Goal: Entertainment & Leisure: Consume media (video, audio)

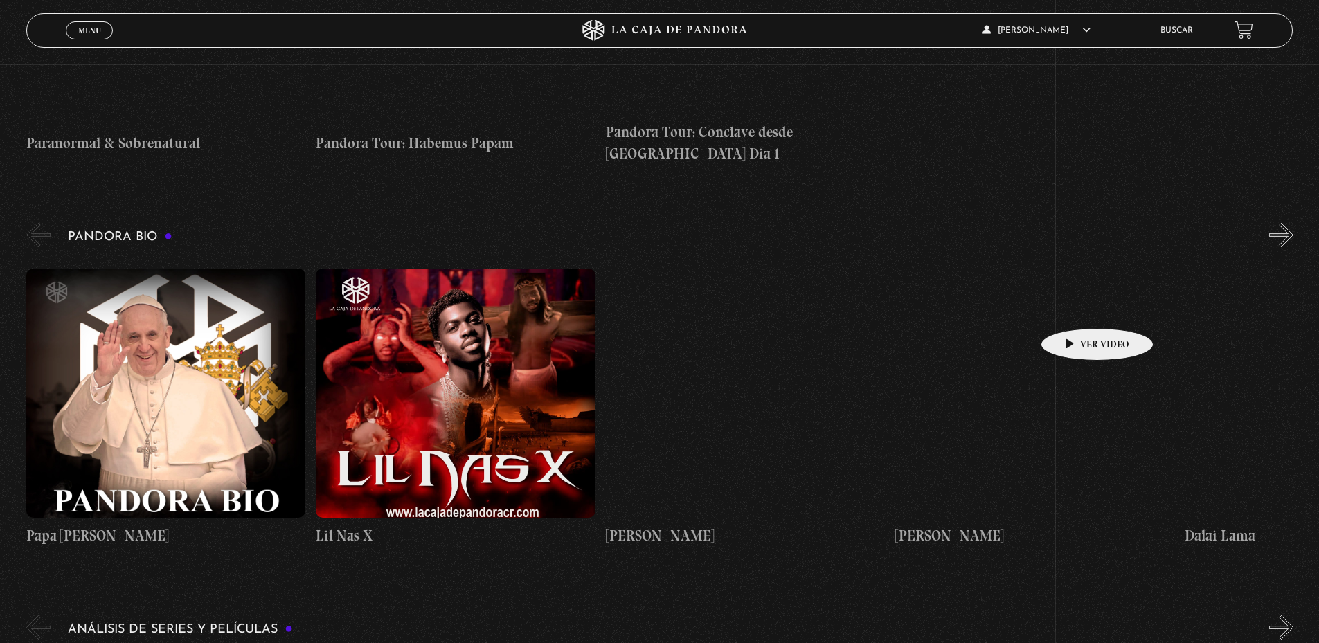
scroll to position [1592, 0]
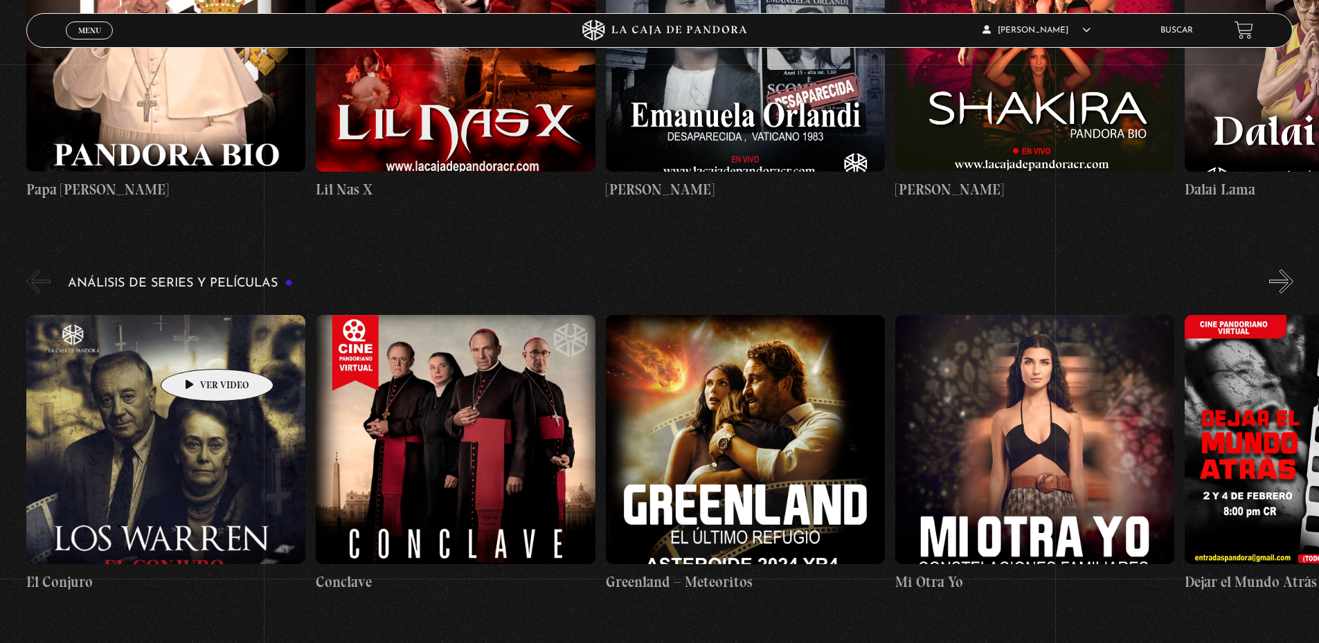
click at [195, 348] on figure at bounding box center [165, 439] width 279 height 249
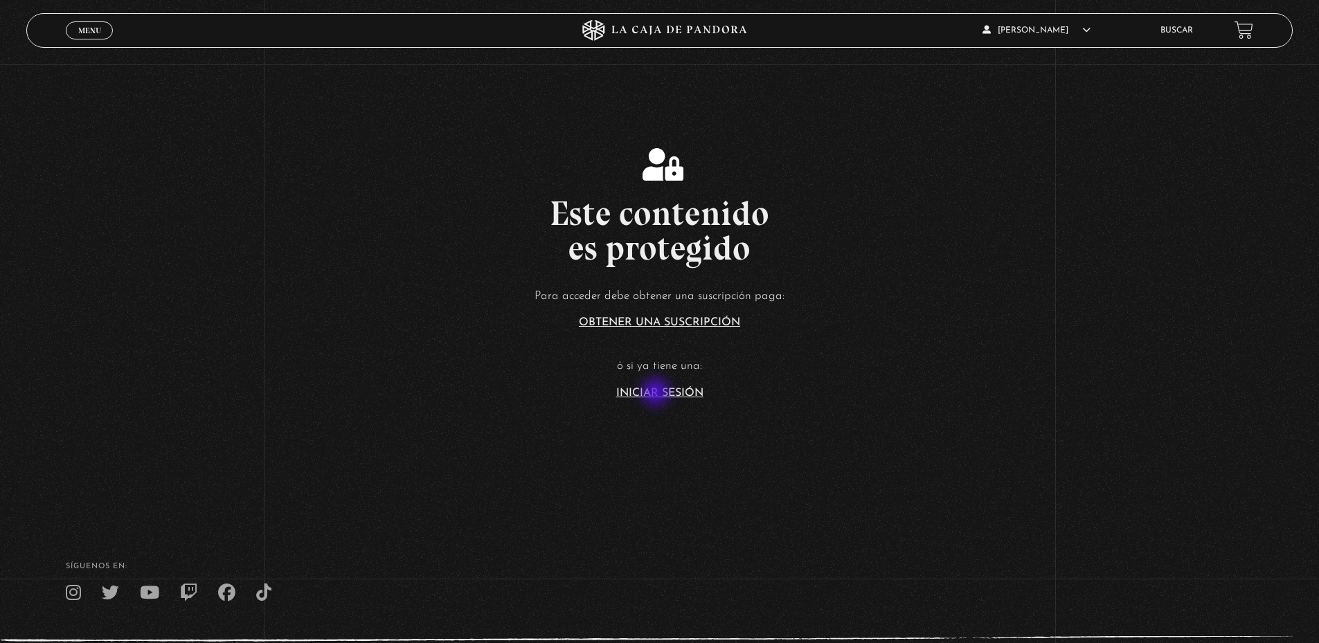
click at [657, 393] on link "Iniciar Sesión" at bounding box center [659, 393] width 87 height 11
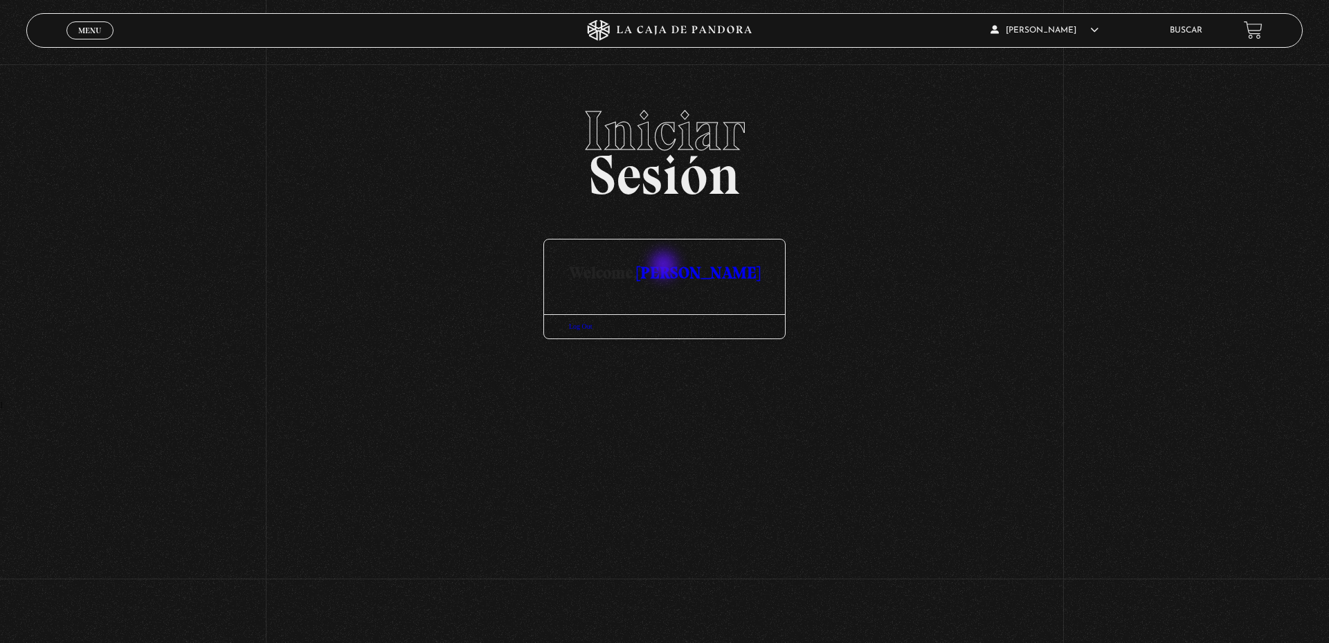
click at [665, 267] on link "[PERSON_NAME]" at bounding box center [698, 272] width 123 height 20
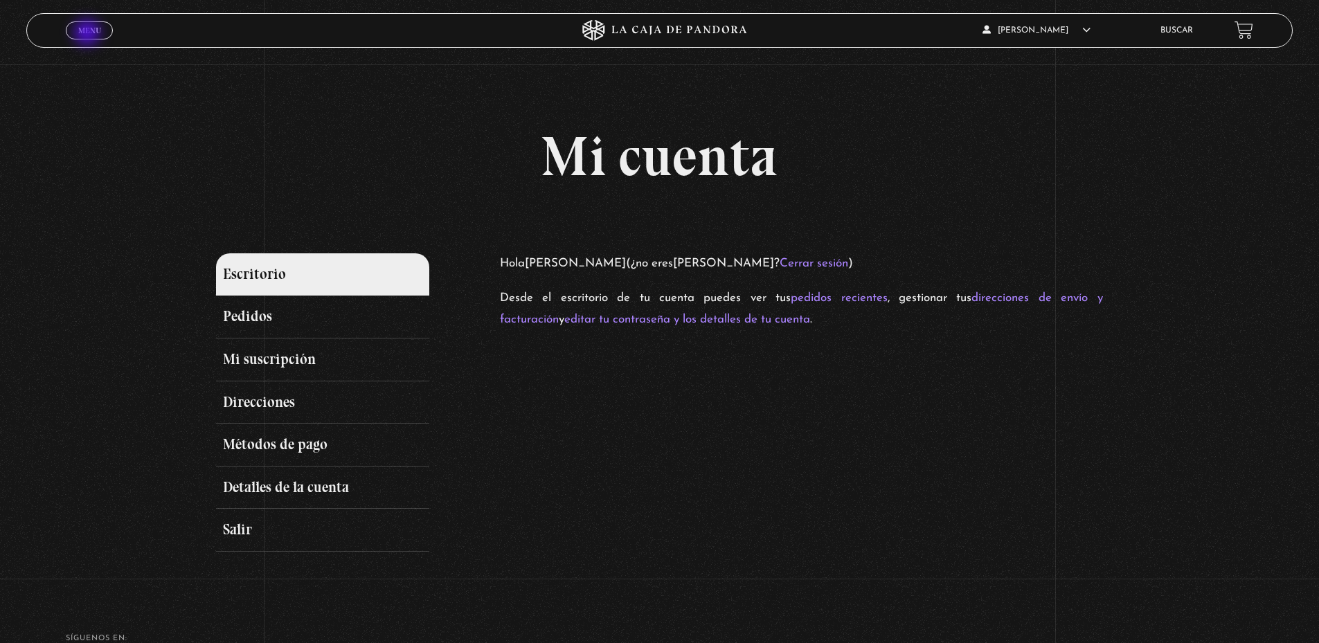
click at [89, 34] on span "Menu" at bounding box center [89, 30] width 23 height 8
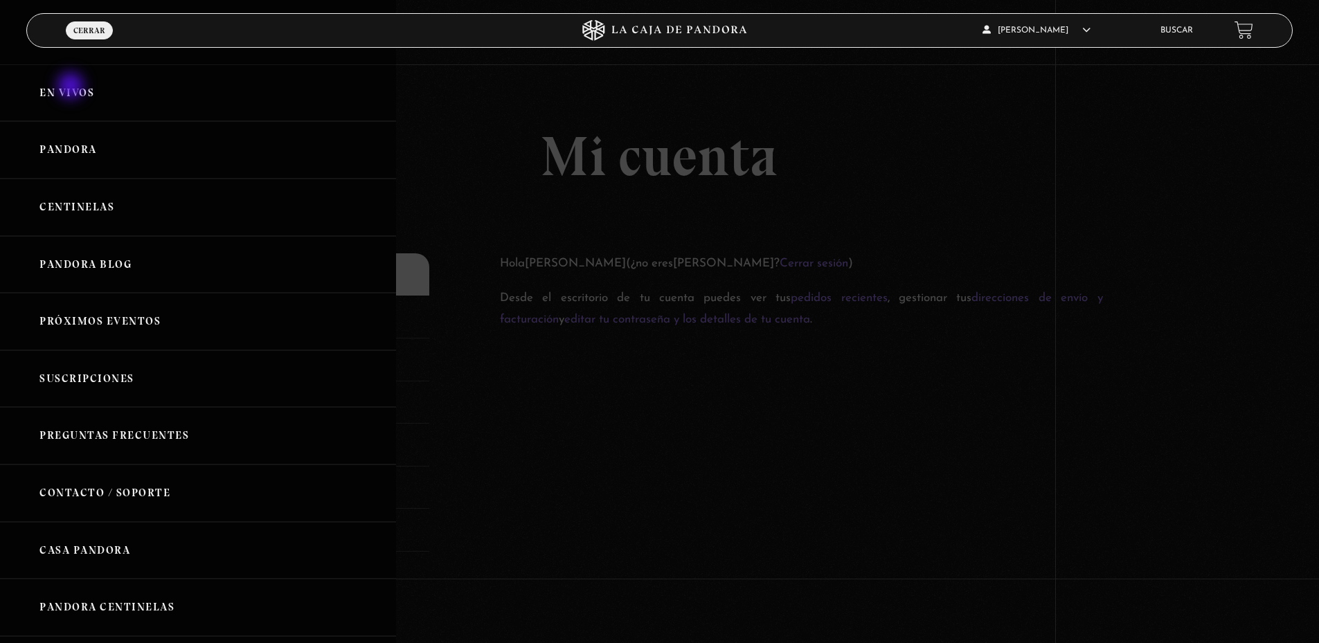
click at [72, 87] on link "En vivos" at bounding box center [198, 92] width 396 height 57
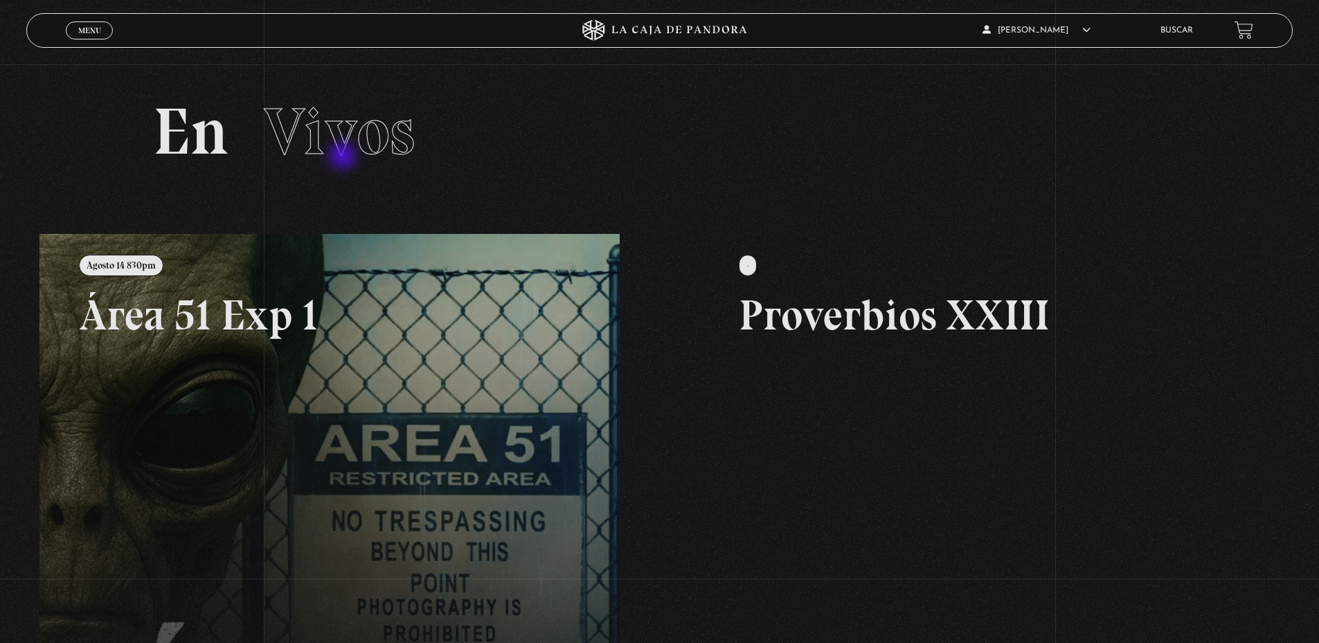
scroll to position [317, 0]
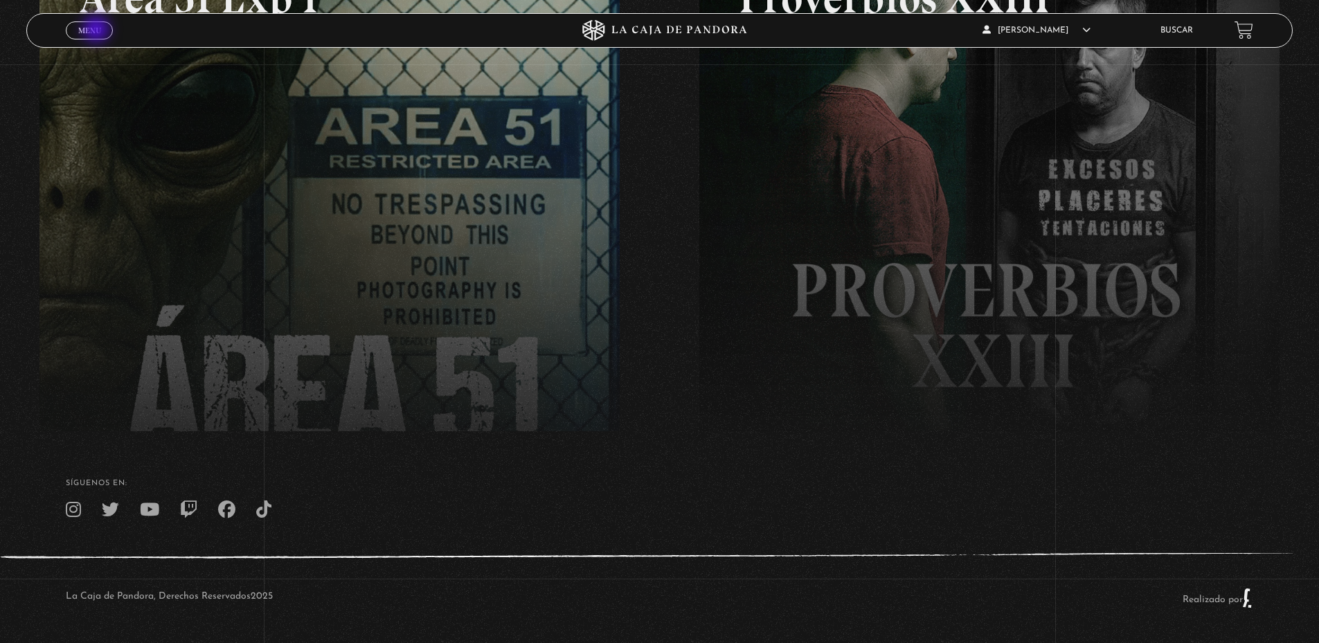
click at [98, 30] on span "Menu" at bounding box center [89, 30] width 23 height 8
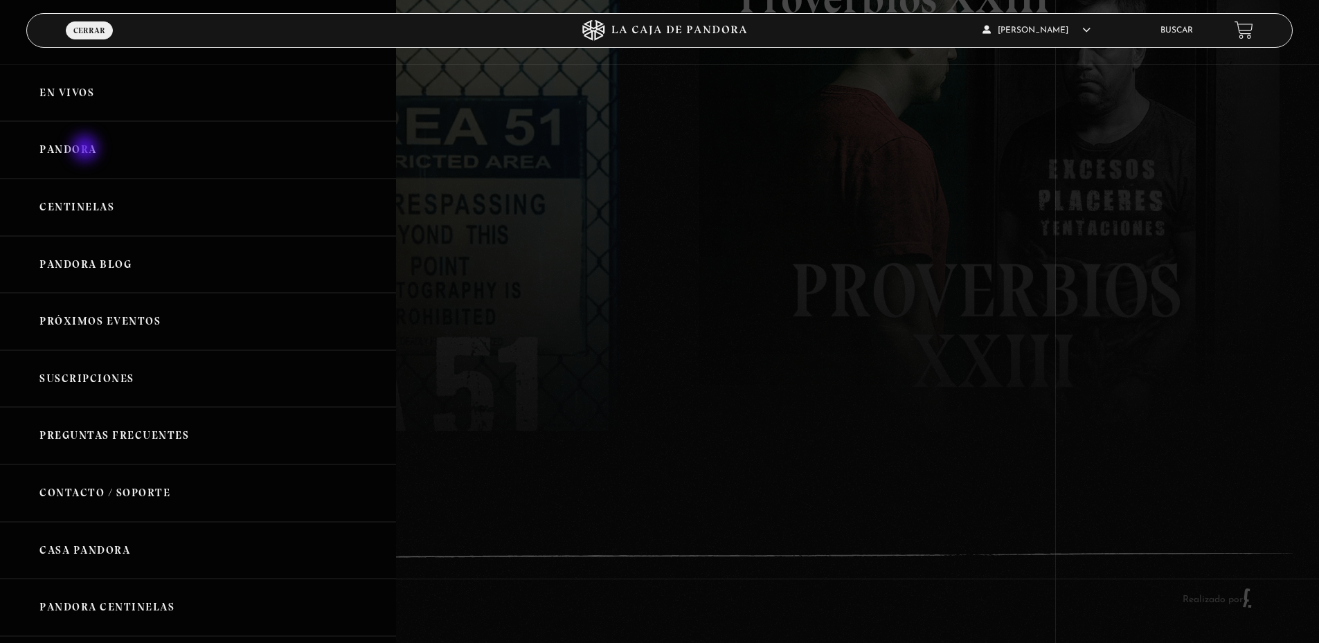
click at [87, 150] on link "Pandora" at bounding box center [198, 149] width 396 height 57
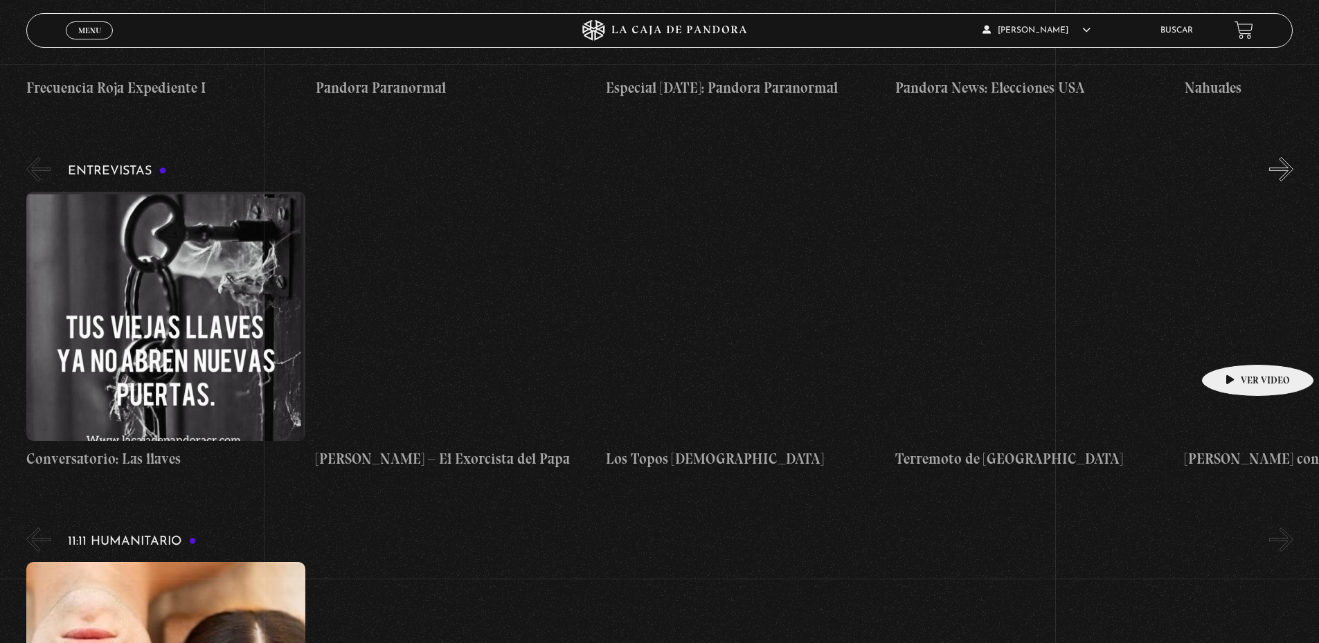
scroll to position [4227, 0]
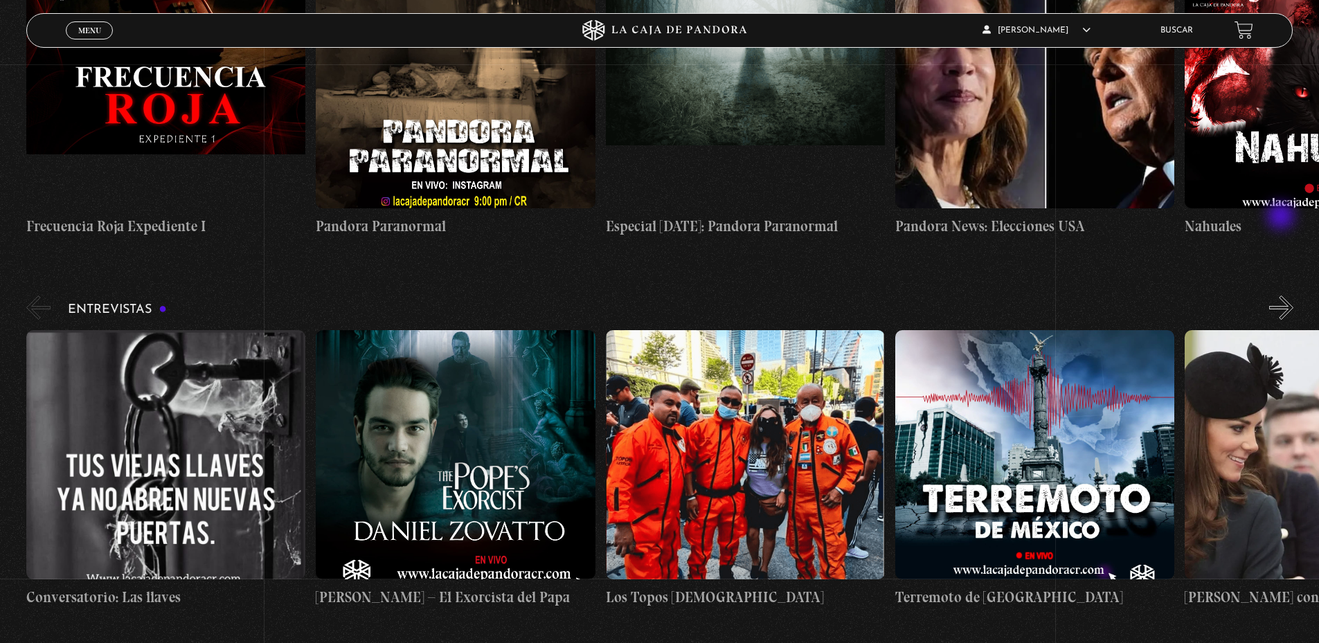
click at [1282, 296] on button "»" at bounding box center [1281, 308] width 24 height 24
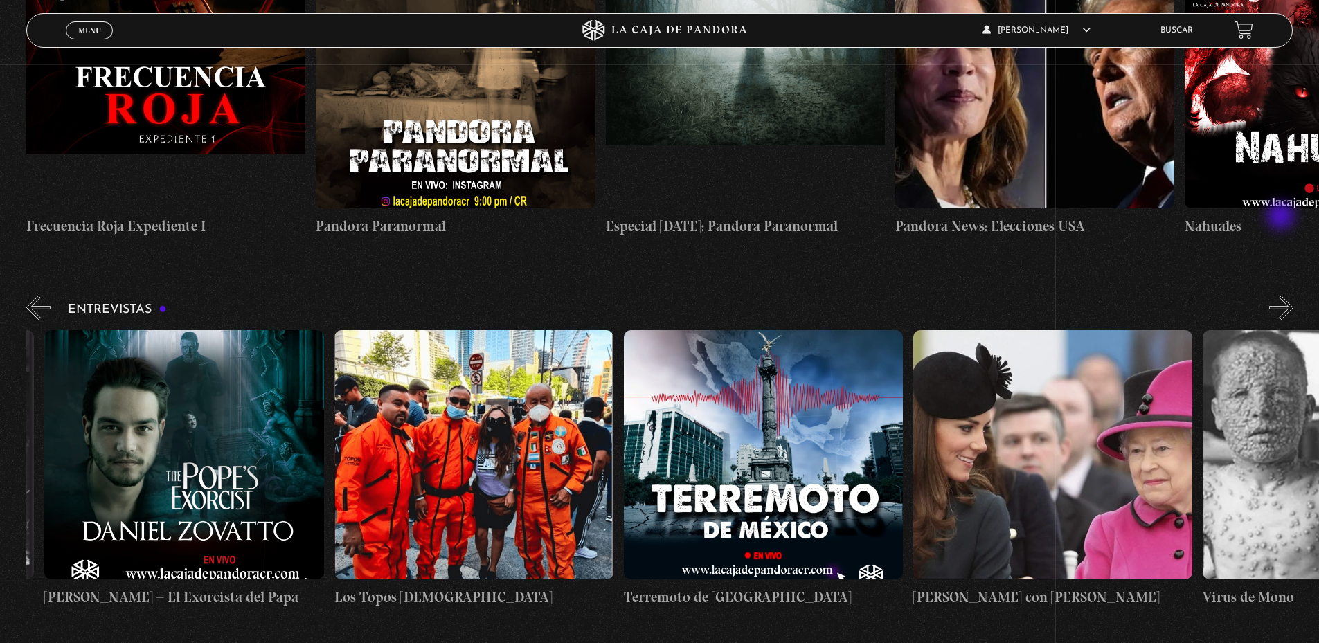
click at [1282, 296] on button "»" at bounding box center [1281, 308] width 24 height 24
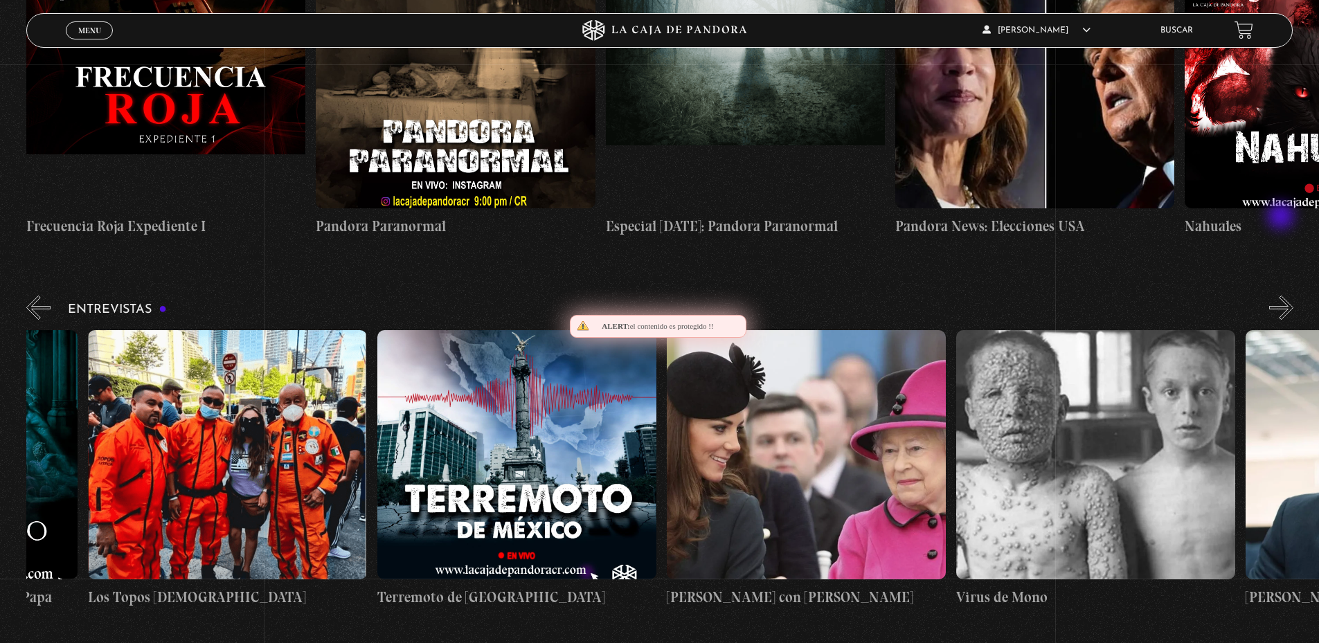
click at [1282, 296] on button "»" at bounding box center [1281, 308] width 24 height 24
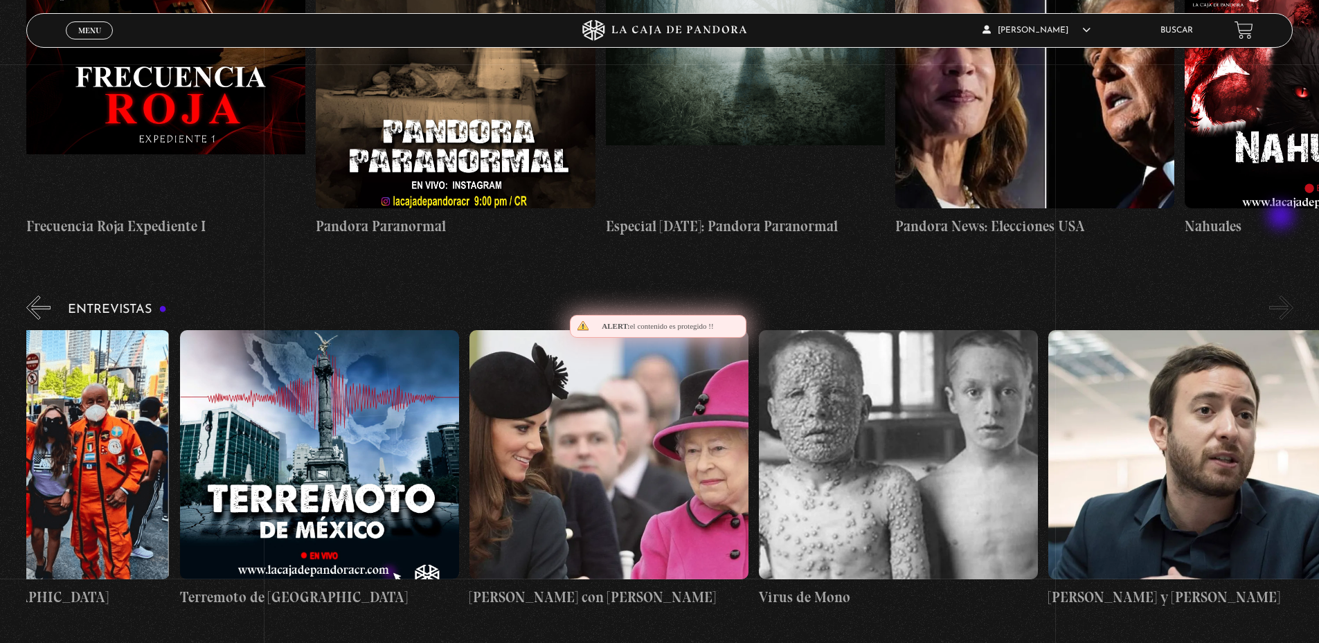
scroll to position [0, 724]
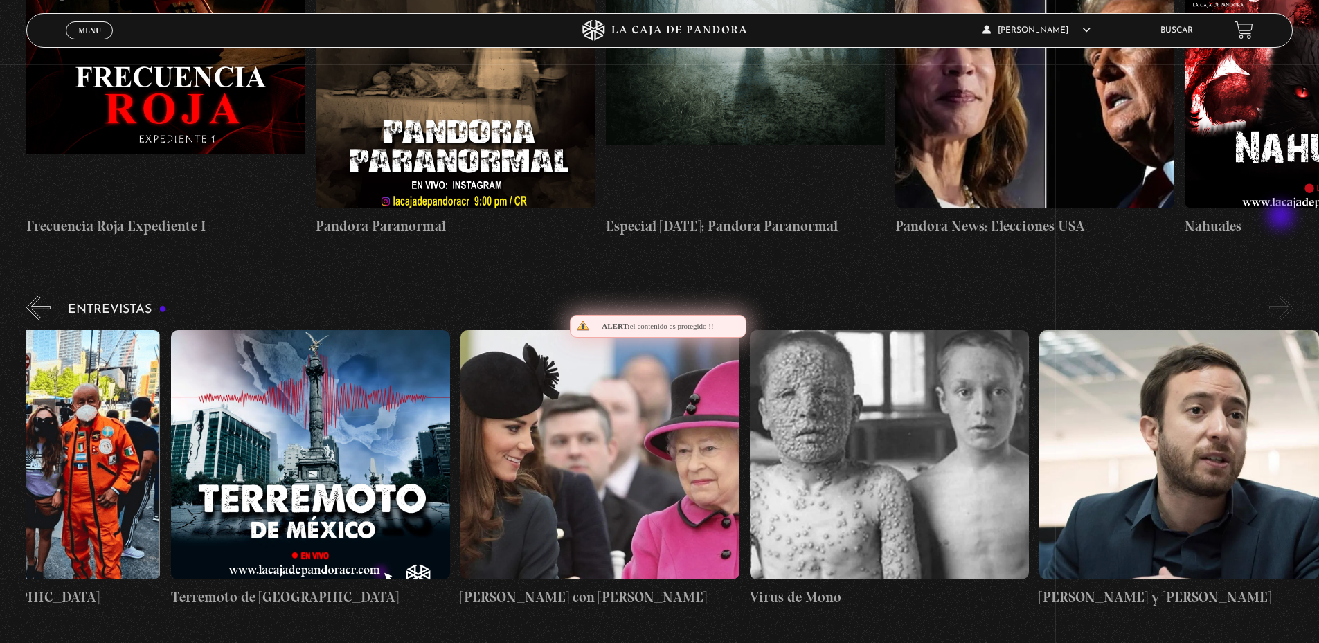
click at [1282, 296] on button "»" at bounding box center [1281, 308] width 24 height 24
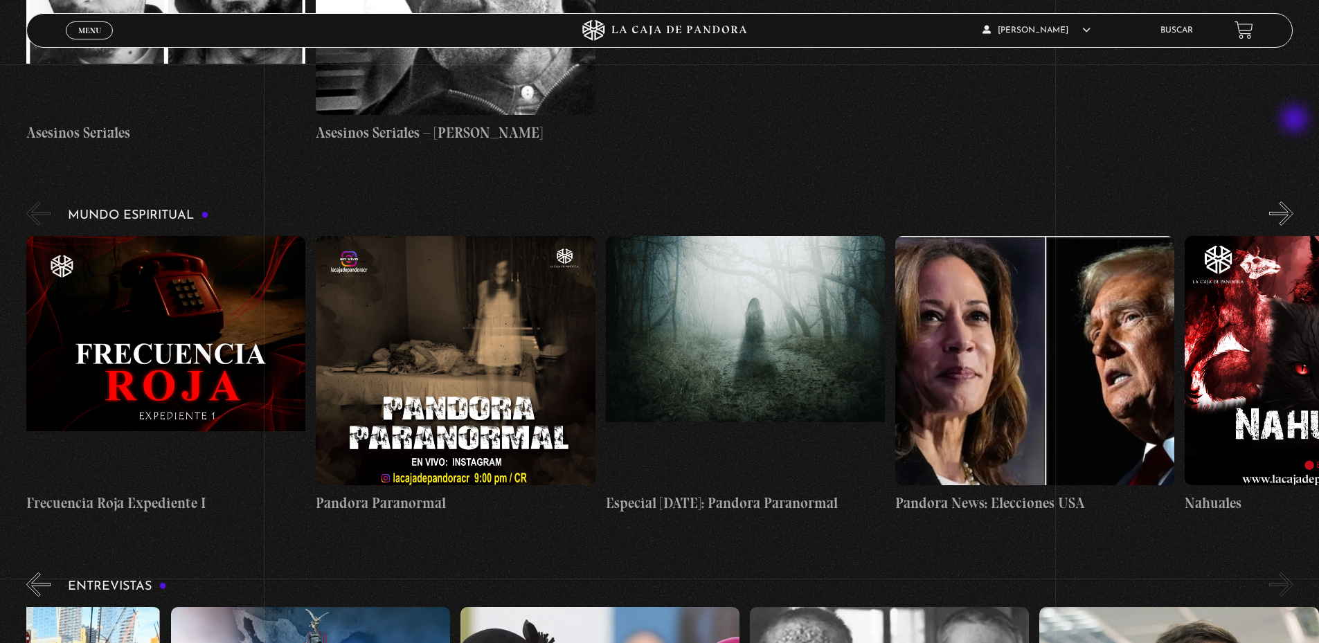
click at [1293, 201] on button "»" at bounding box center [1281, 213] width 24 height 24
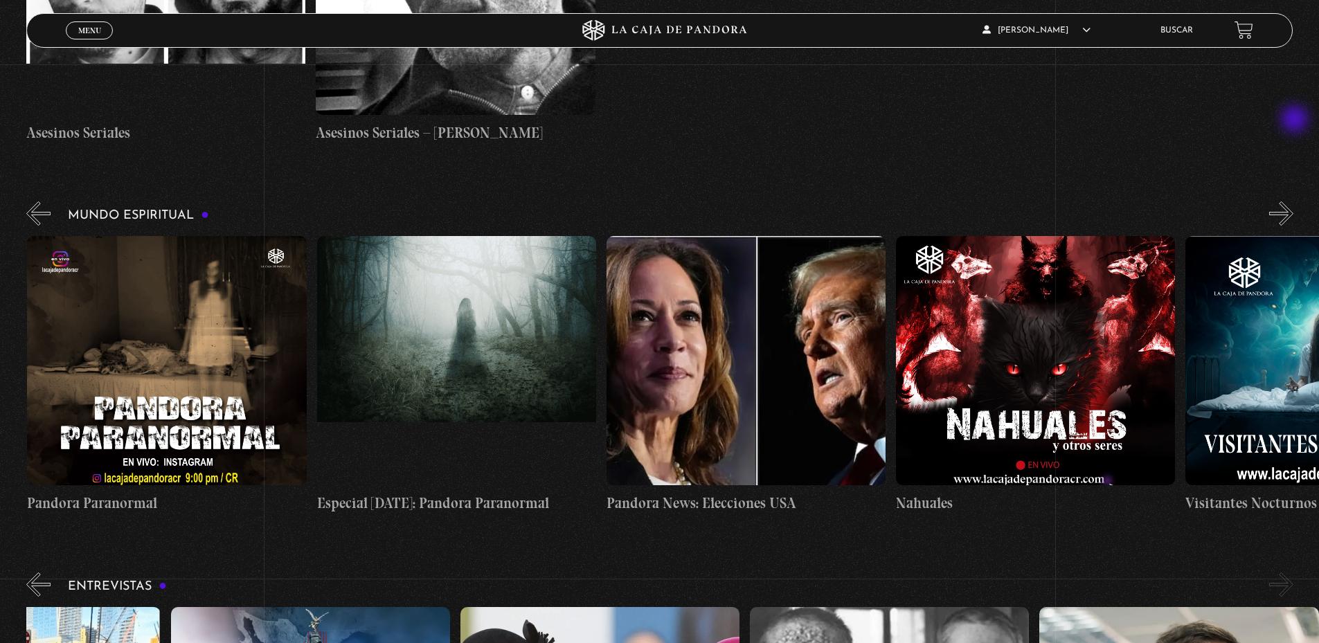
click at [1293, 201] on button "»" at bounding box center [1281, 213] width 24 height 24
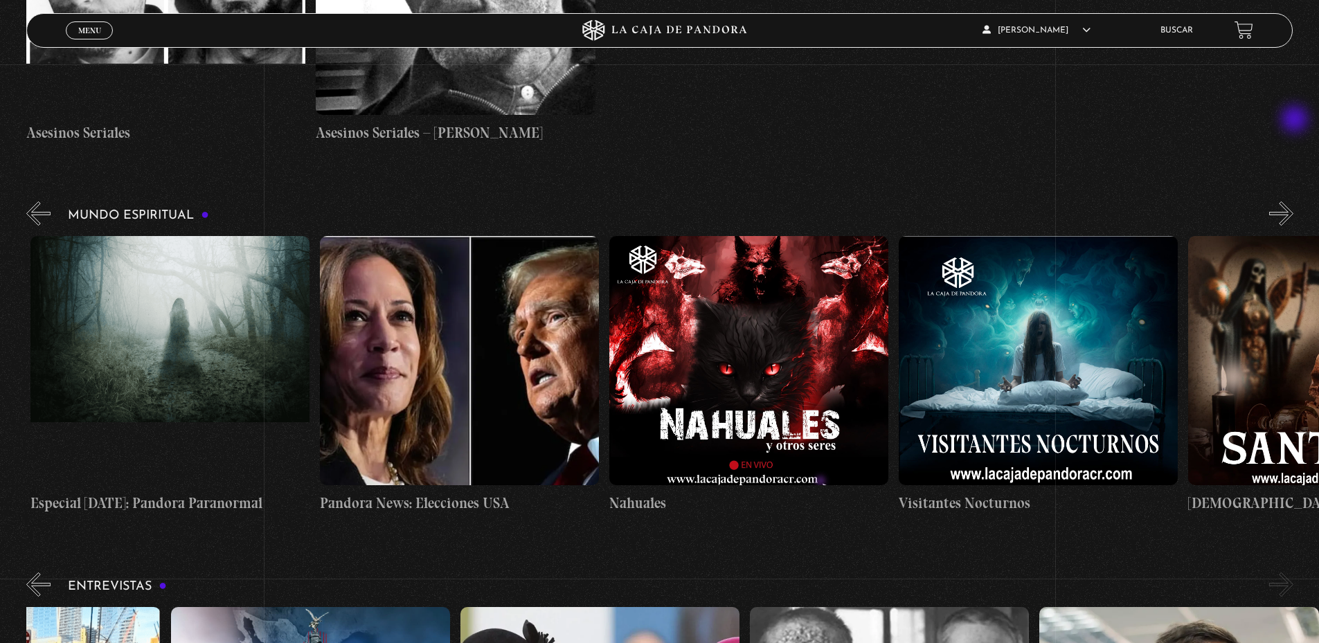
click at [1293, 201] on button "»" at bounding box center [1281, 213] width 24 height 24
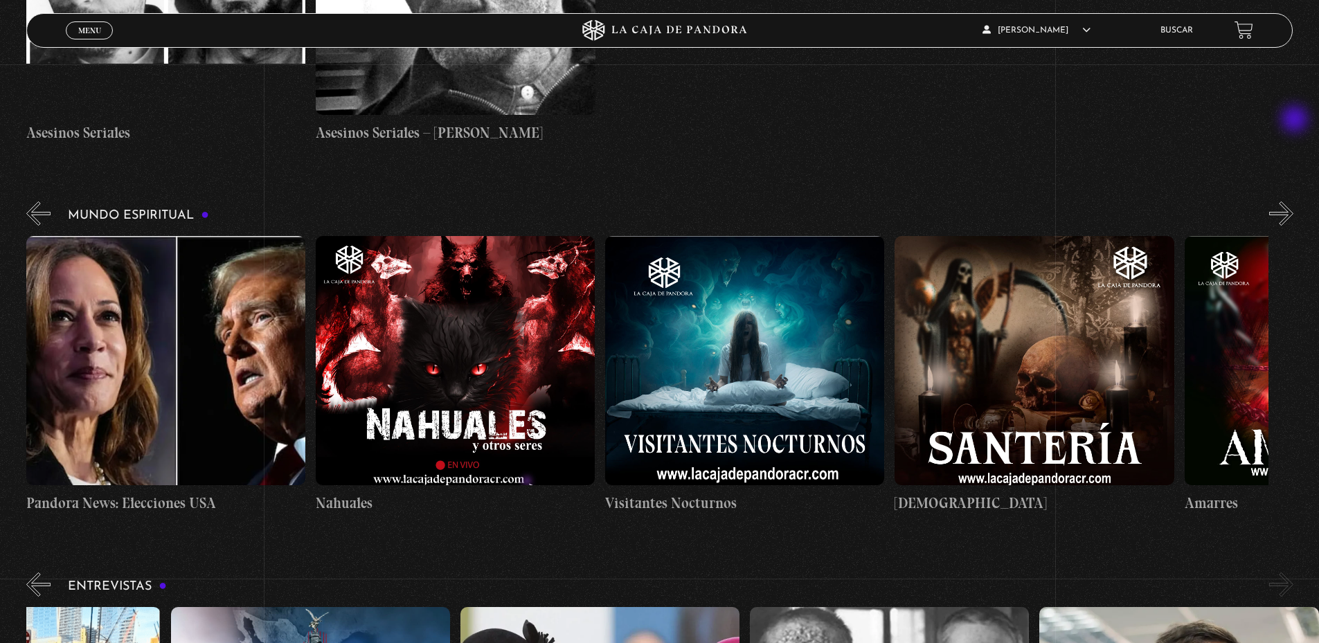
click at [1293, 201] on button "»" at bounding box center [1281, 213] width 24 height 24
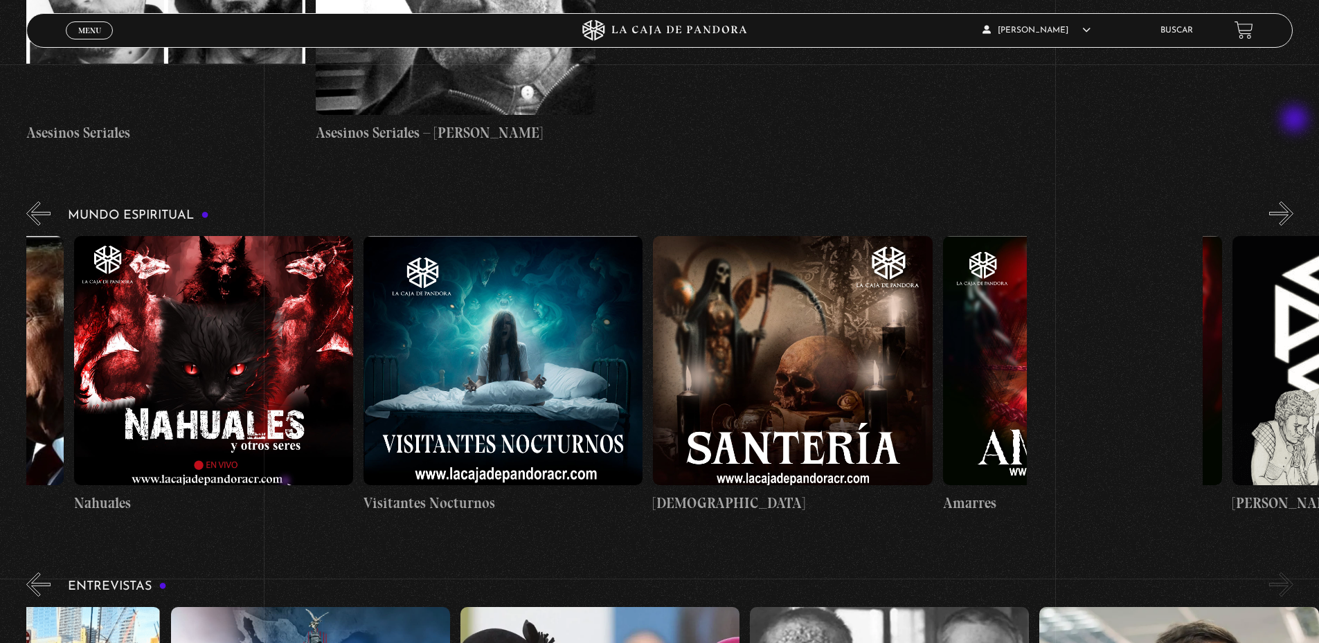
click at [1293, 201] on button "»" at bounding box center [1281, 213] width 24 height 24
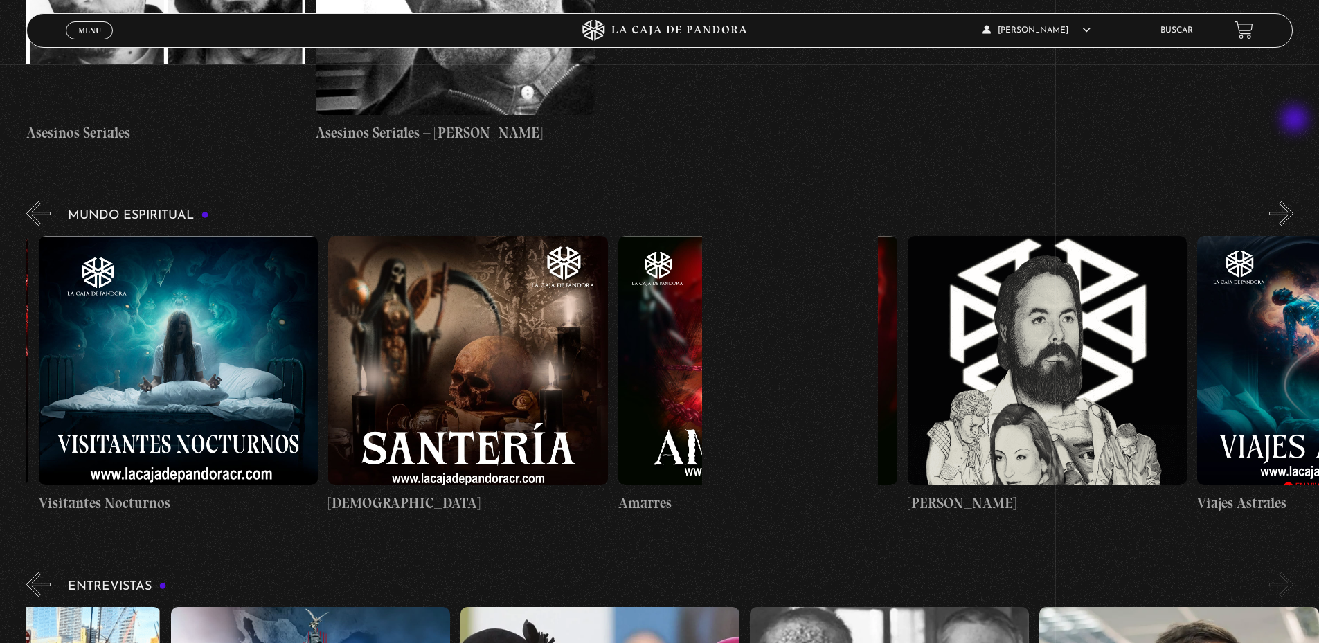
click at [1293, 201] on button "»" at bounding box center [1281, 213] width 24 height 24
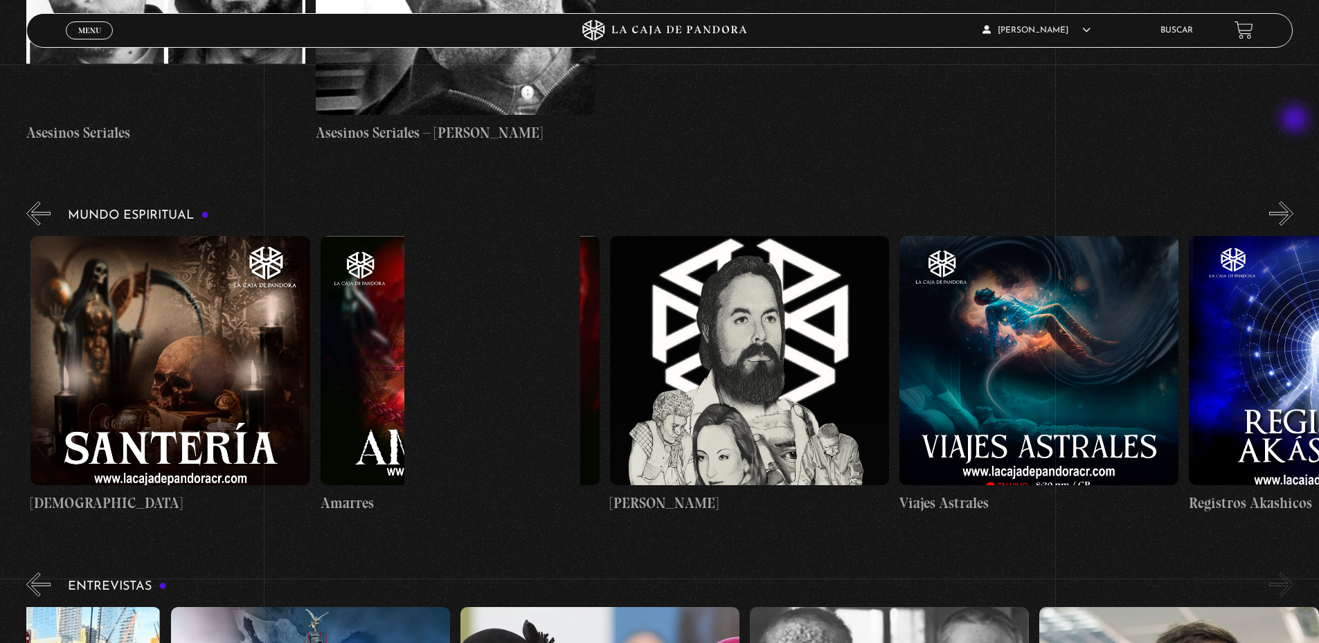
click at [1293, 201] on button "»" at bounding box center [1281, 213] width 24 height 24
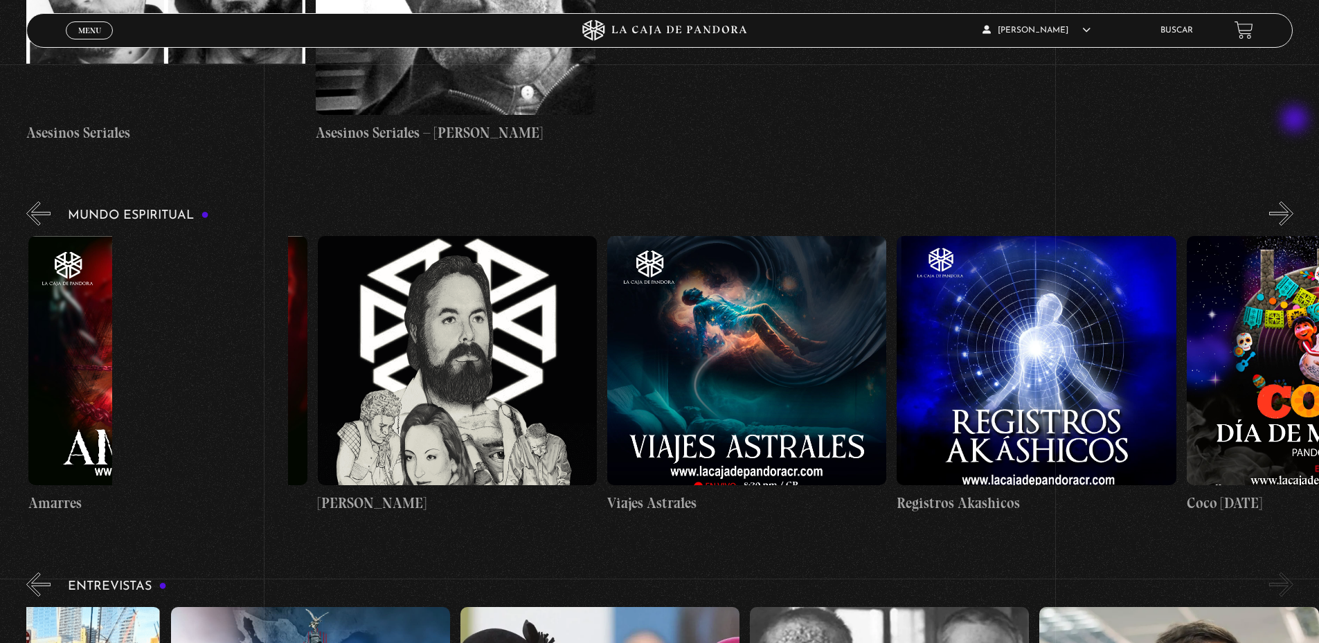
click at [1293, 201] on button "»" at bounding box center [1281, 213] width 24 height 24
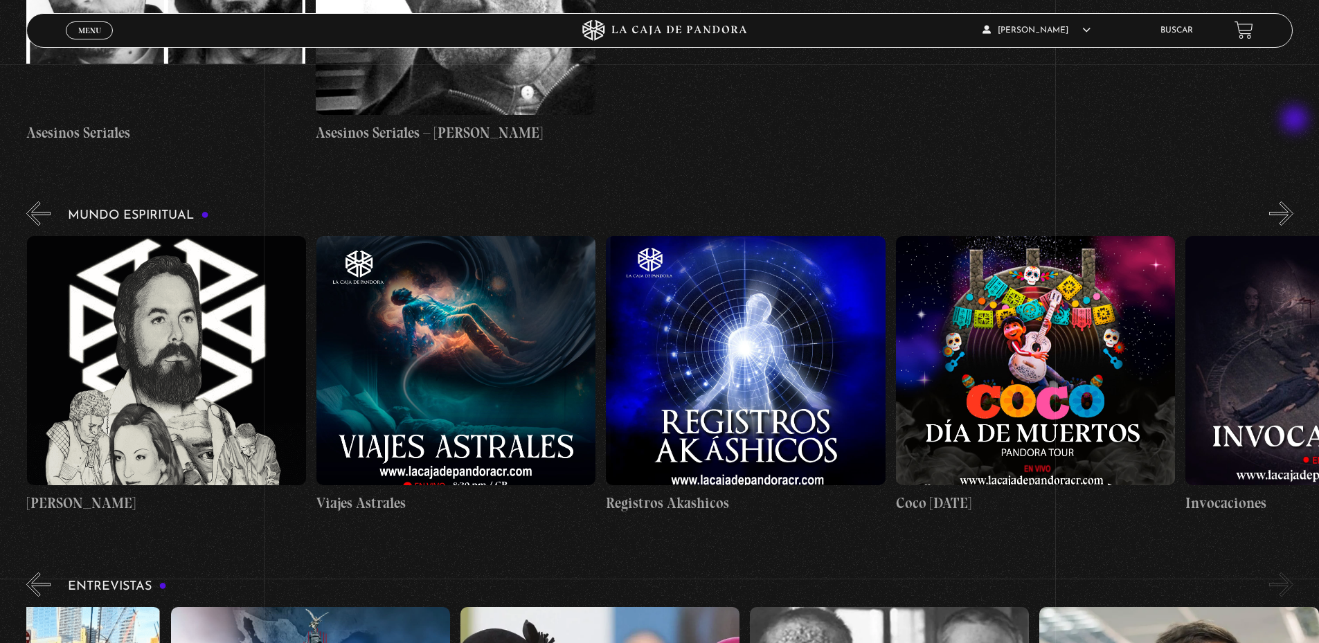
click at [1293, 201] on button "»" at bounding box center [1281, 213] width 24 height 24
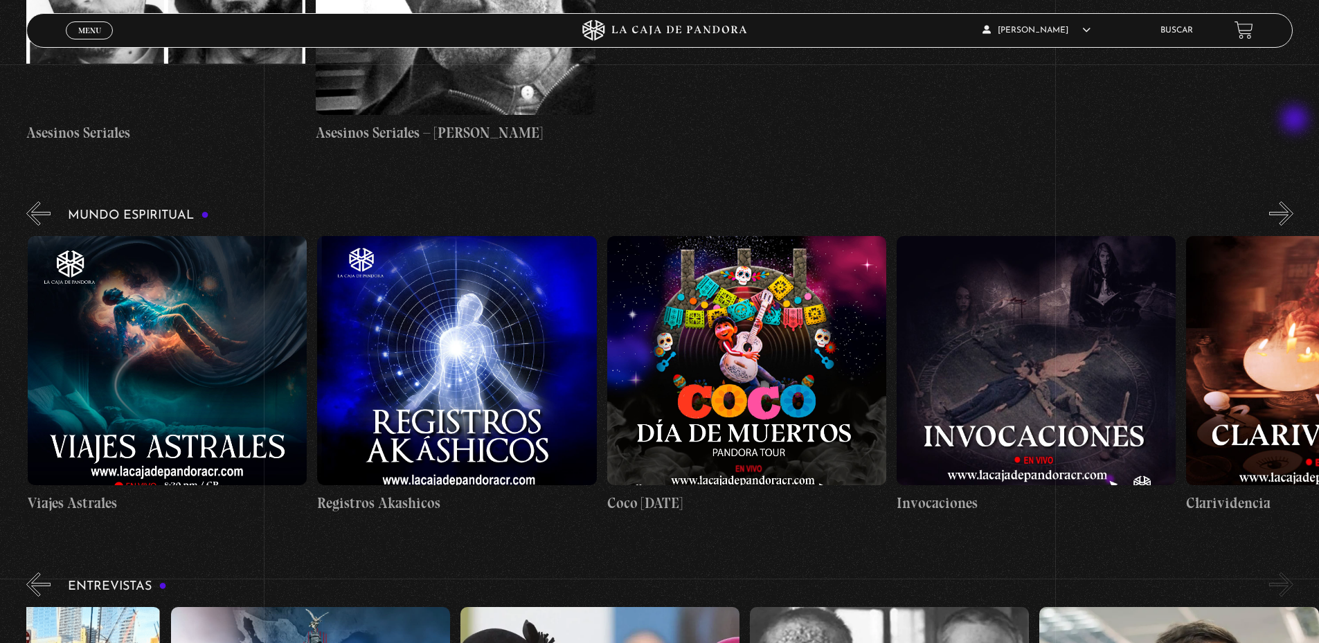
click at [1293, 201] on button "»" at bounding box center [1281, 213] width 24 height 24
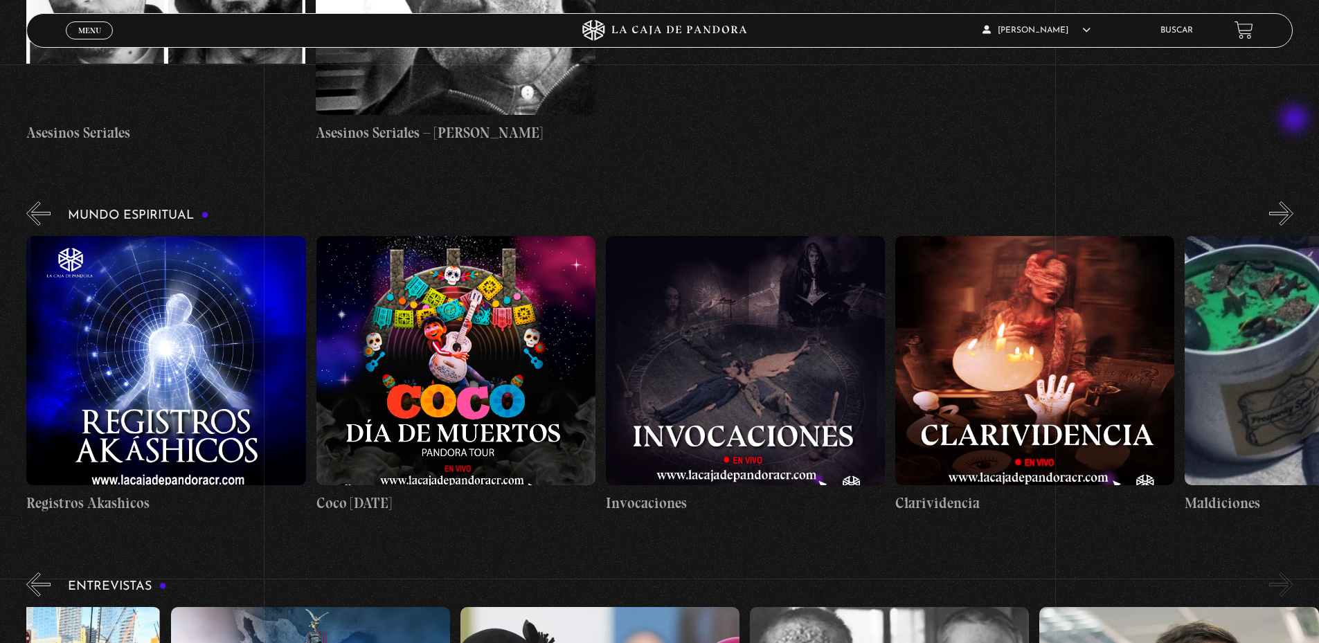
click at [1293, 201] on button "»" at bounding box center [1281, 213] width 24 height 24
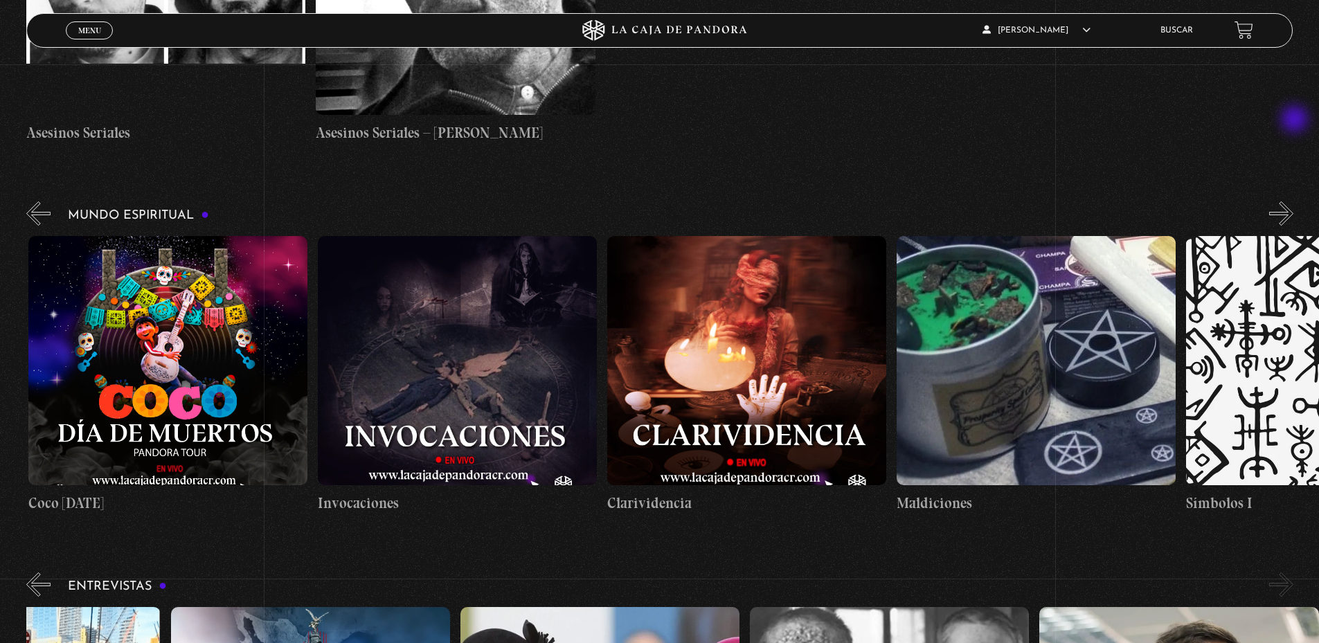
click at [1293, 201] on button "»" at bounding box center [1281, 213] width 24 height 24
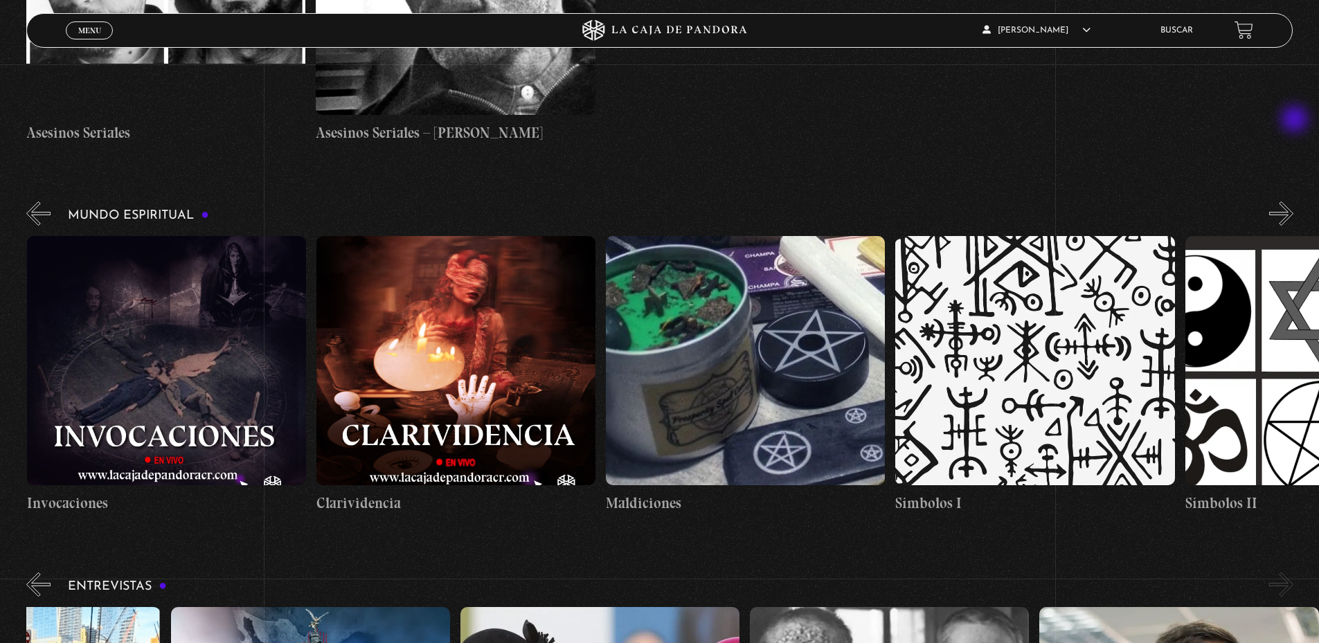
click at [1293, 201] on button "»" at bounding box center [1281, 213] width 24 height 24
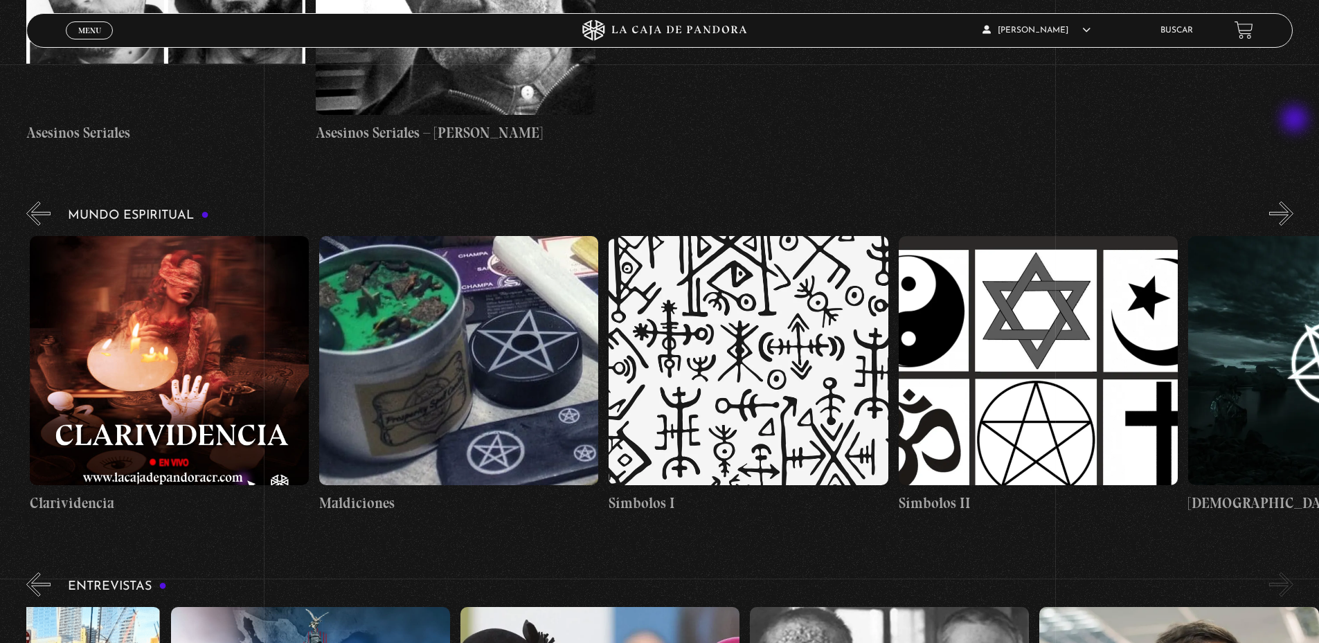
click at [1293, 201] on button "»" at bounding box center [1281, 213] width 24 height 24
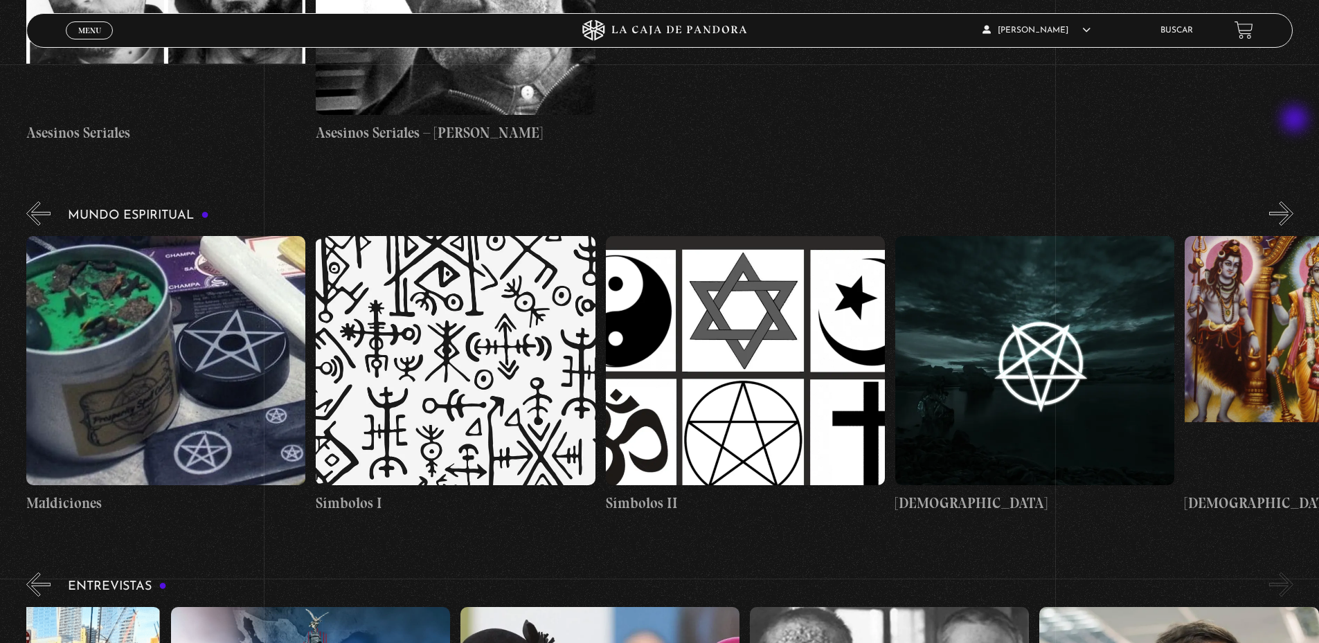
click at [1293, 201] on button "»" at bounding box center [1281, 213] width 24 height 24
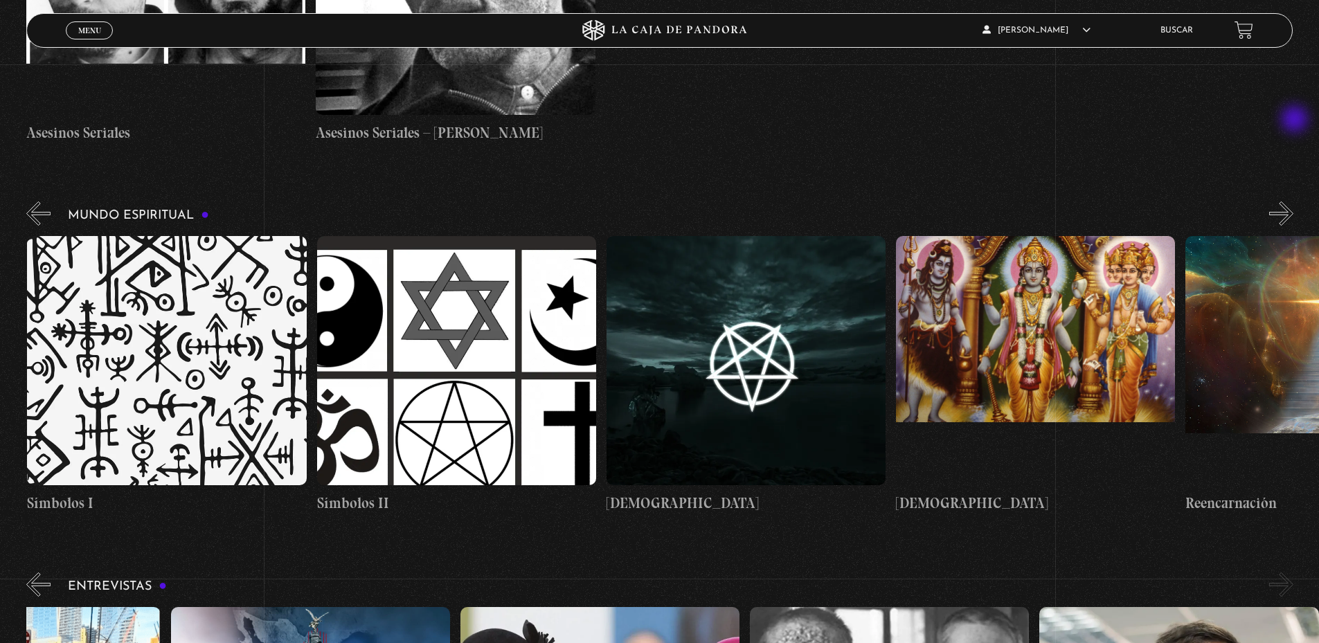
click at [1293, 201] on button "»" at bounding box center [1281, 213] width 24 height 24
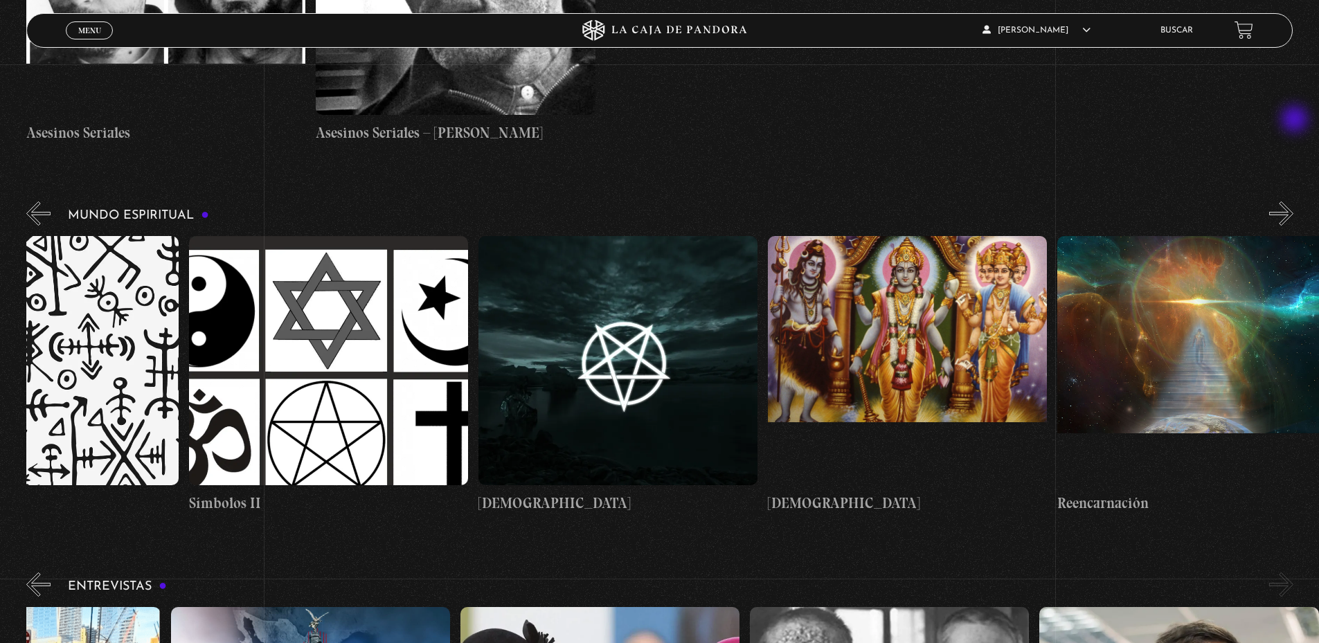
scroll to position [0, 4488]
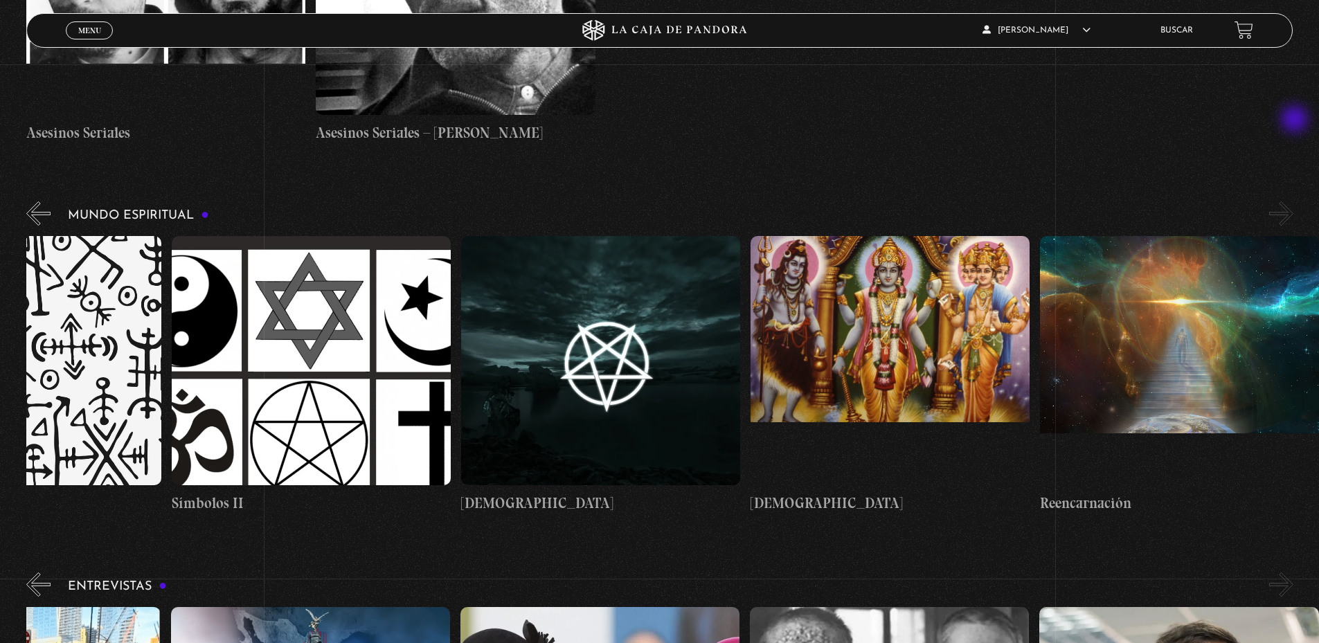
click at [1293, 201] on button "»" at bounding box center [1281, 213] width 24 height 24
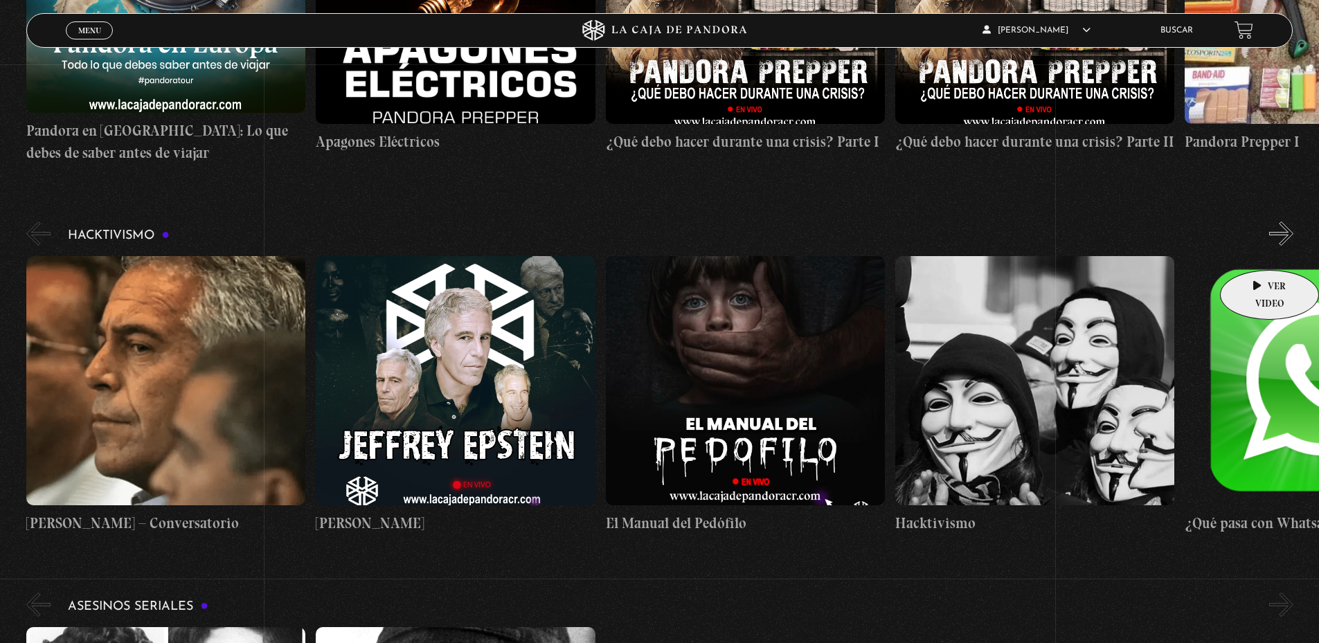
scroll to position [3119, 0]
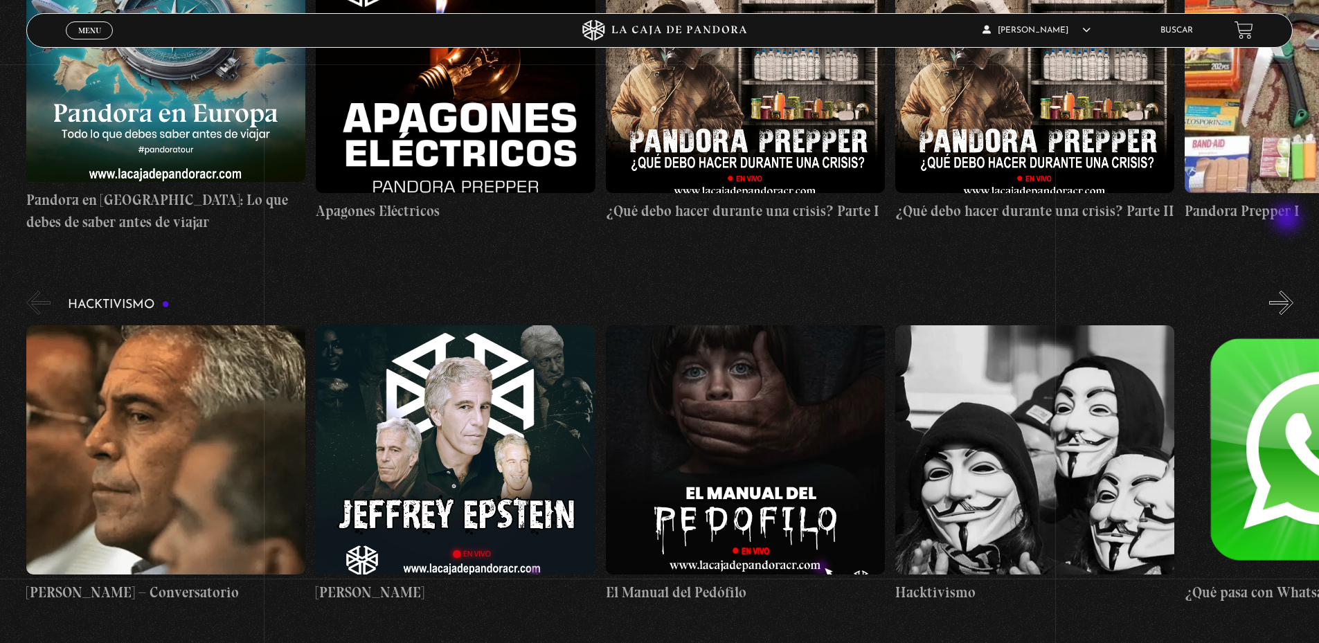
click at [1288, 291] on button "»" at bounding box center [1281, 303] width 24 height 24
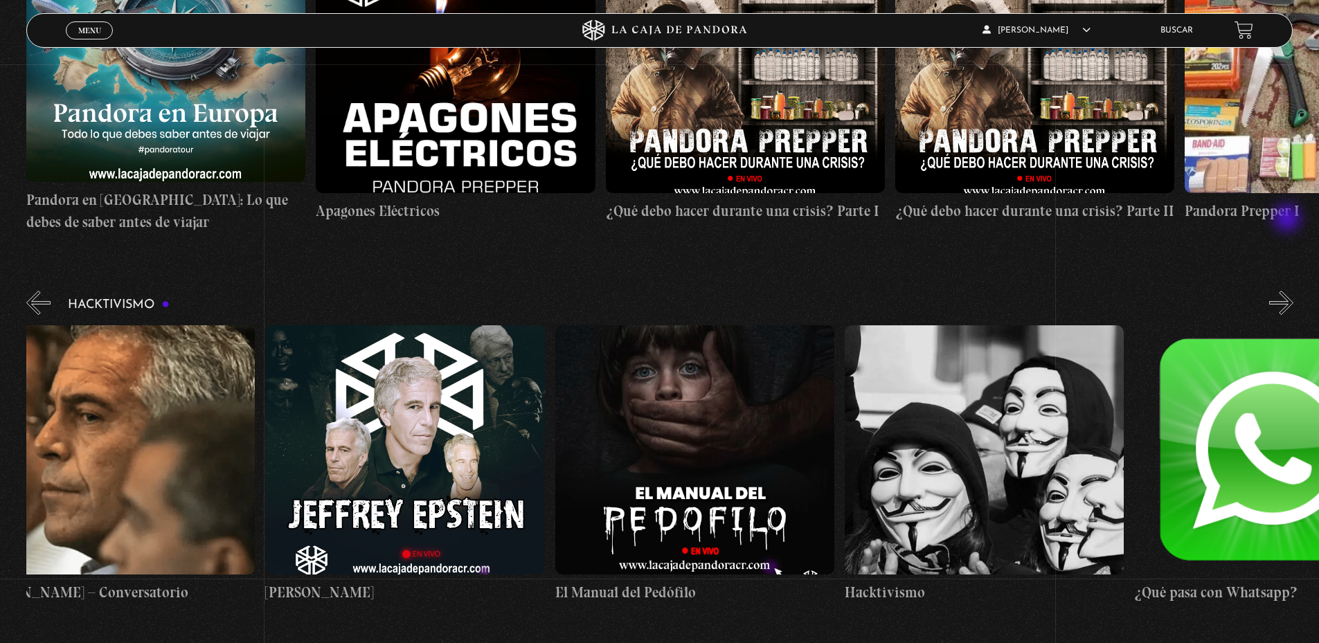
scroll to position [0, 145]
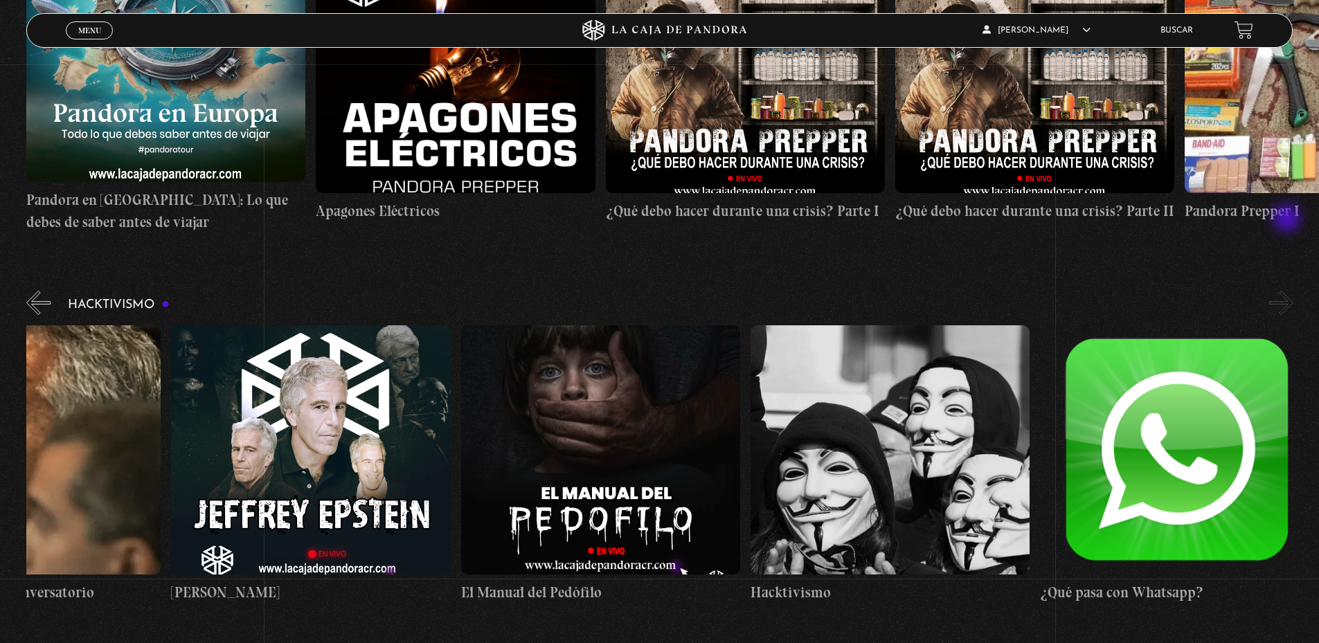
click at [1288, 291] on button "»" at bounding box center [1281, 303] width 24 height 24
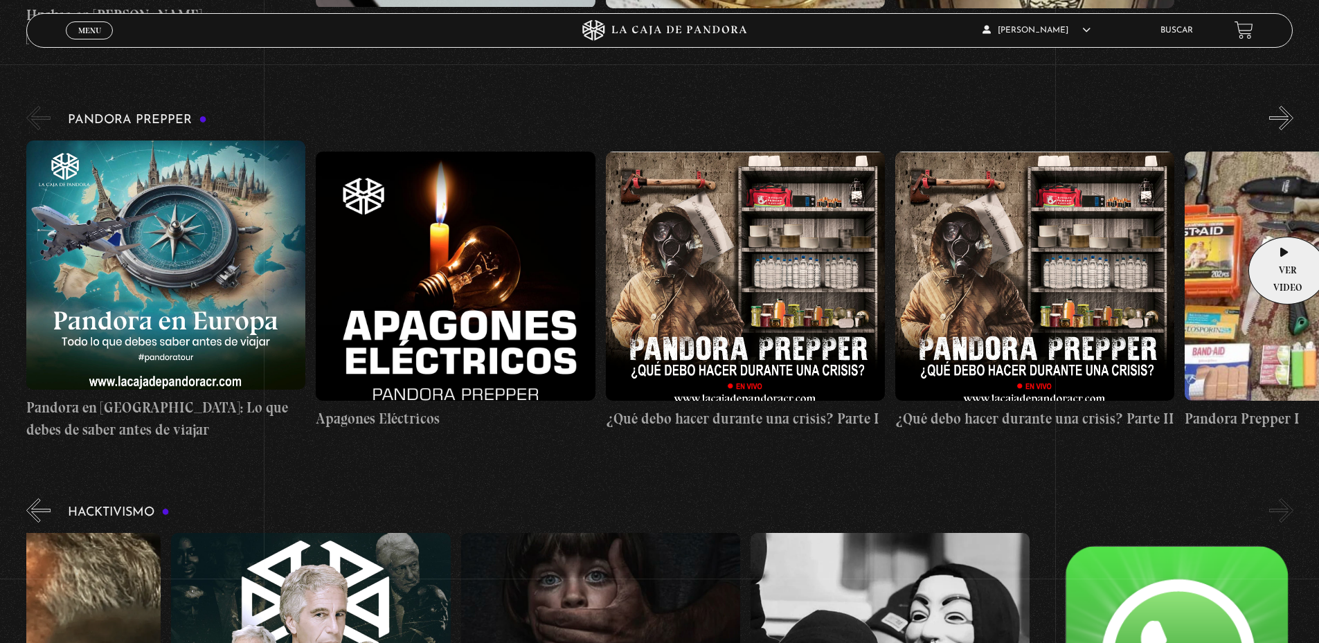
scroll to position [2842, 0]
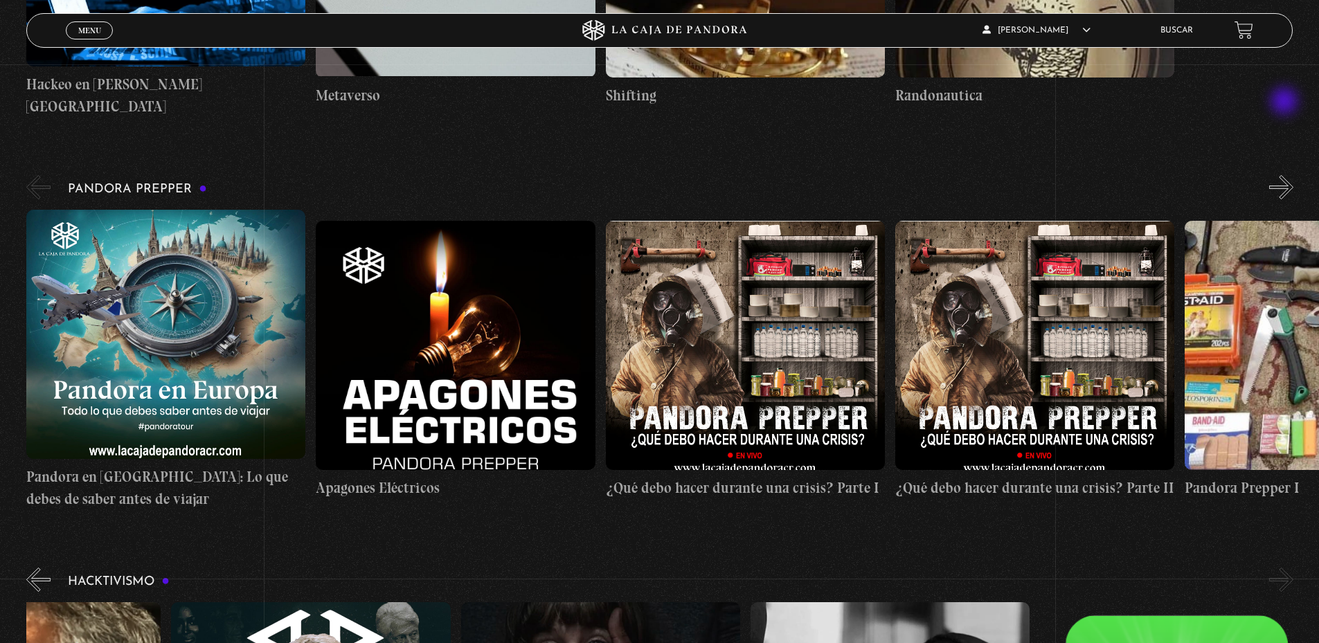
click at [1286, 175] on button "»" at bounding box center [1281, 187] width 24 height 24
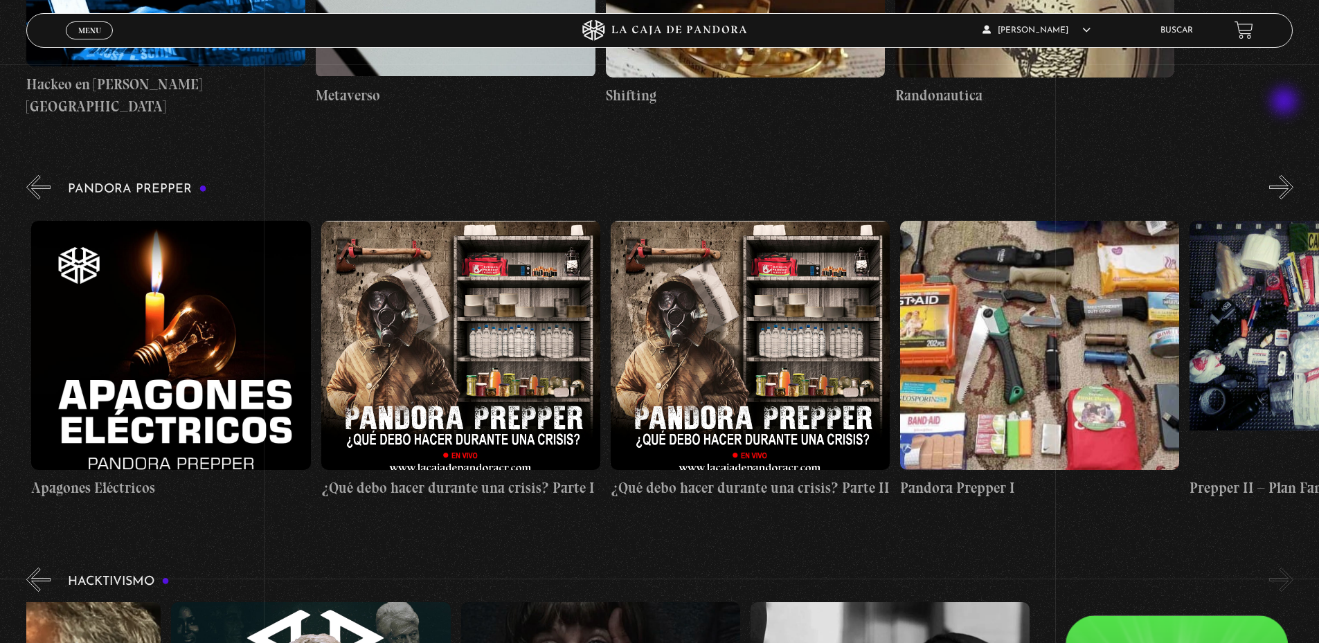
click at [1286, 175] on button "»" at bounding box center [1281, 187] width 24 height 24
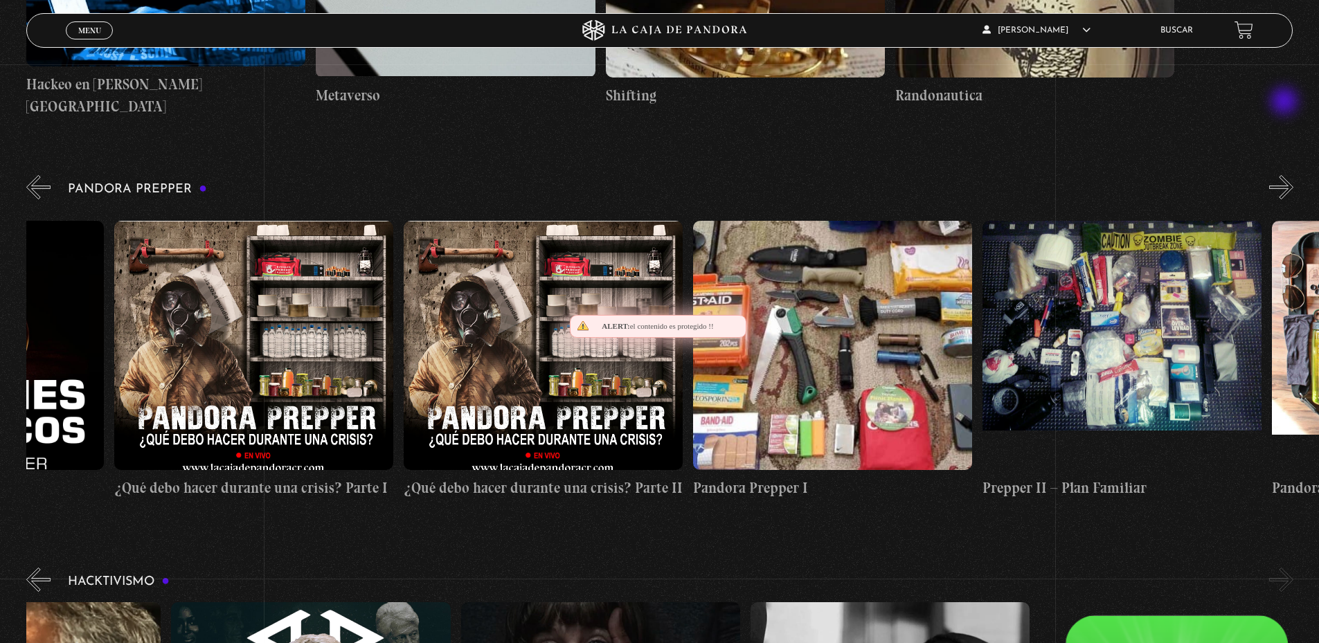
click at [1286, 175] on button "»" at bounding box center [1281, 187] width 24 height 24
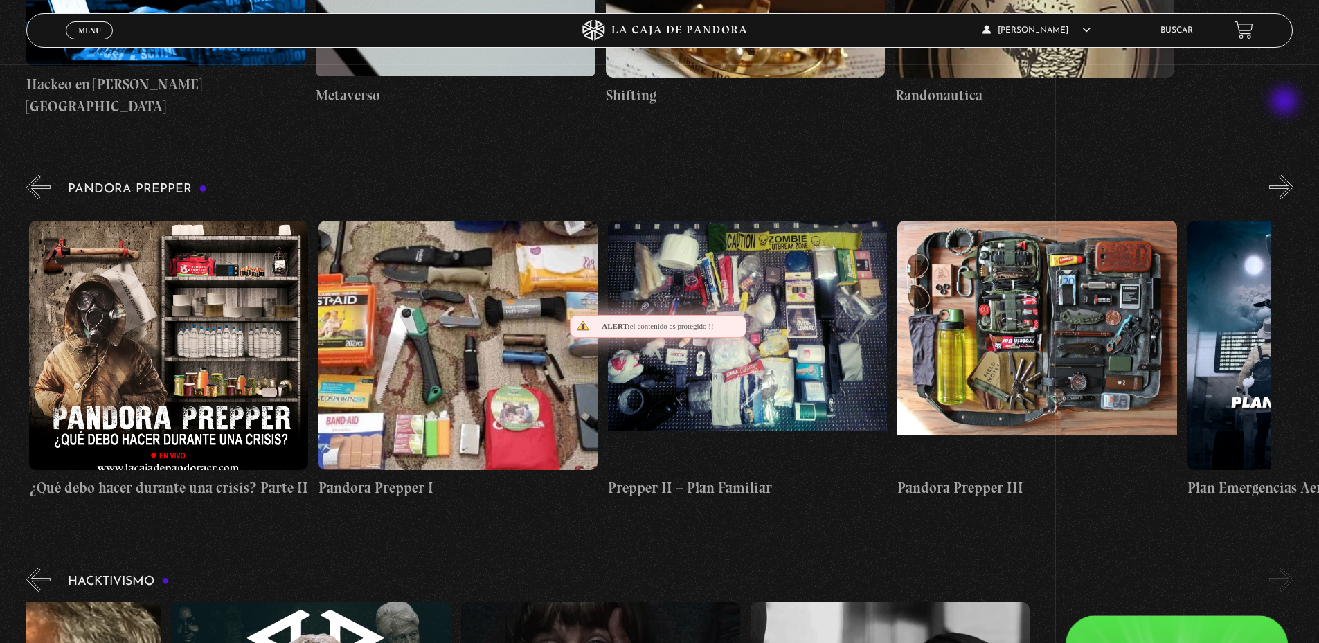
click at [1286, 175] on button "»" at bounding box center [1281, 187] width 24 height 24
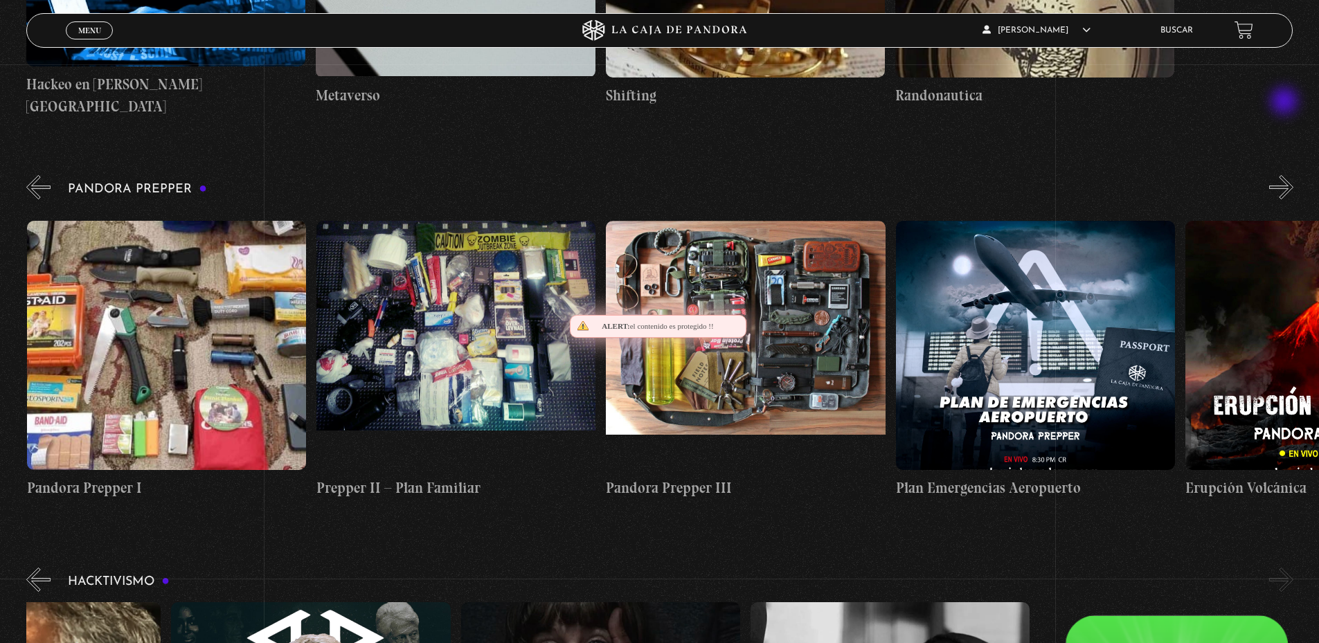
click at [1286, 175] on button "»" at bounding box center [1281, 187] width 24 height 24
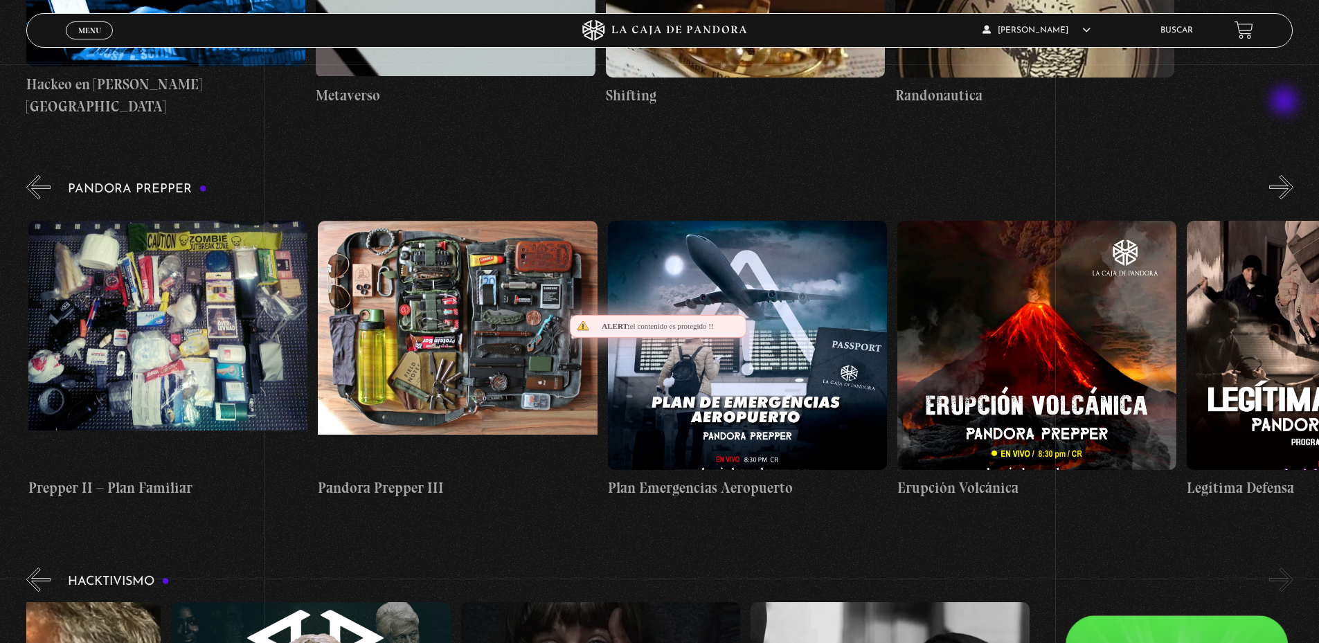
click at [1286, 175] on button "»" at bounding box center [1281, 187] width 24 height 24
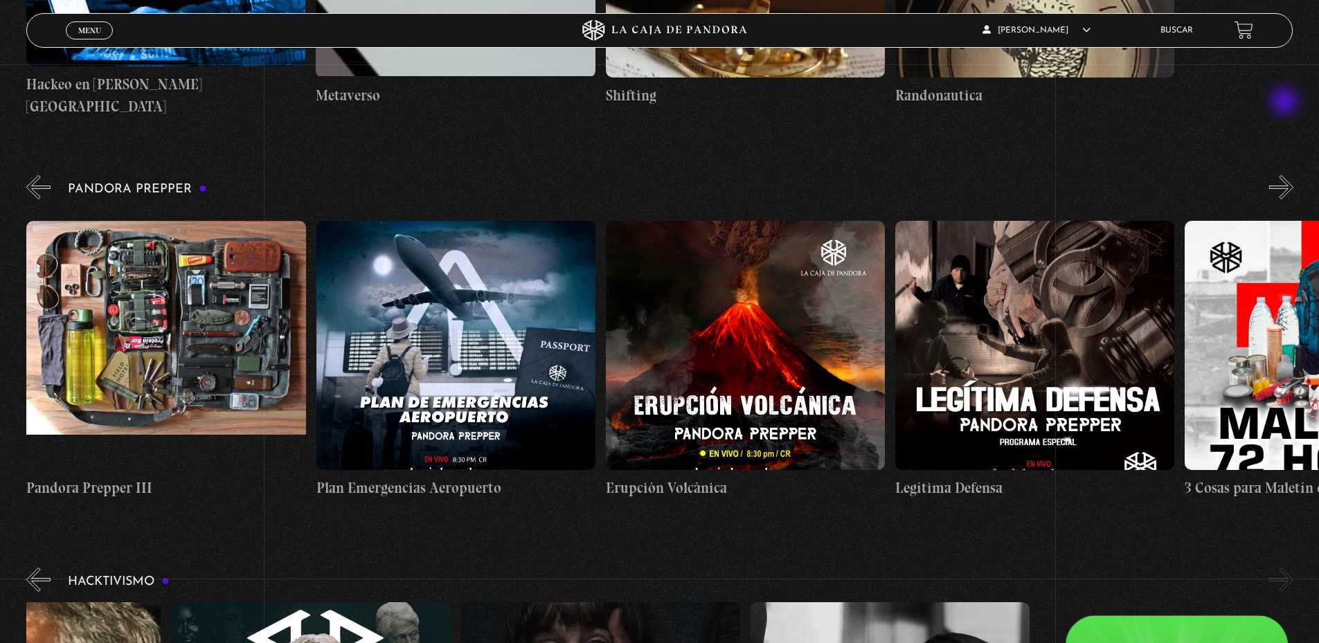
click at [1286, 175] on button "»" at bounding box center [1281, 187] width 24 height 24
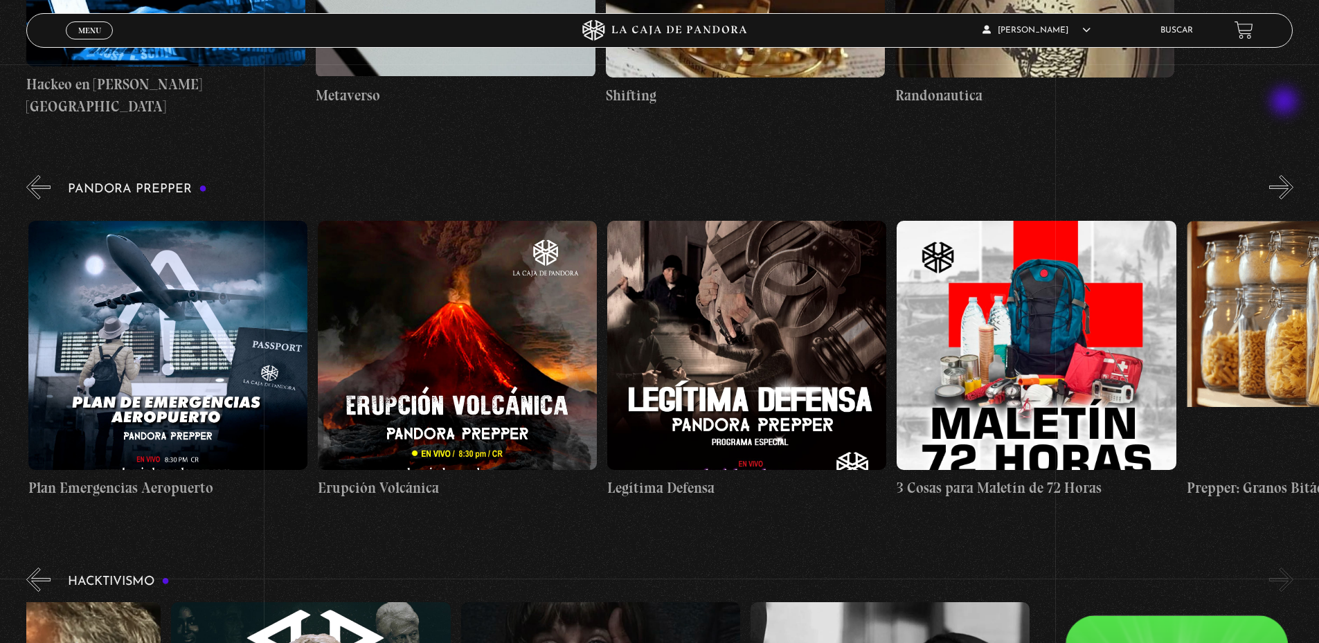
click at [1286, 175] on button "»" at bounding box center [1281, 187] width 24 height 24
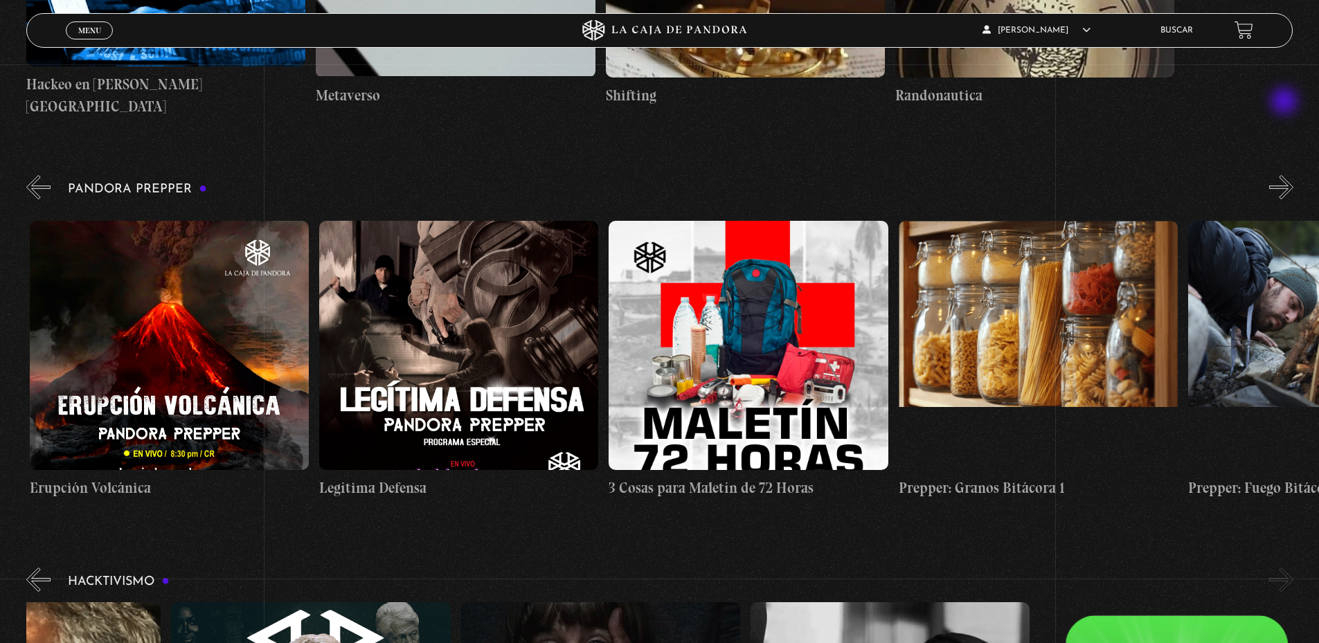
click at [1286, 175] on button "»" at bounding box center [1281, 187] width 24 height 24
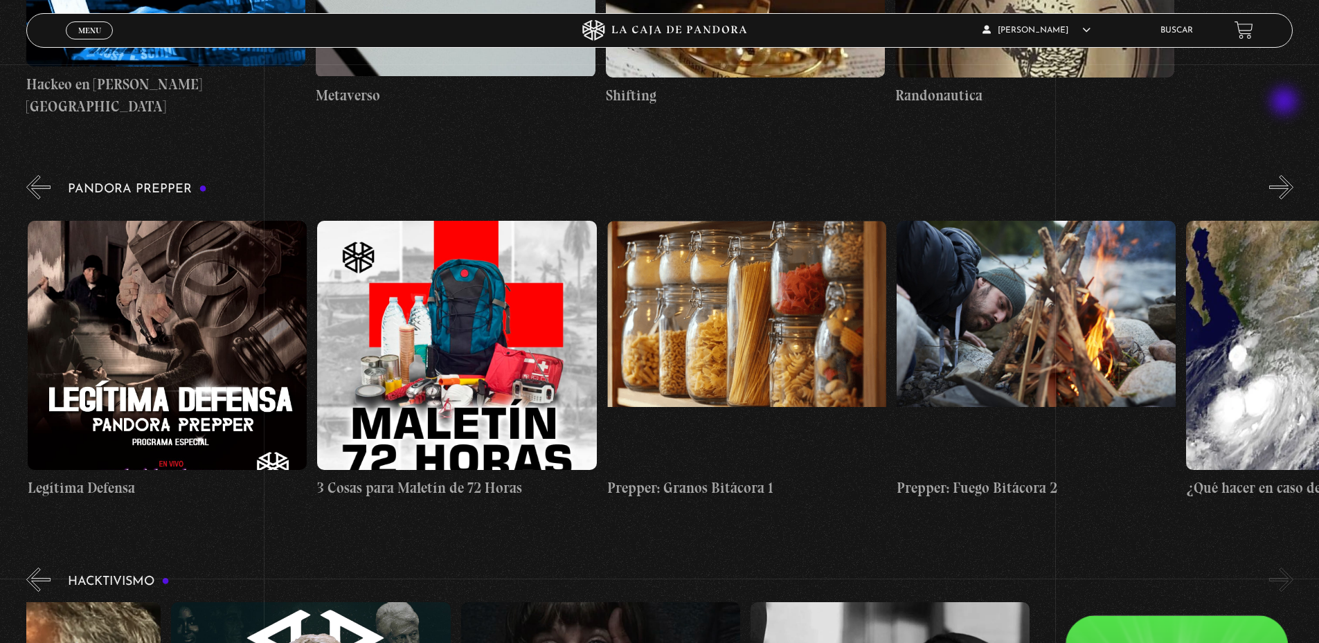
click at [1286, 175] on button "»" at bounding box center [1281, 187] width 24 height 24
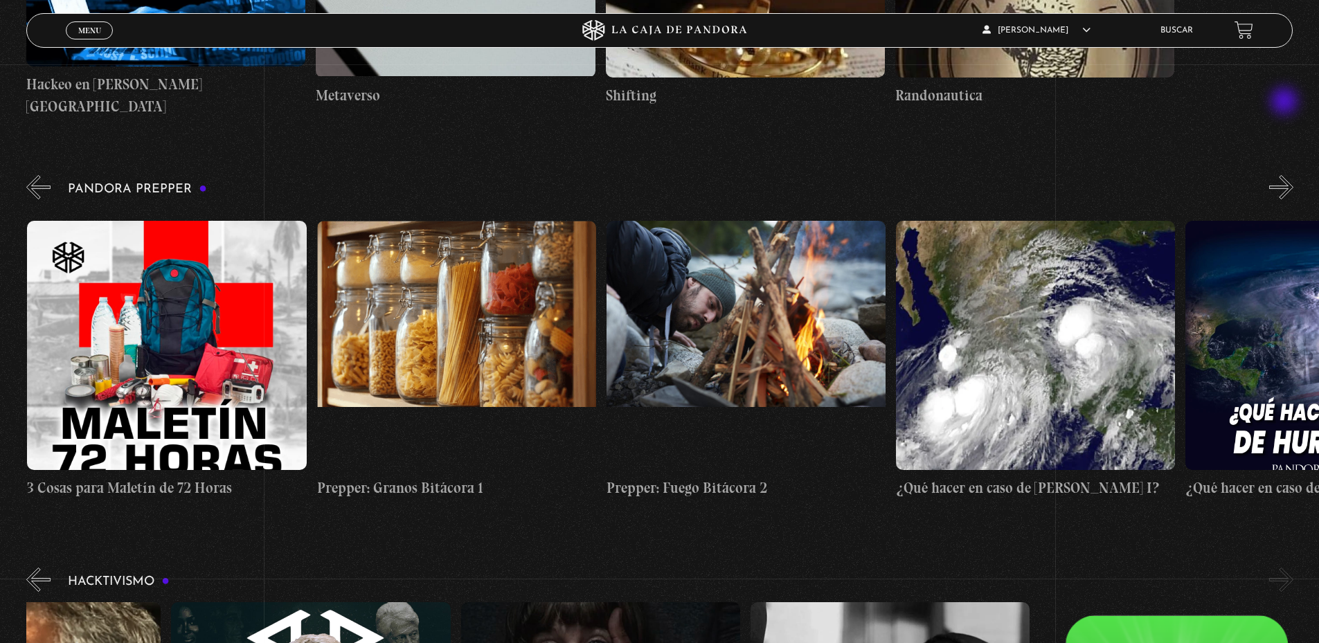
scroll to position [0, 2895]
click at [1286, 175] on button "»" at bounding box center [1281, 187] width 24 height 24
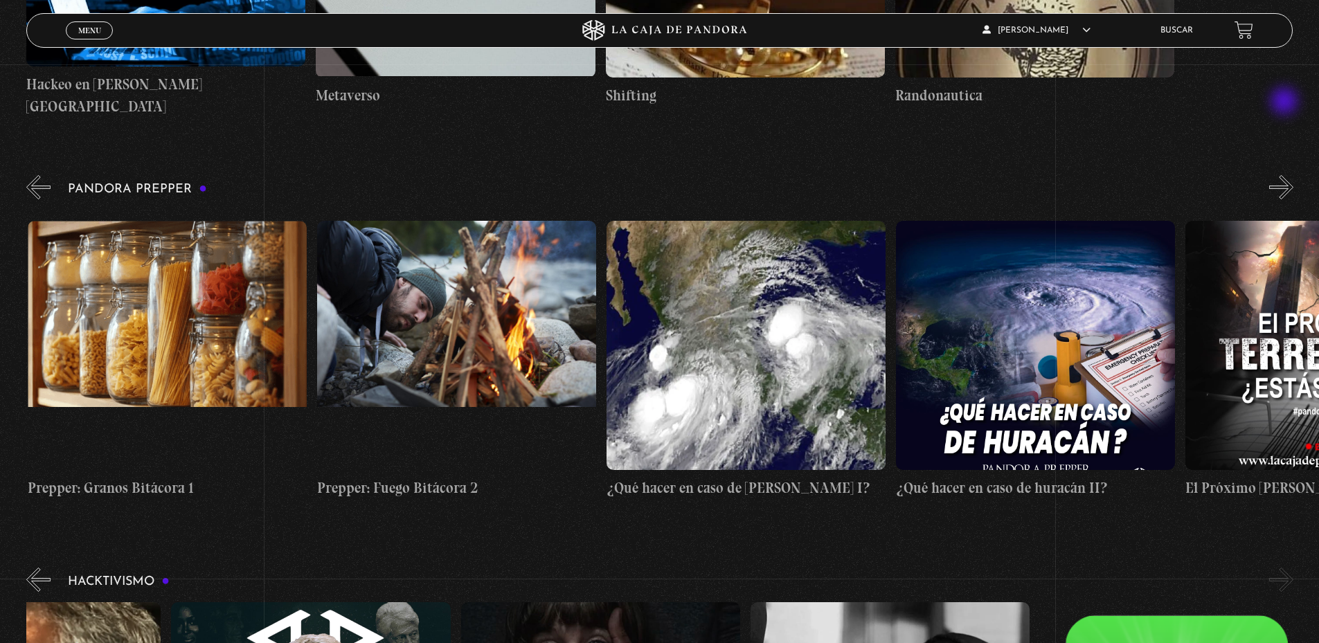
click at [1286, 175] on button "»" at bounding box center [1281, 187] width 24 height 24
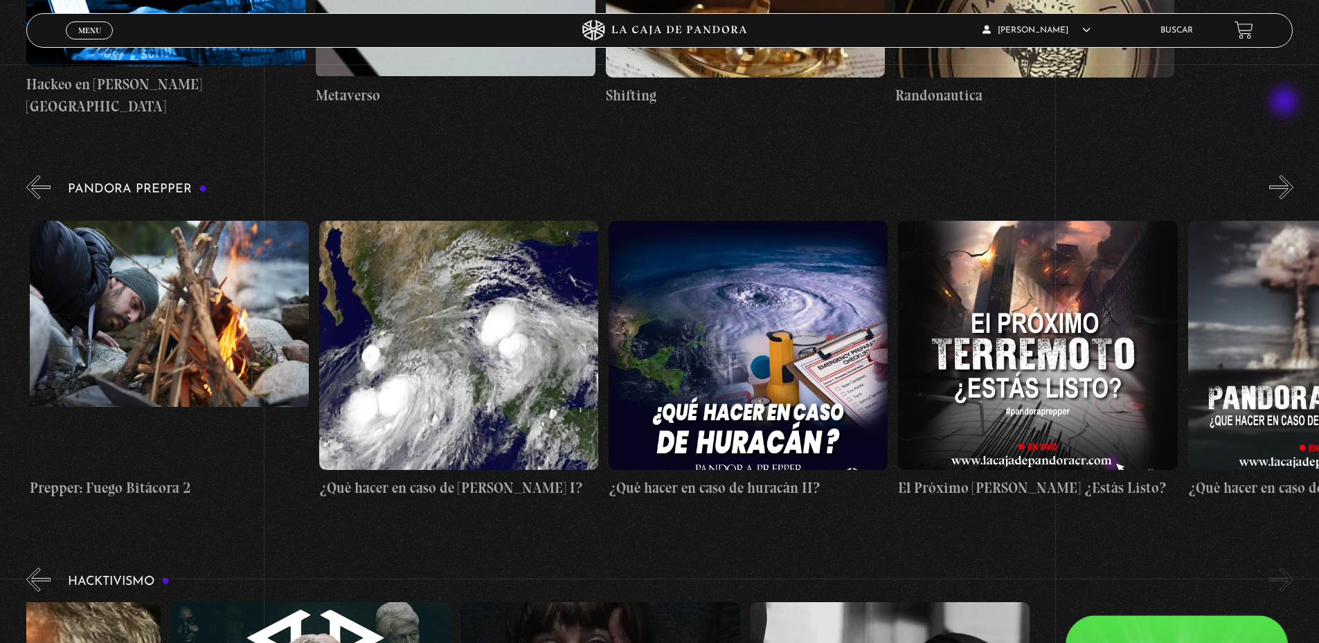
click at [1286, 175] on button "»" at bounding box center [1281, 187] width 24 height 24
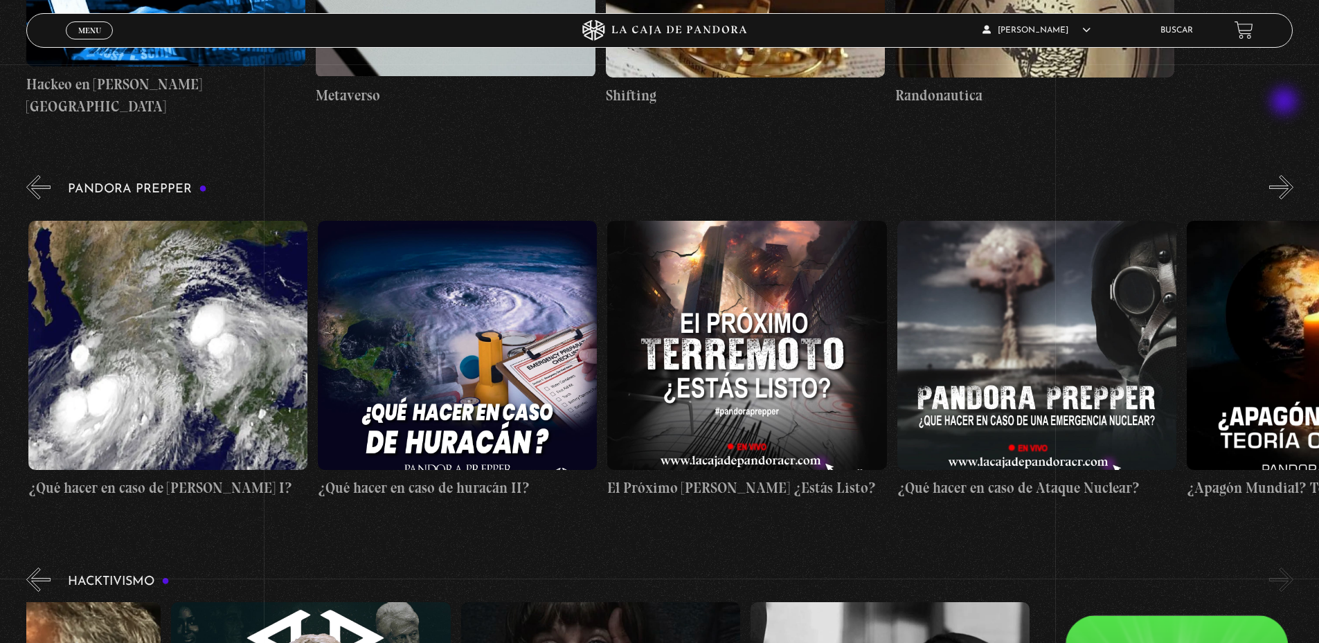
click at [1286, 175] on button "»" at bounding box center [1281, 187] width 24 height 24
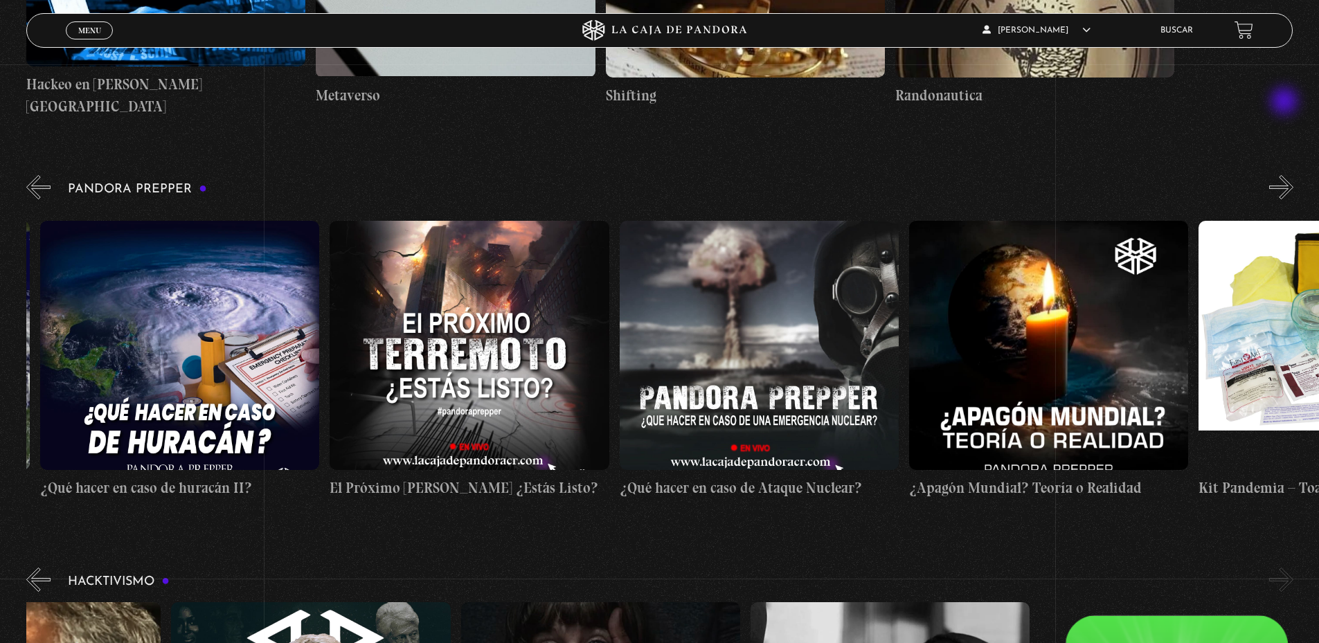
click at [1286, 175] on button "»" at bounding box center [1281, 187] width 24 height 24
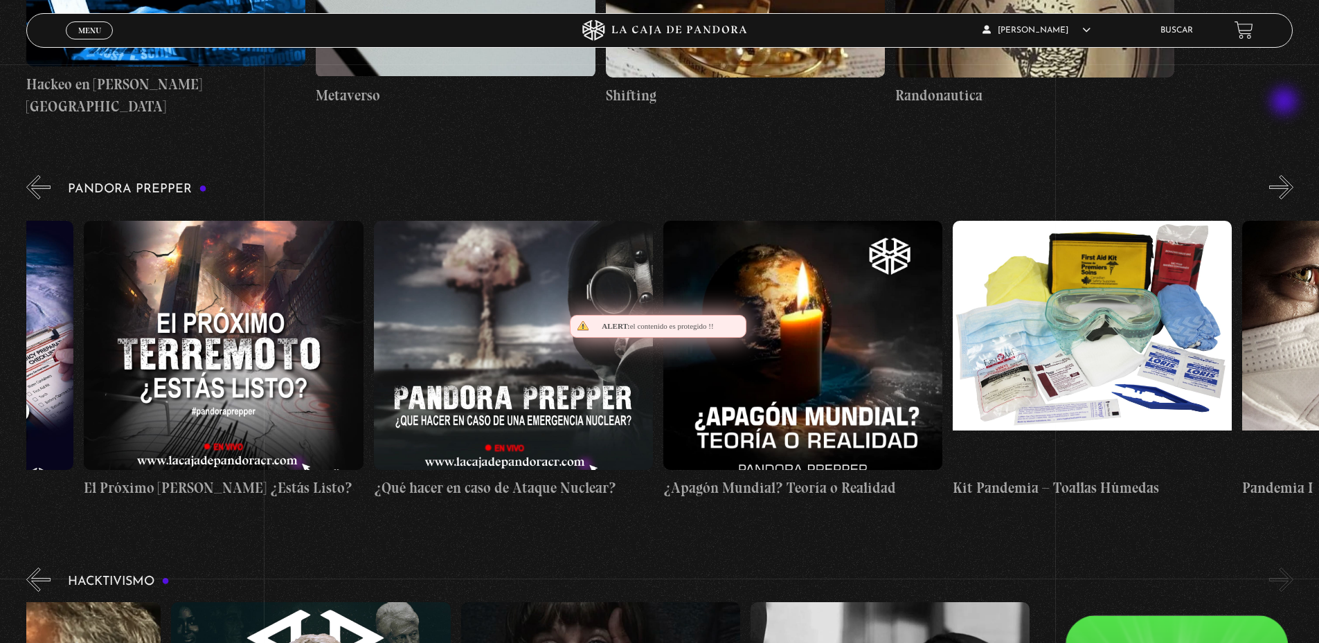
click at [1286, 175] on button "»" at bounding box center [1281, 187] width 24 height 24
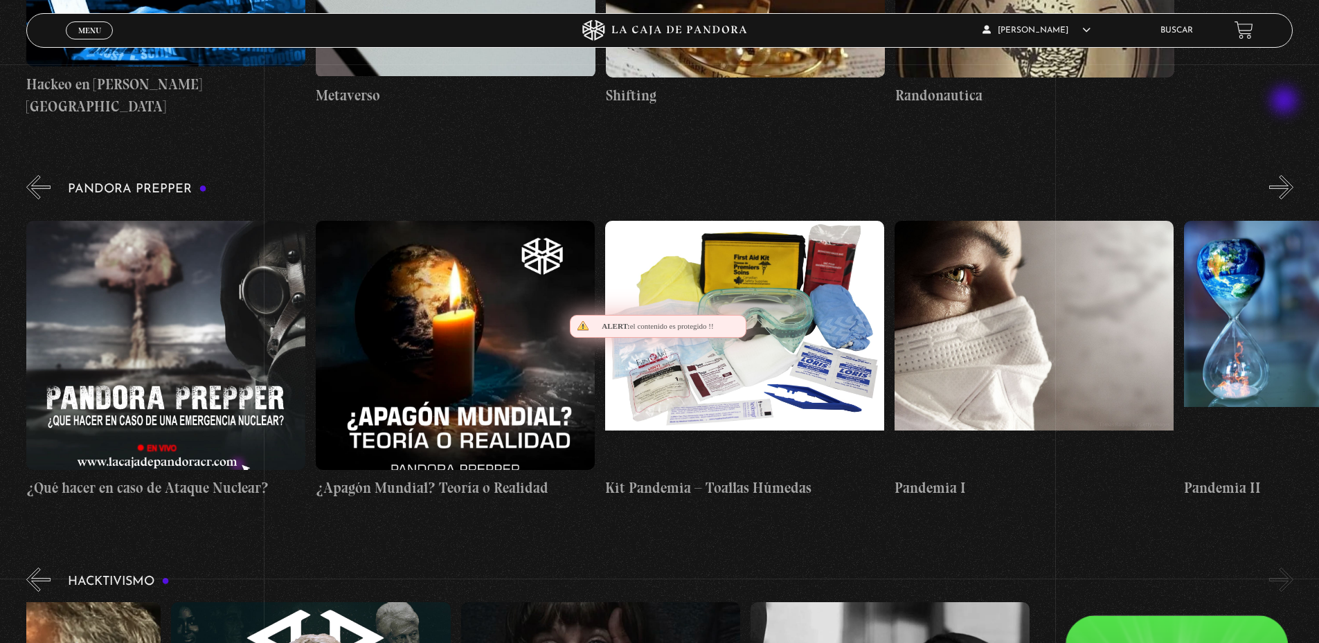
click at [1286, 175] on button "»" at bounding box center [1281, 187] width 24 height 24
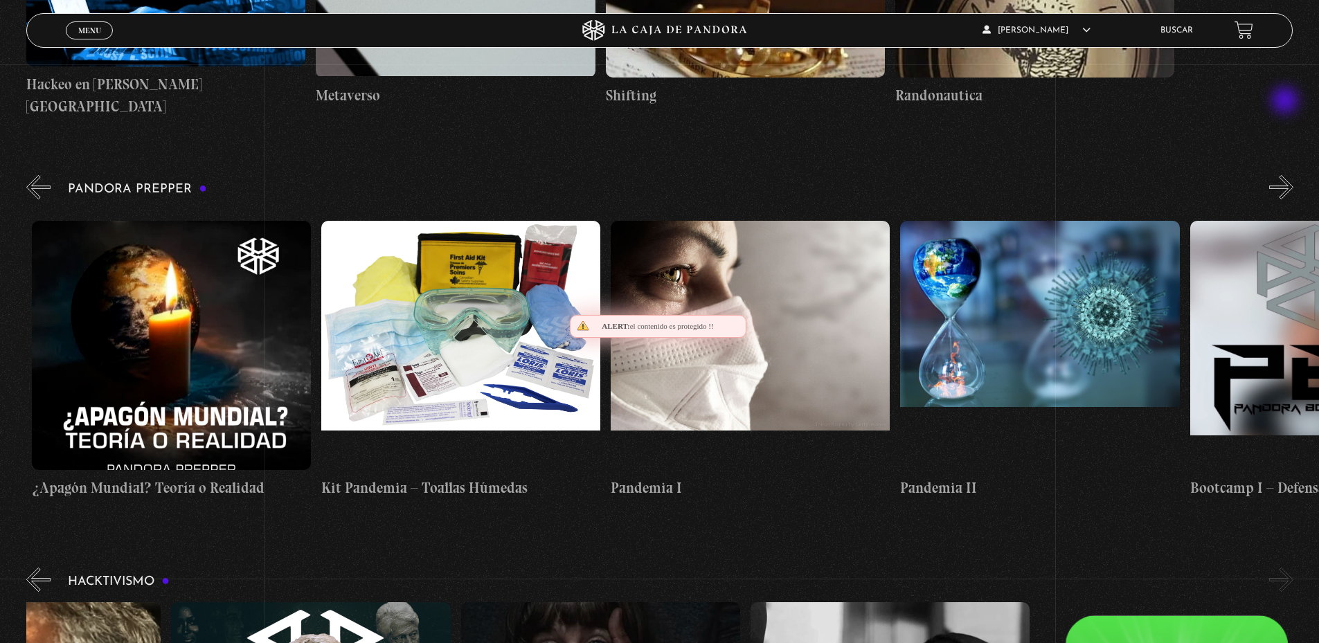
click at [1286, 175] on button "»" at bounding box center [1281, 187] width 24 height 24
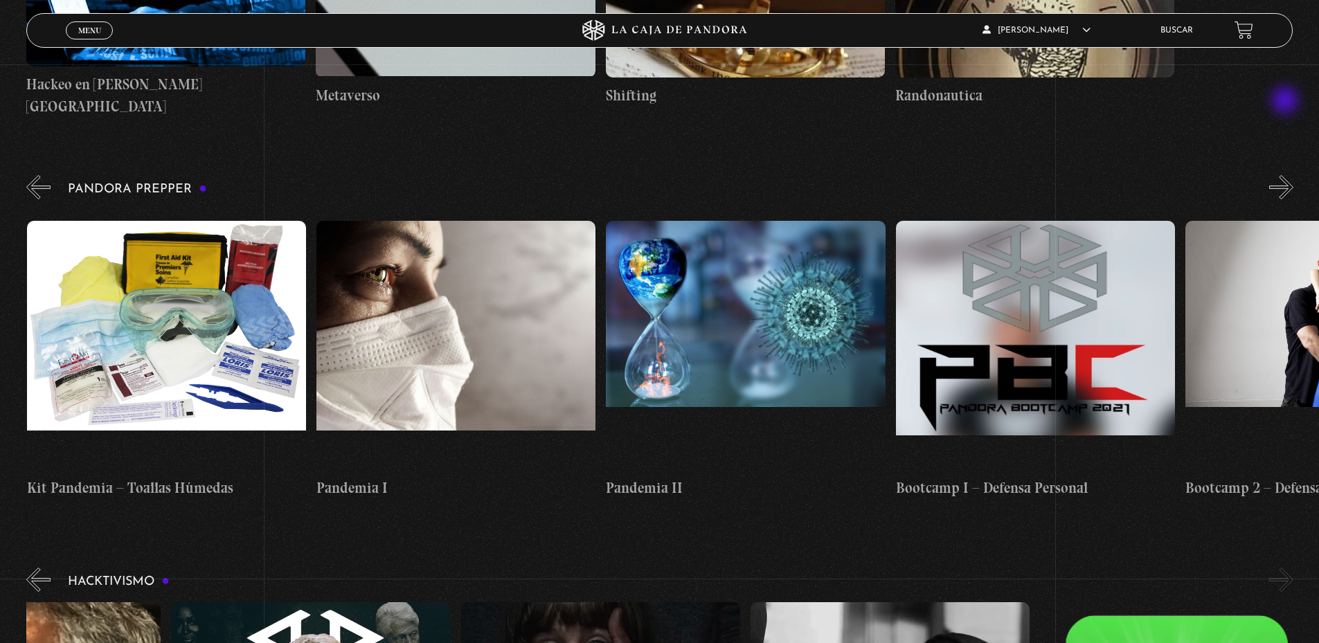
scroll to position [0, 5212]
click at [1286, 175] on button "»" at bounding box center [1281, 187] width 24 height 24
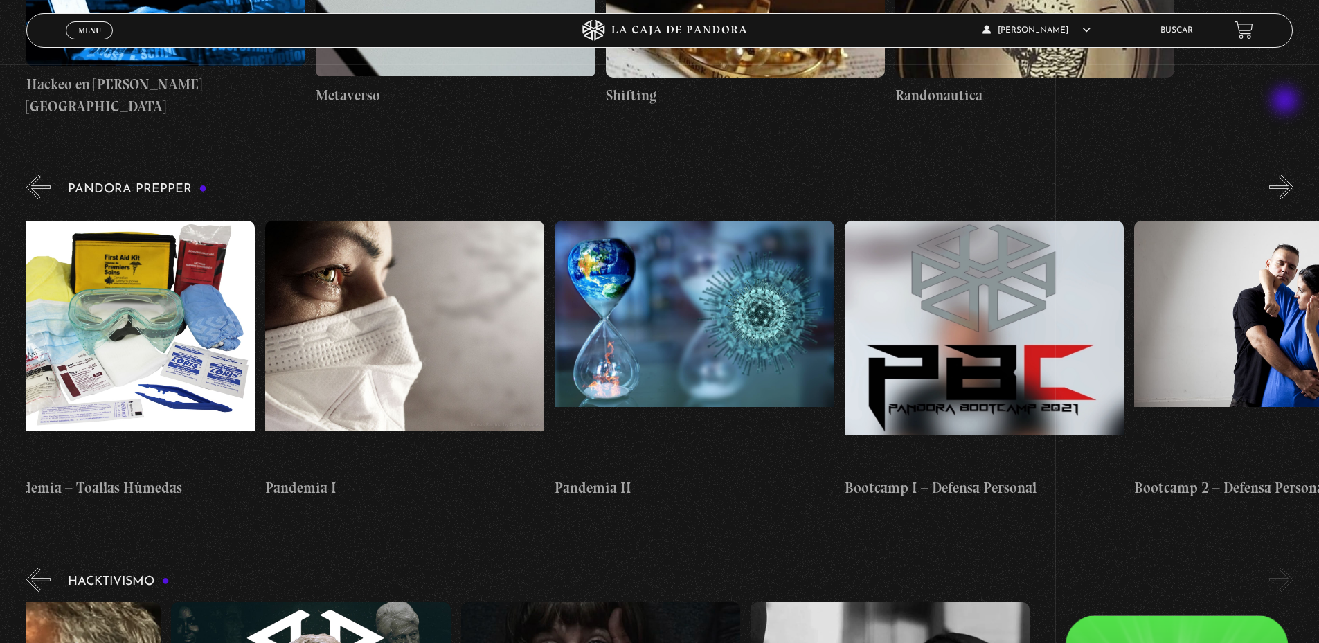
scroll to position [0, 5357]
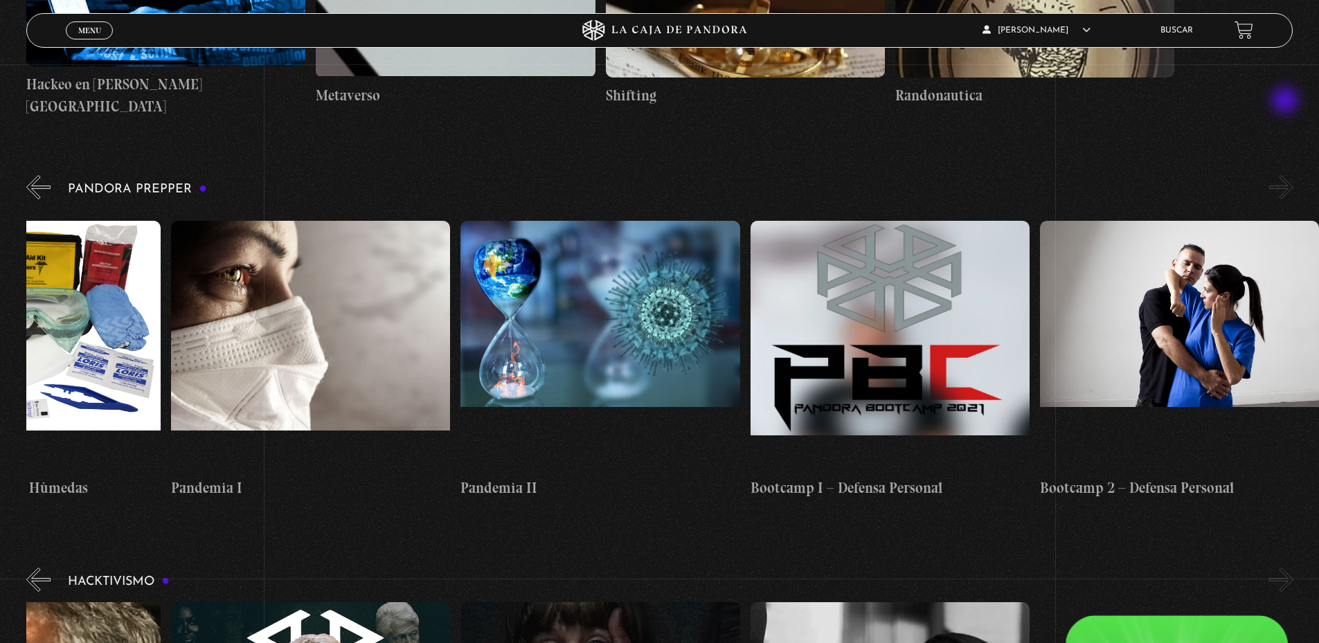
click at [1286, 175] on button "»" at bounding box center [1281, 187] width 24 height 24
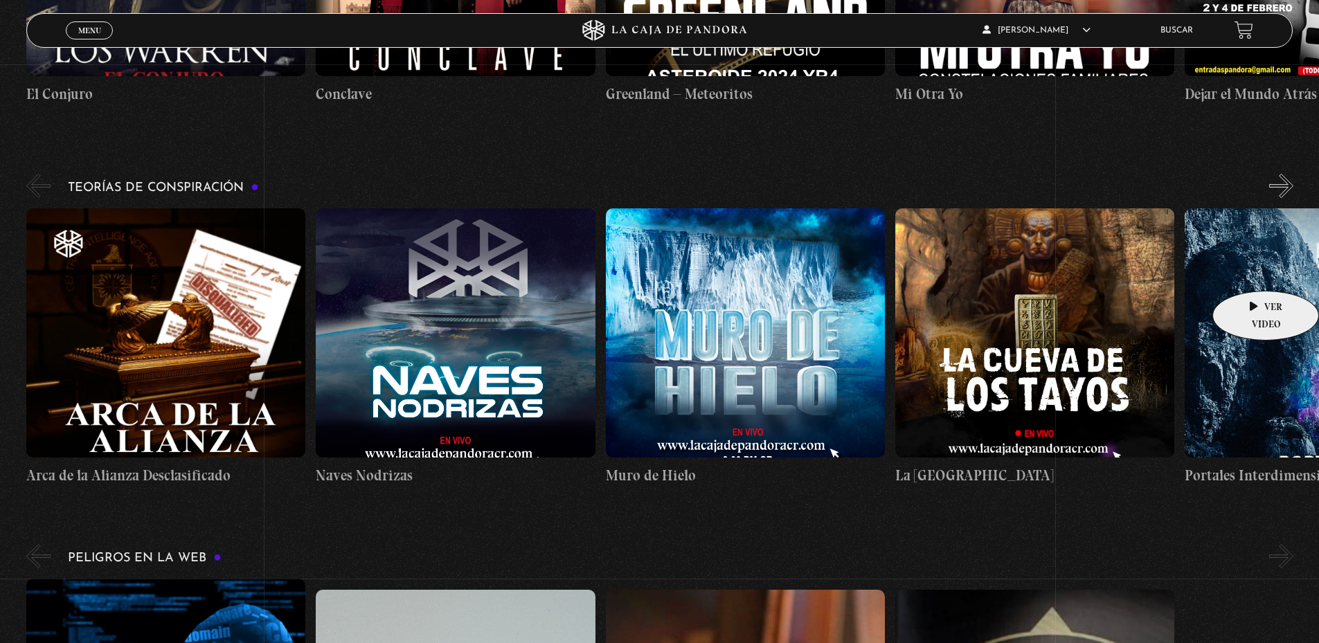
scroll to position [2011, 0]
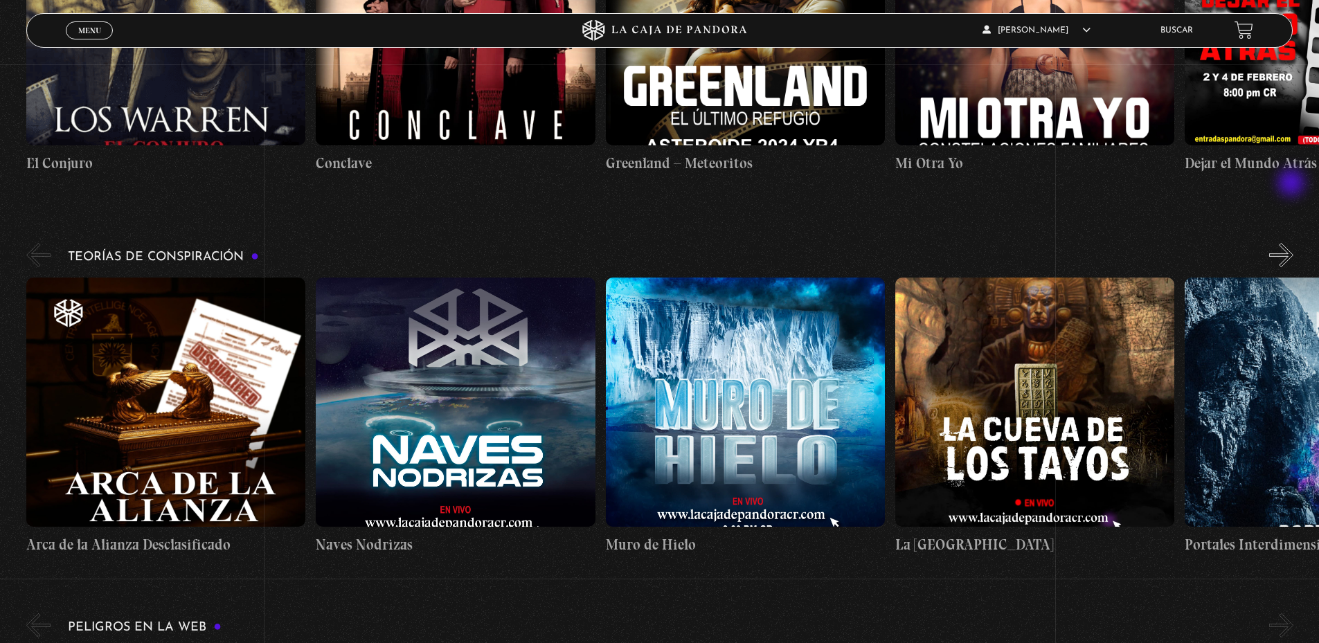
click at [1293, 243] on button "»" at bounding box center [1281, 255] width 24 height 24
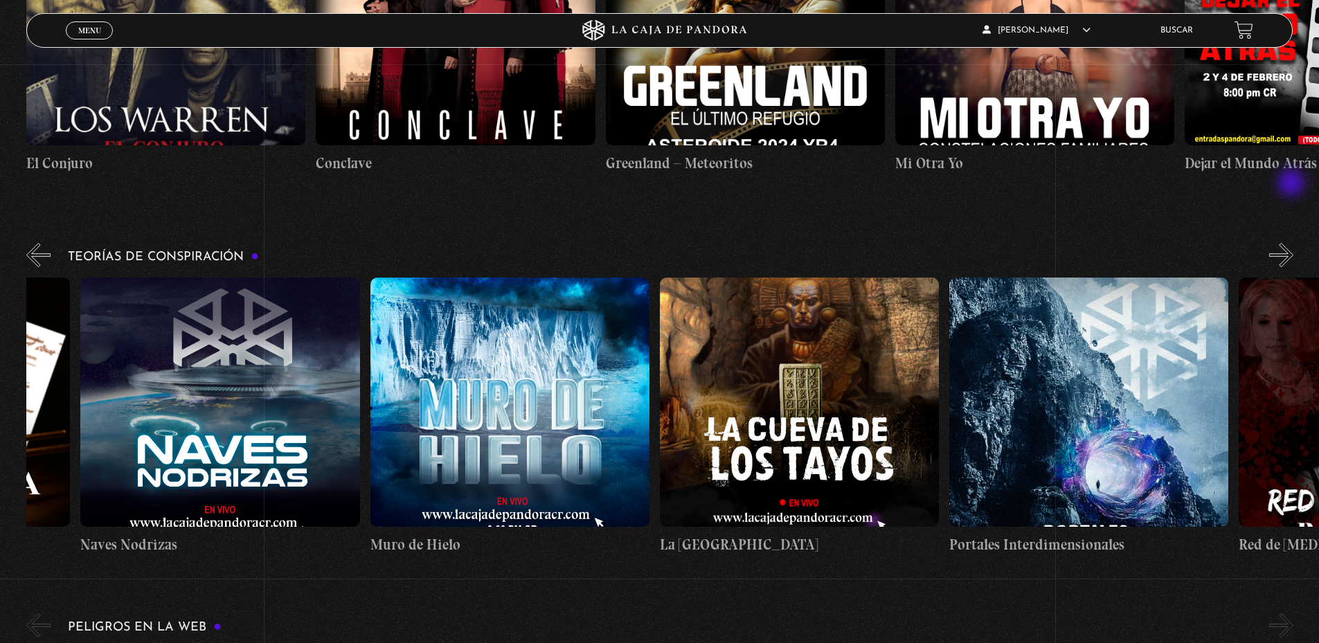
click at [1293, 243] on button "»" at bounding box center [1281, 255] width 24 height 24
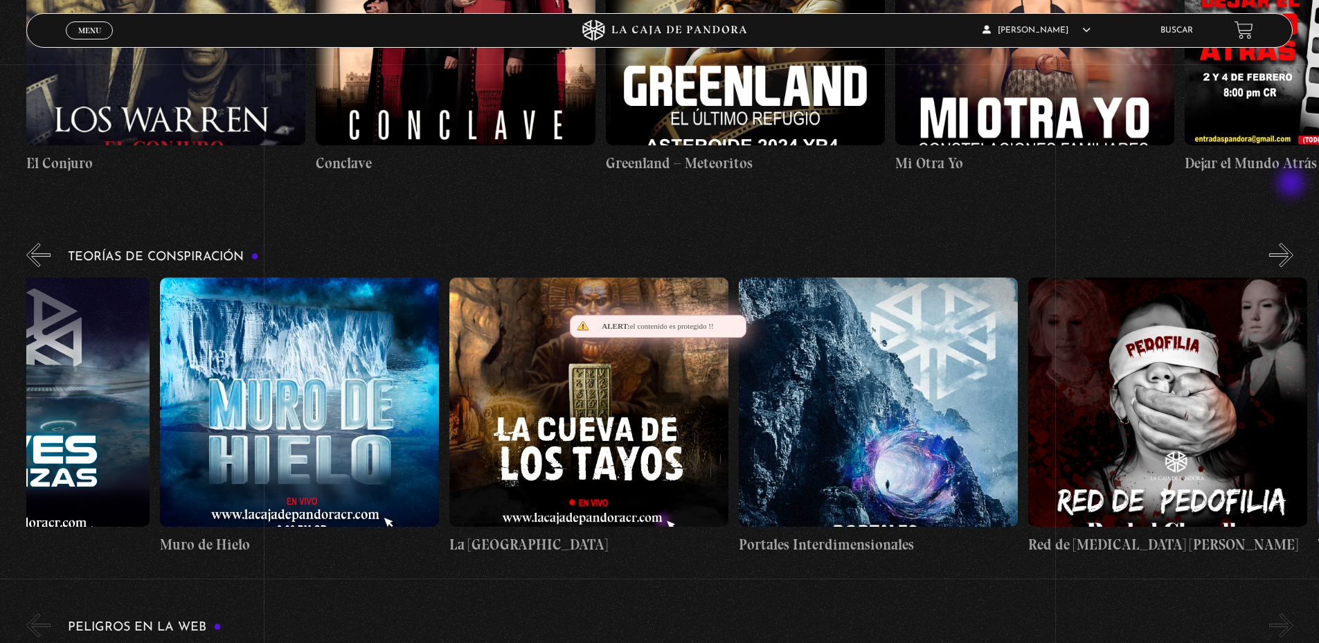
click at [1293, 243] on button "»" at bounding box center [1281, 255] width 24 height 24
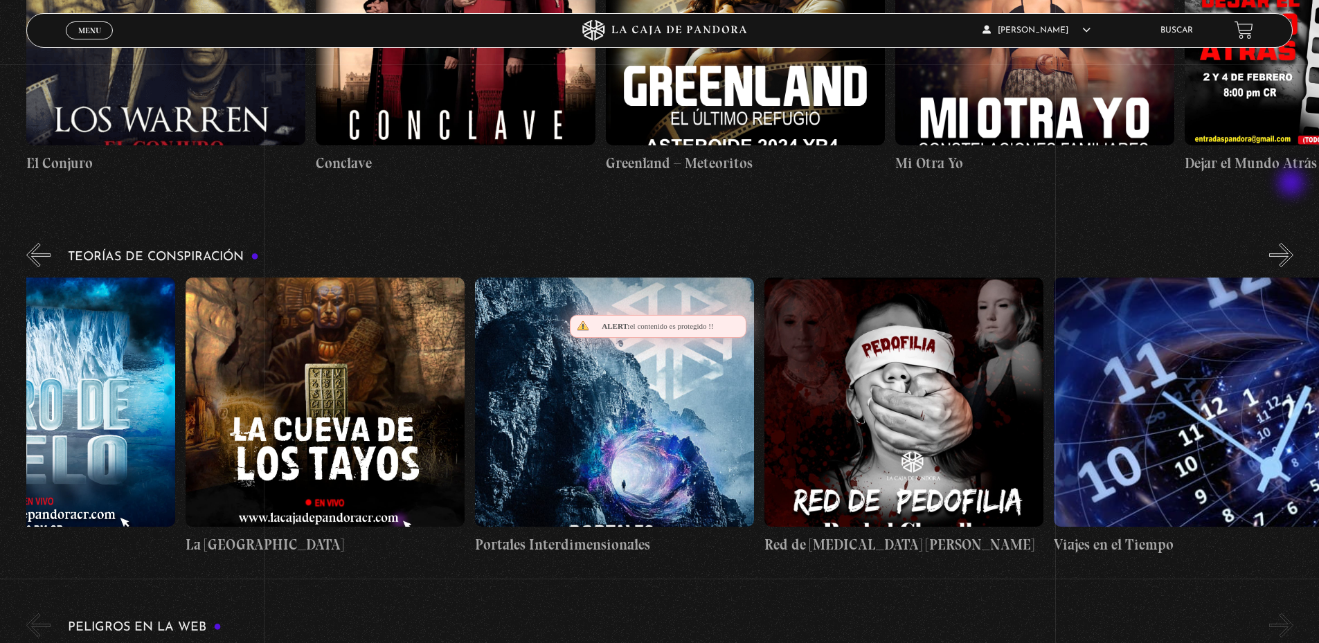
click at [1293, 243] on button "»" at bounding box center [1281, 255] width 24 height 24
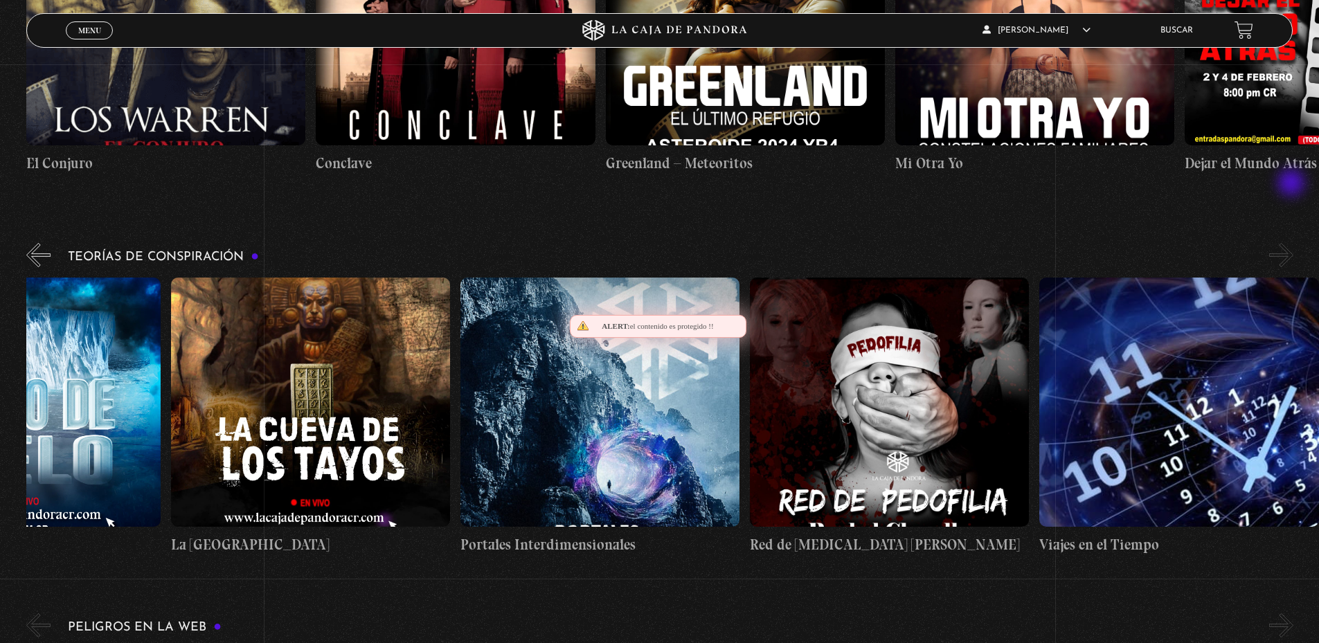
click at [1293, 243] on button "»" at bounding box center [1281, 255] width 24 height 24
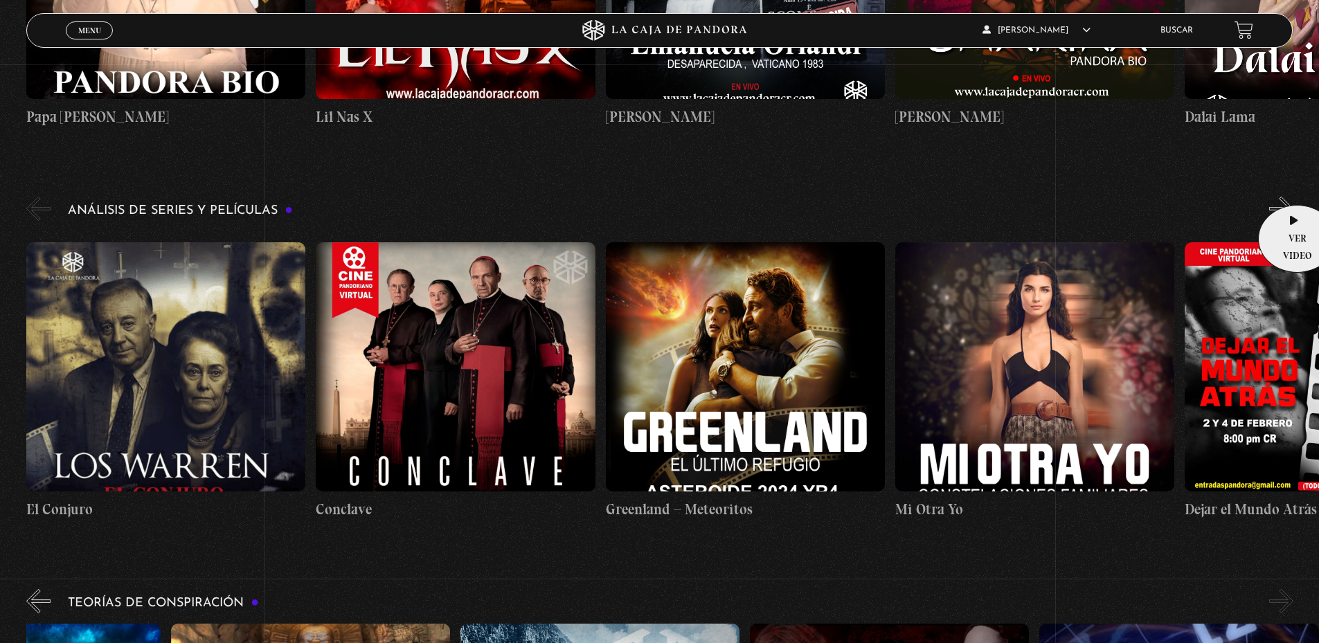
scroll to position [1596, 0]
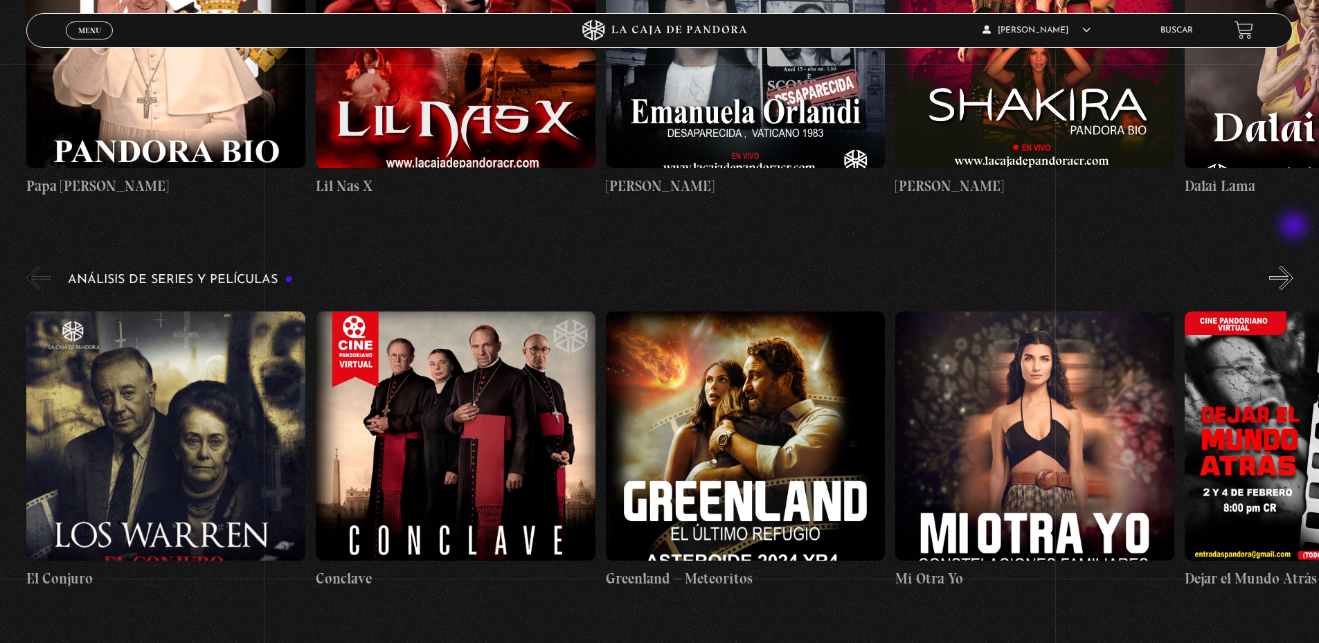
click at [1293, 266] on button "»" at bounding box center [1281, 278] width 24 height 24
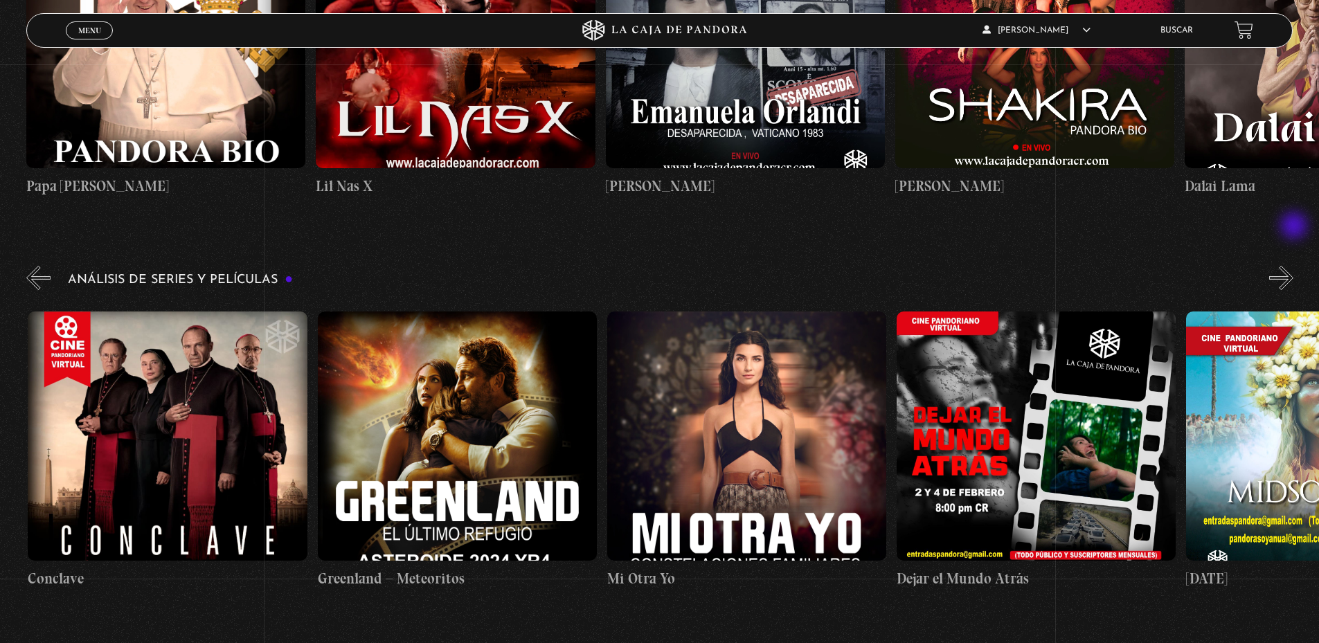
click at [1293, 266] on button "»" at bounding box center [1281, 278] width 24 height 24
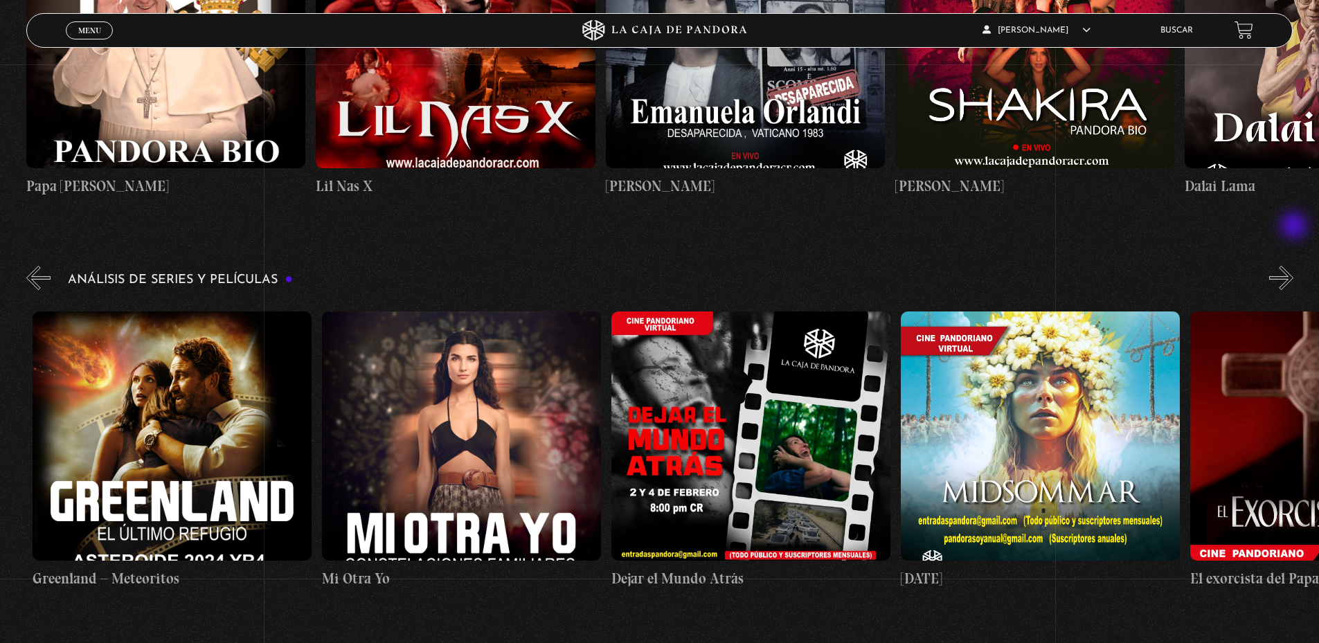
click at [1293, 266] on button "»" at bounding box center [1281, 278] width 24 height 24
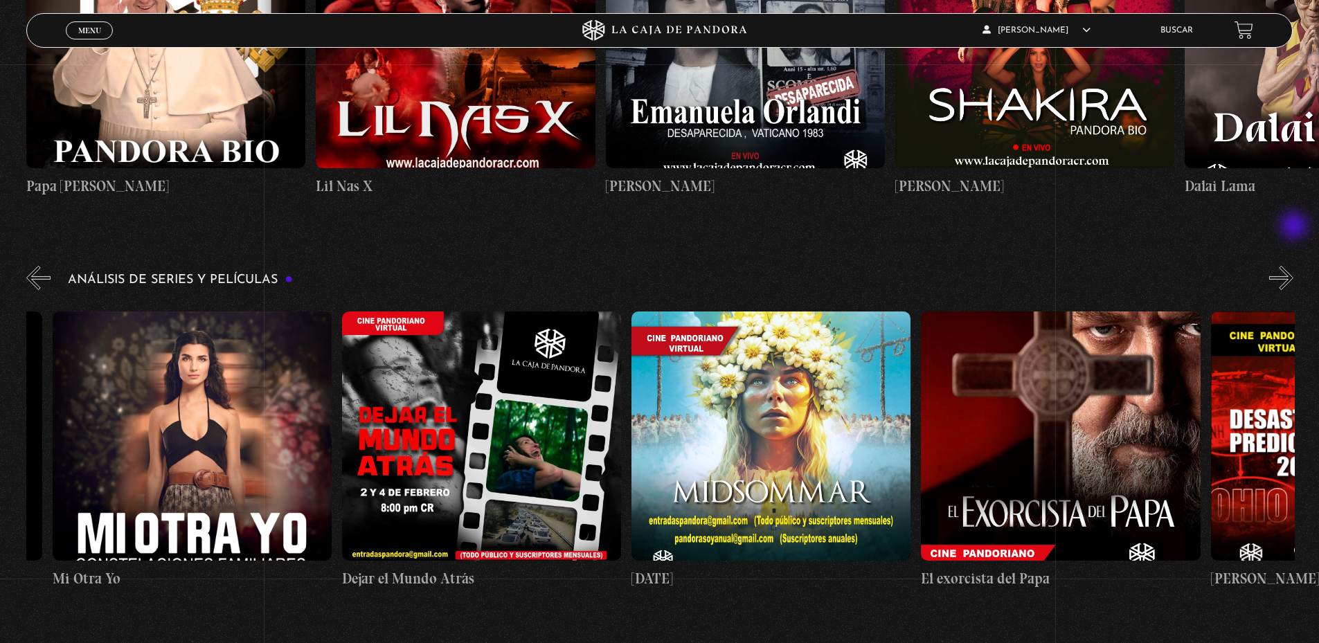
click at [1293, 266] on button "»" at bounding box center [1281, 278] width 24 height 24
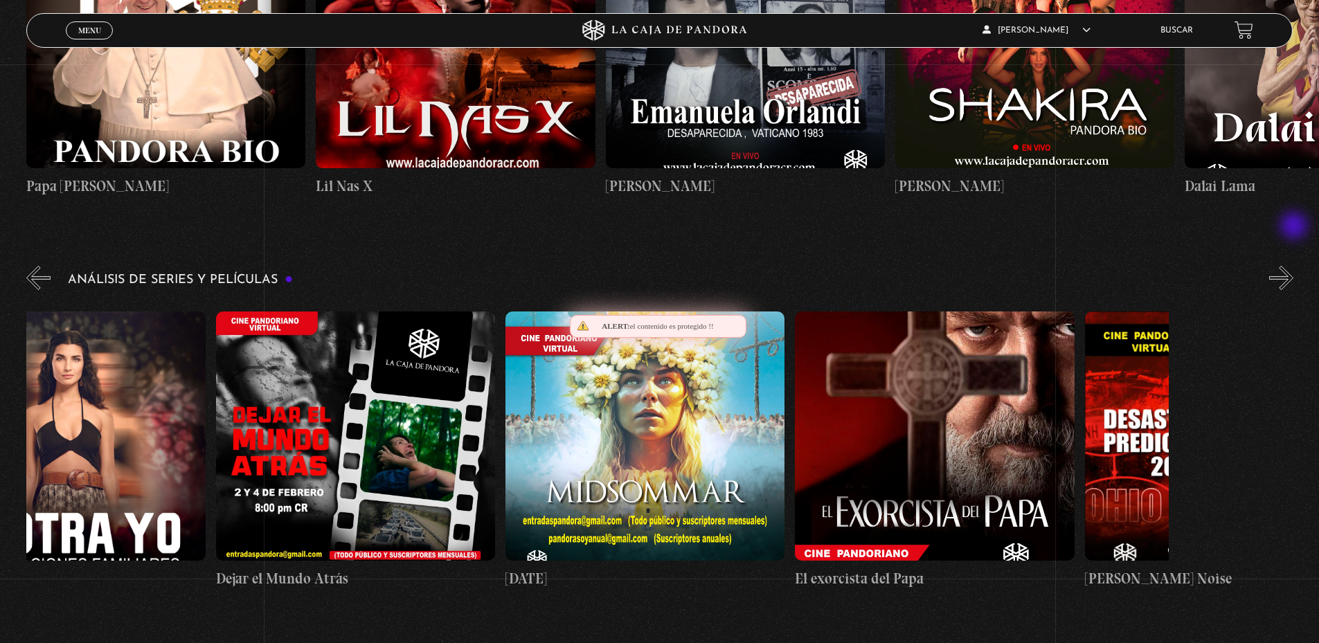
click at [1293, 266] on button "»" at bounding box center [1281, 278] width 24 height 24
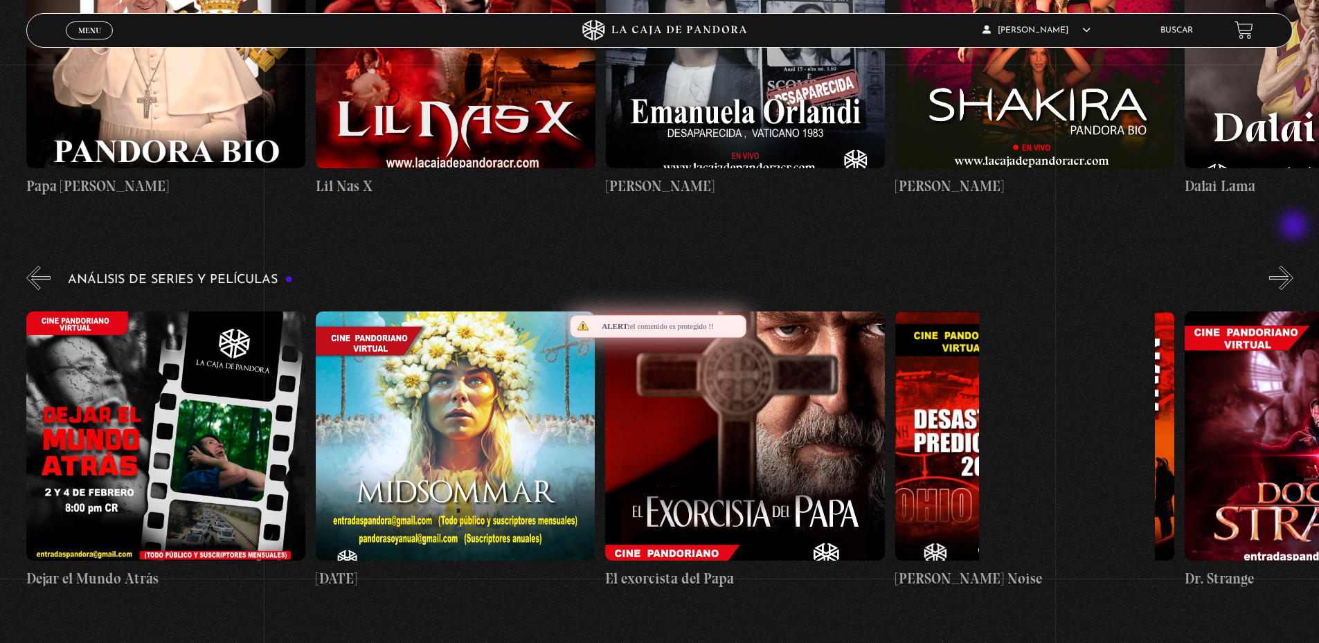
click at [1293, 266] on button "»" at bounding box center [1281, 278] width 24 height 24
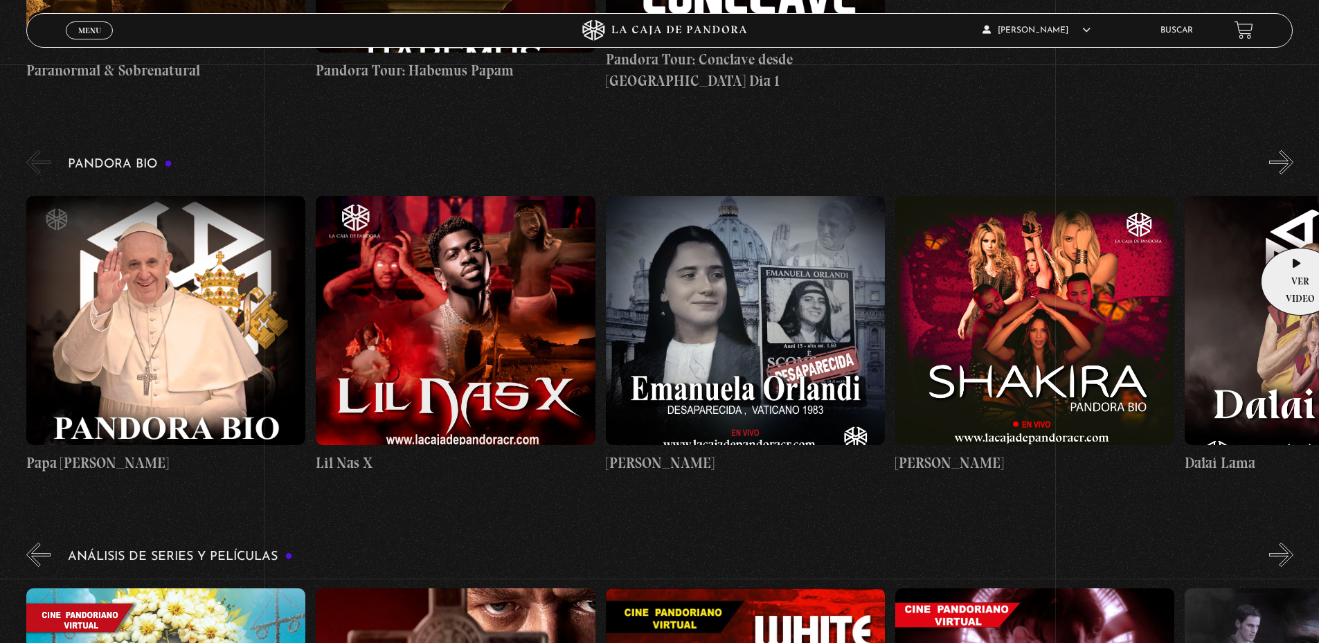
scroll to position [1250, 0]
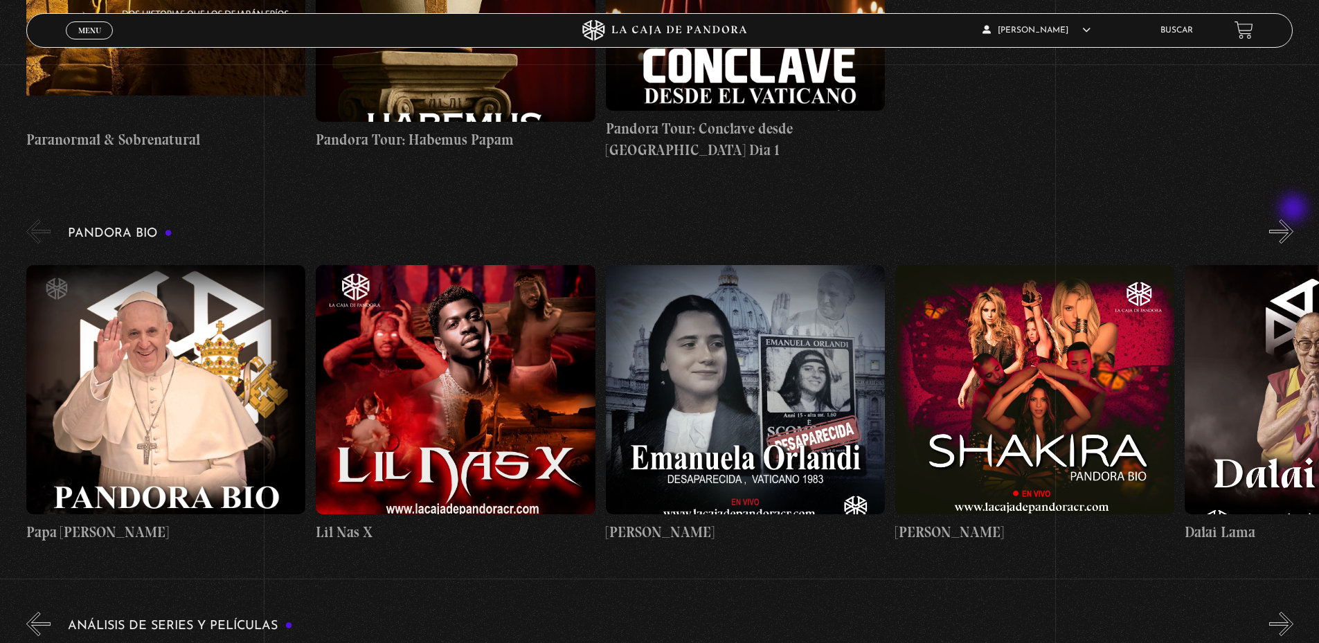
click at [1293, 219] on button "»" at bounding box center [1281, 231] width 24 height 24
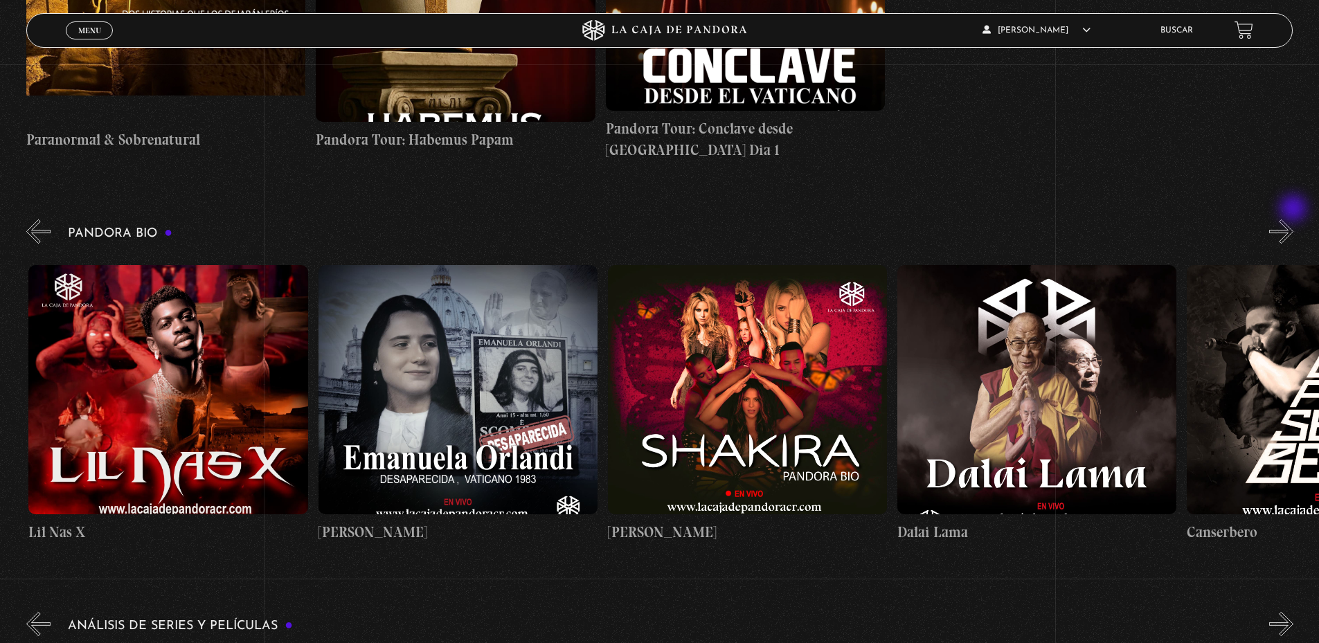
click at [1293, 219] on button "»" at bounding box center [1281, 231] width 24 height 24
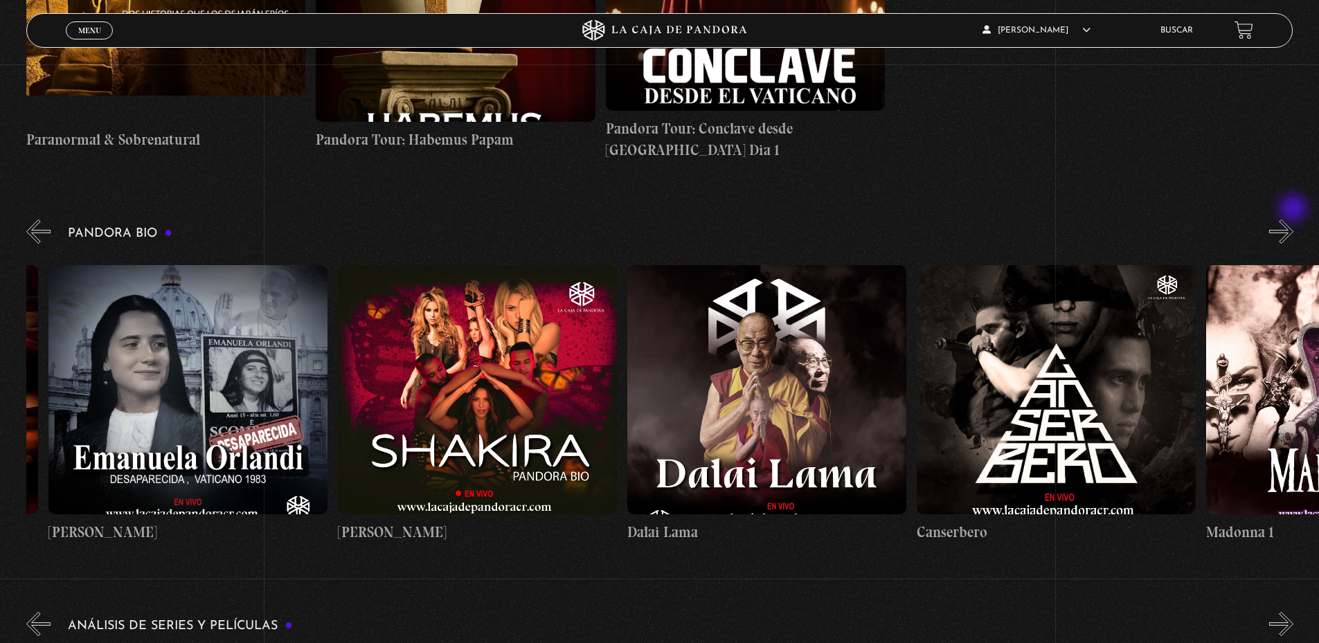
click at [1293, 219] on button "»" at bounding box center [1281, 231] width 24 height 24
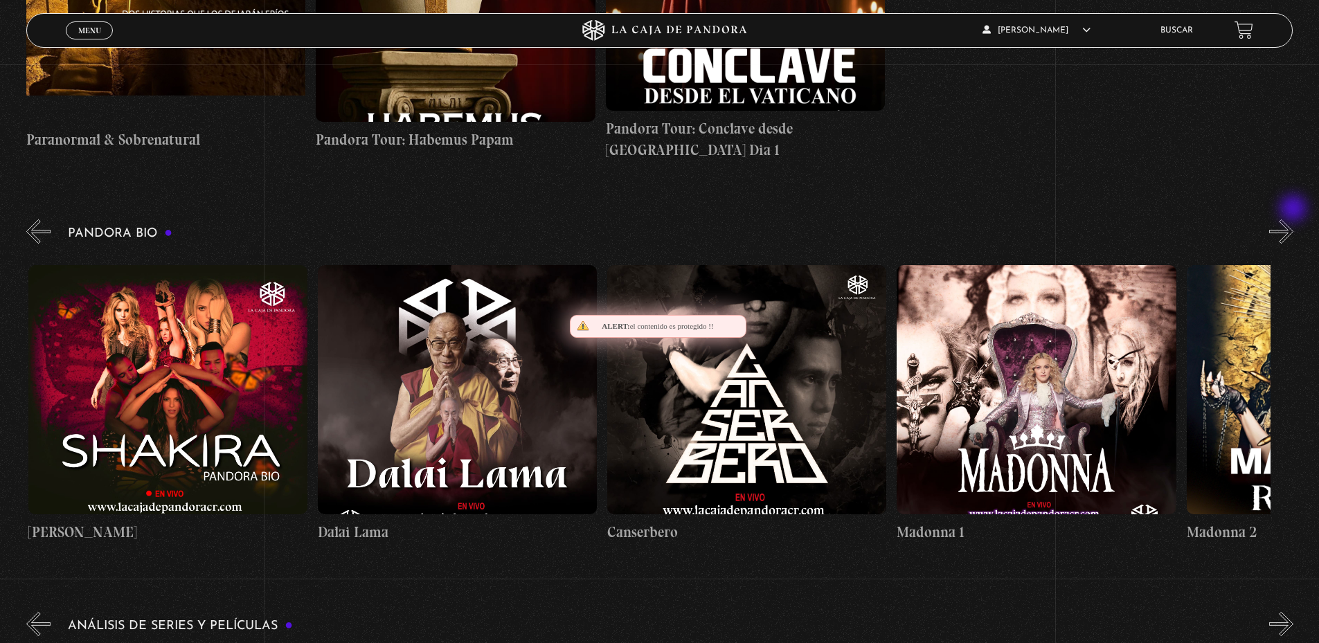
click at [1293, 219] on button "»" at bounding box center [1281, 231] width 24 height 24
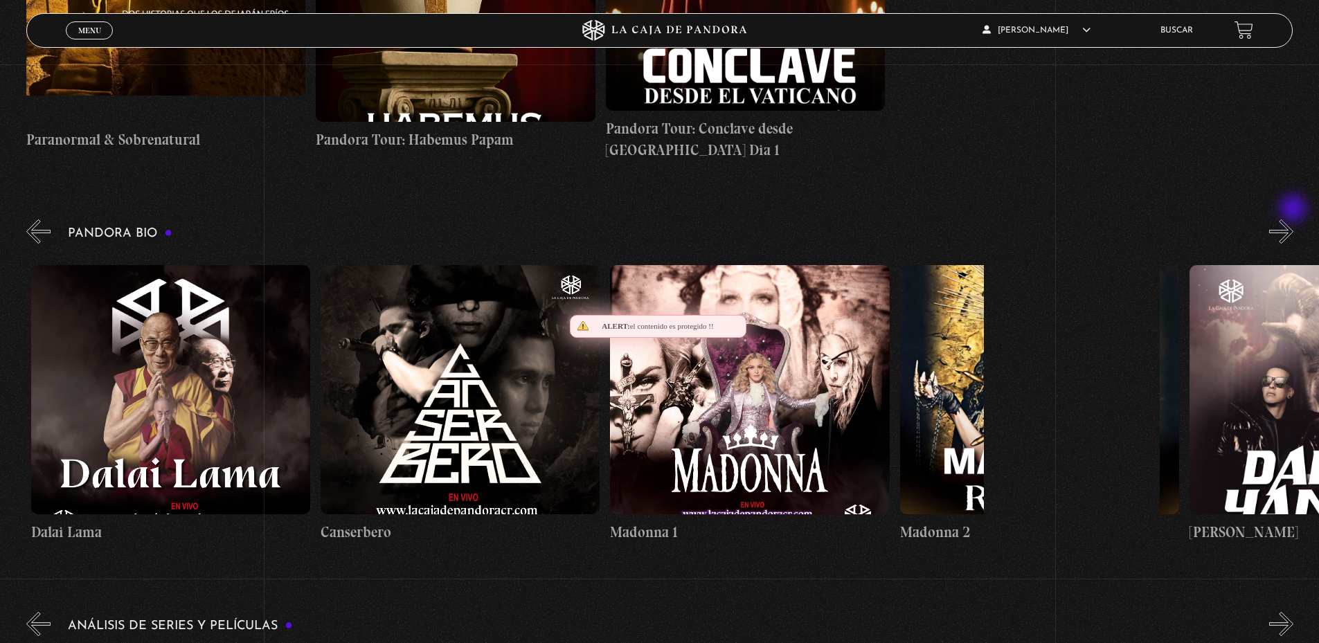
click at [1293, 219] on button "»" at bounding box center [1281, 231] width 24 height 24
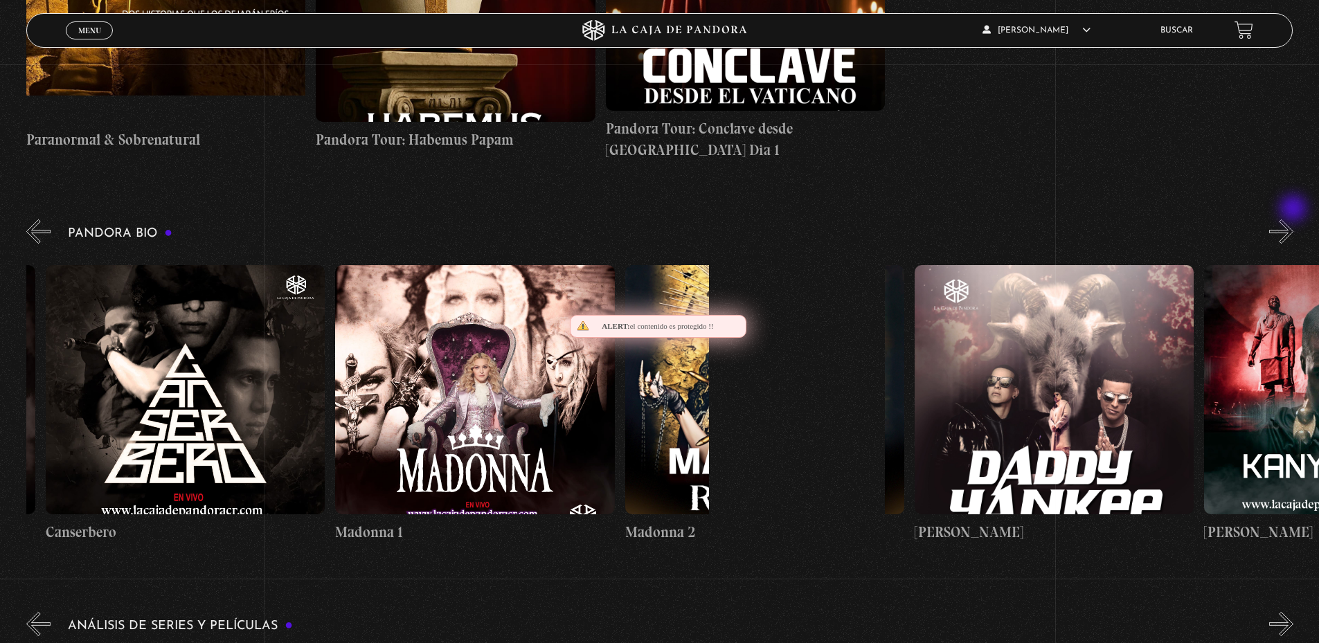
click at [1293, 219] on button "»" at bounding box center [1281, 231] width 24 height 24
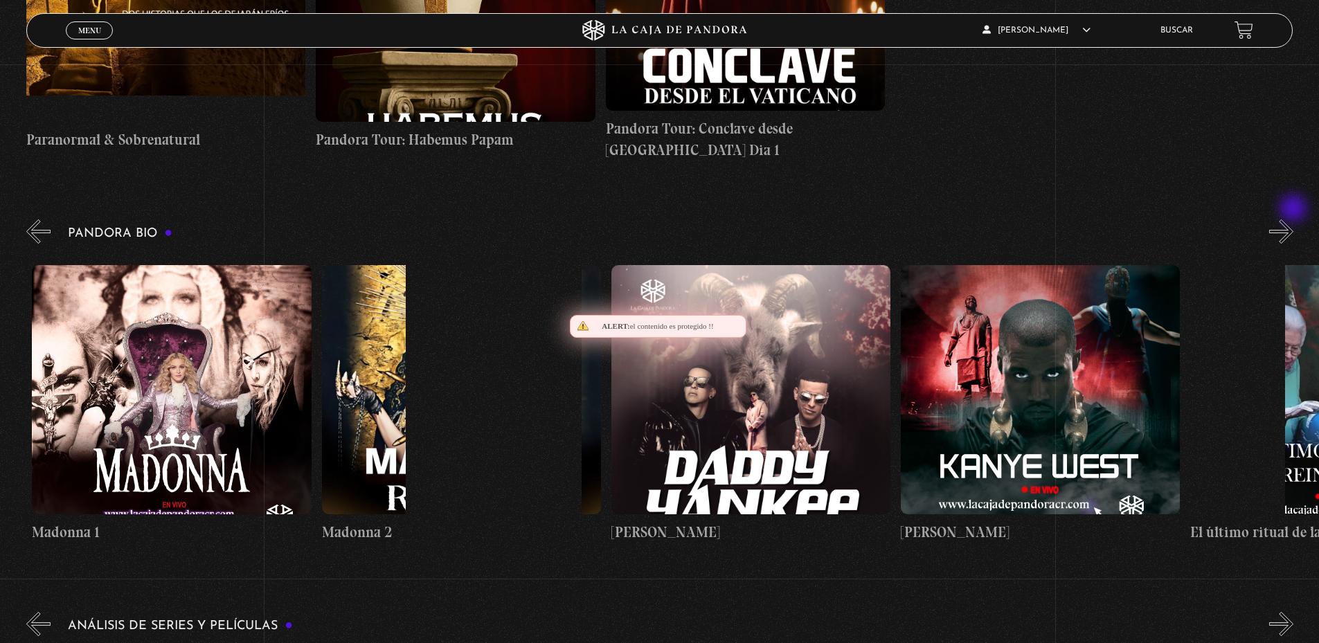
click at [1293, 219] on button "»" at bounding box center [1281, 231] width 24 height 24
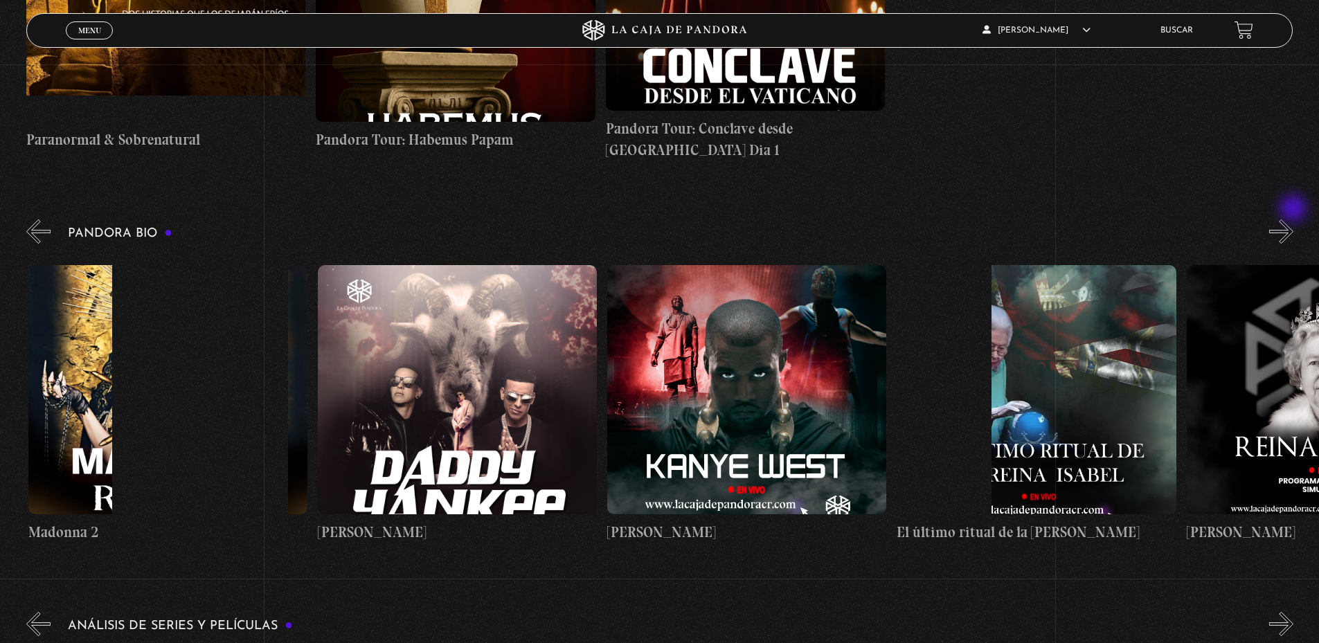
click at [1293, 219] on button "»" at bounding box center [1281, 231] width 24 height 24
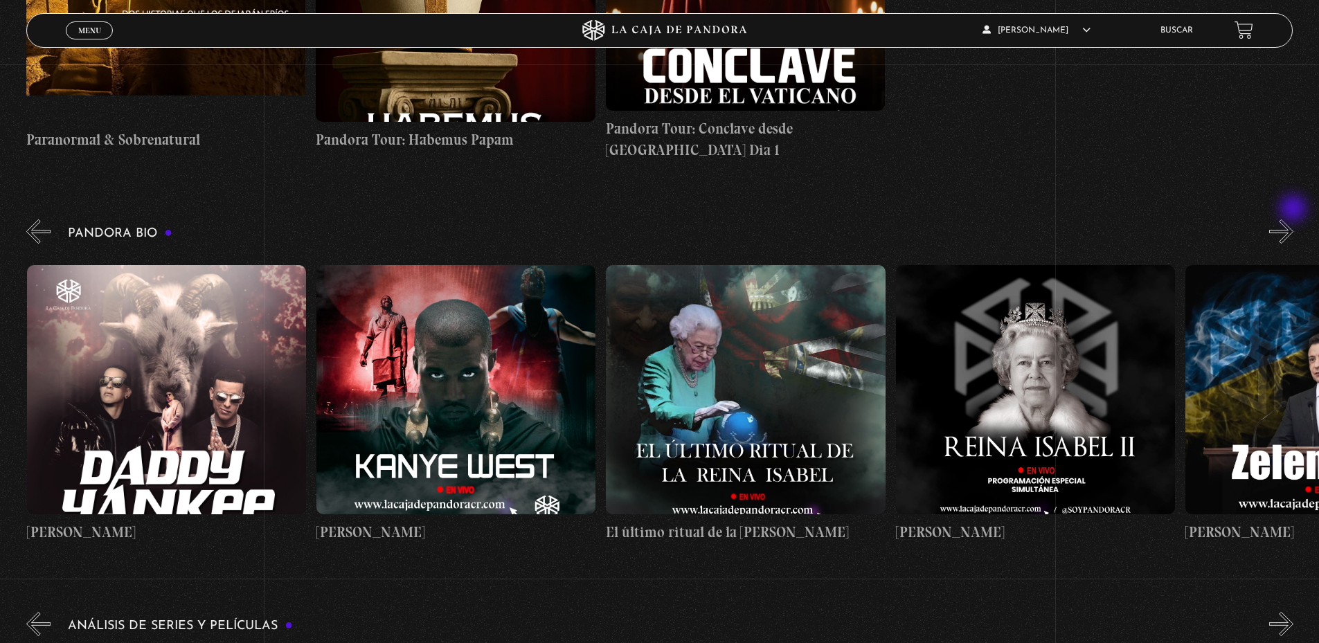
click at [1293, 219] on button "»" at bounding box center [1281, 231] width 24 height 24
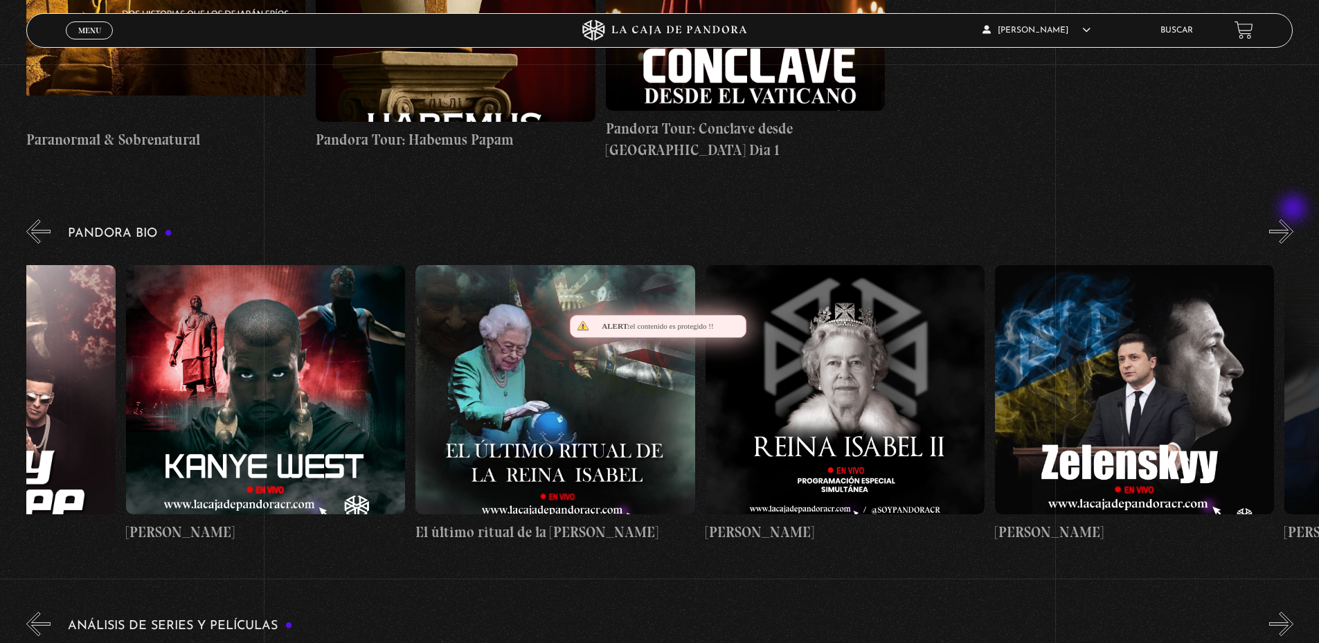
click at [1293, 219] on button "»" at bounding box center [1281, 231] width 24 height 24
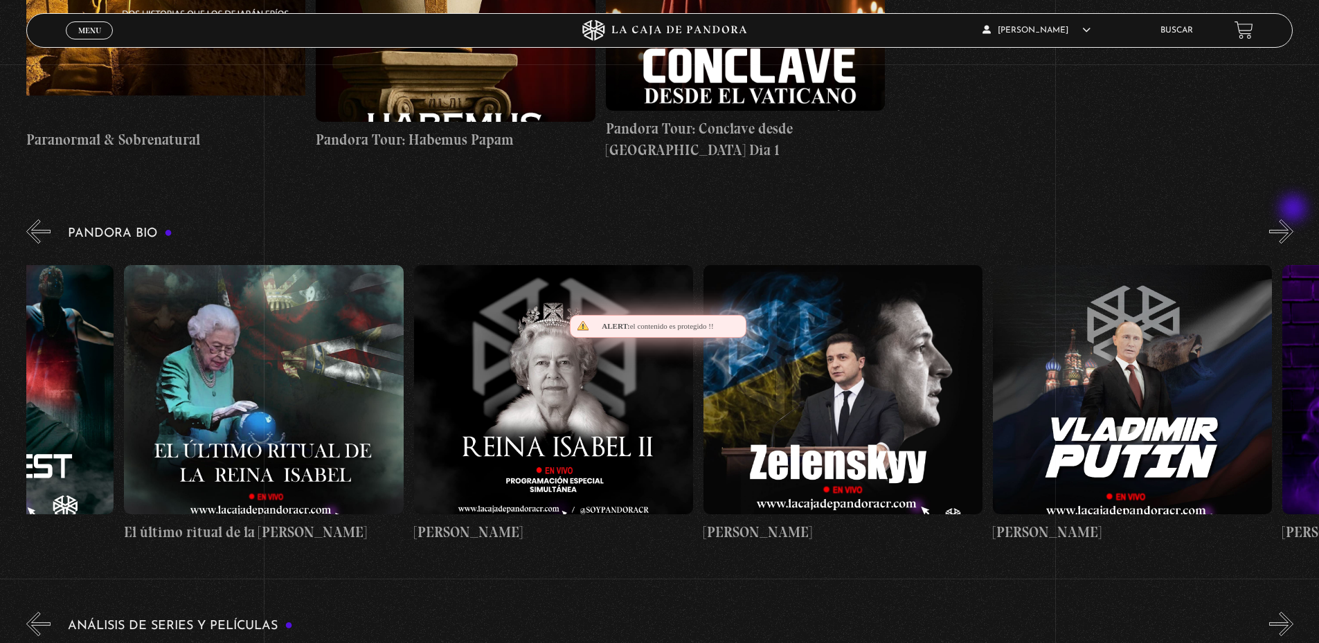
click at [1293, 219] on button "»" at bounding box center [1281, 231] width 24 height 24
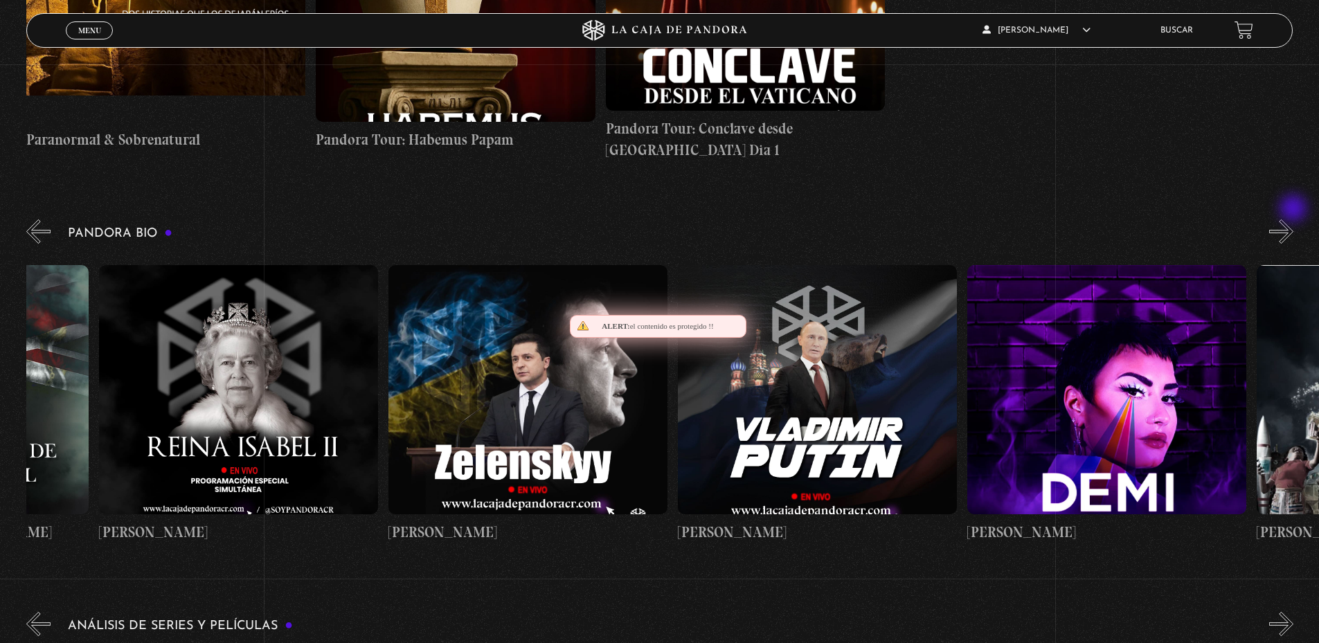
click at [1293, 219] on button "»" at bounding box center [1281, 231] width 24 height 24
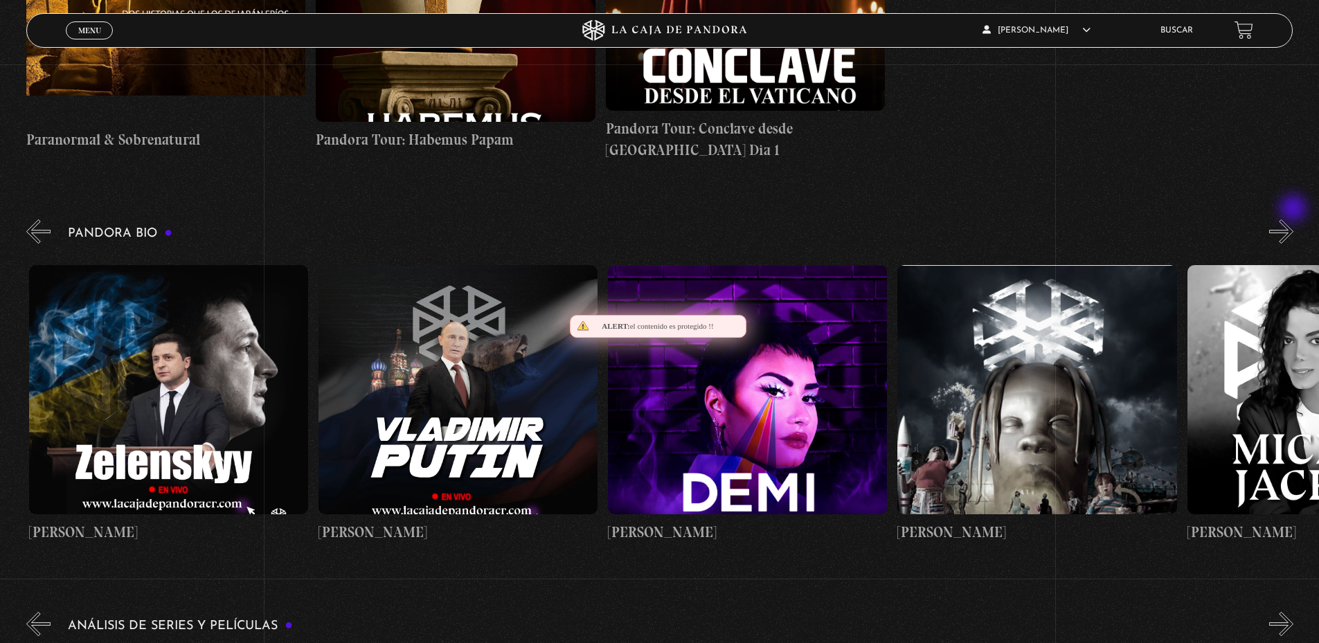
click at [1293, 219] on button "»" at bounding box center [1281, 231] width 24 height 24
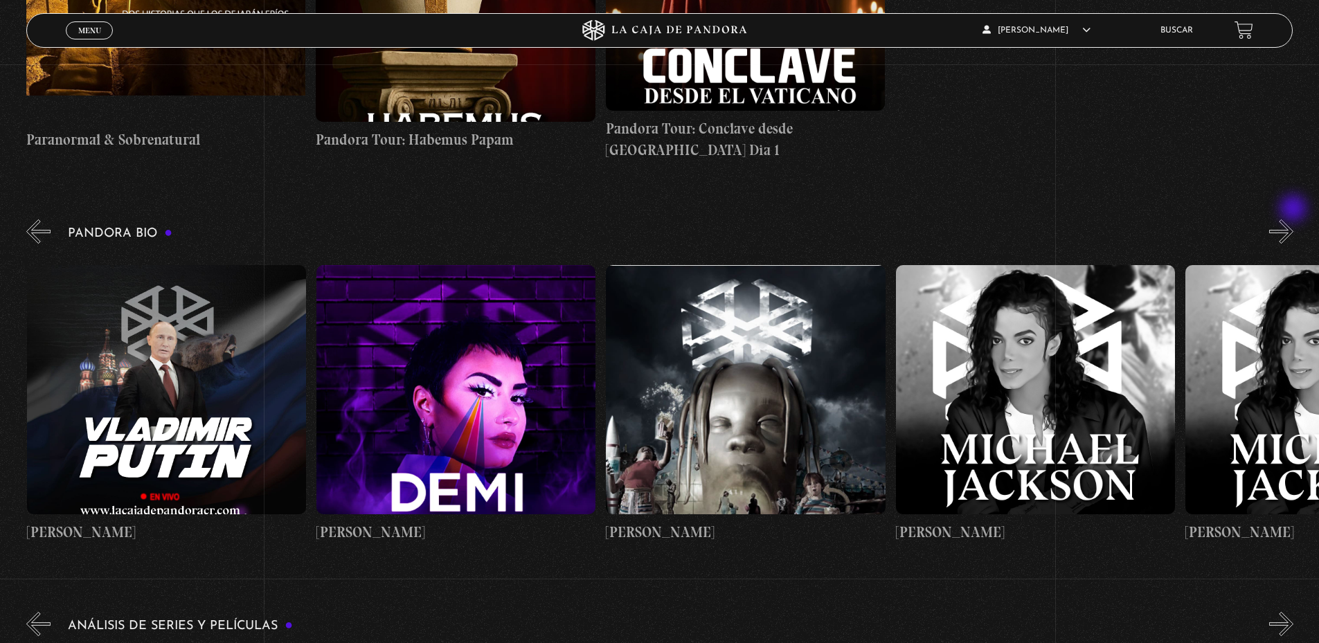
scroll to position [0, 3764]
click at [1293, 219] on button "»" at bounding box center [1281, 231] width 24 height 24
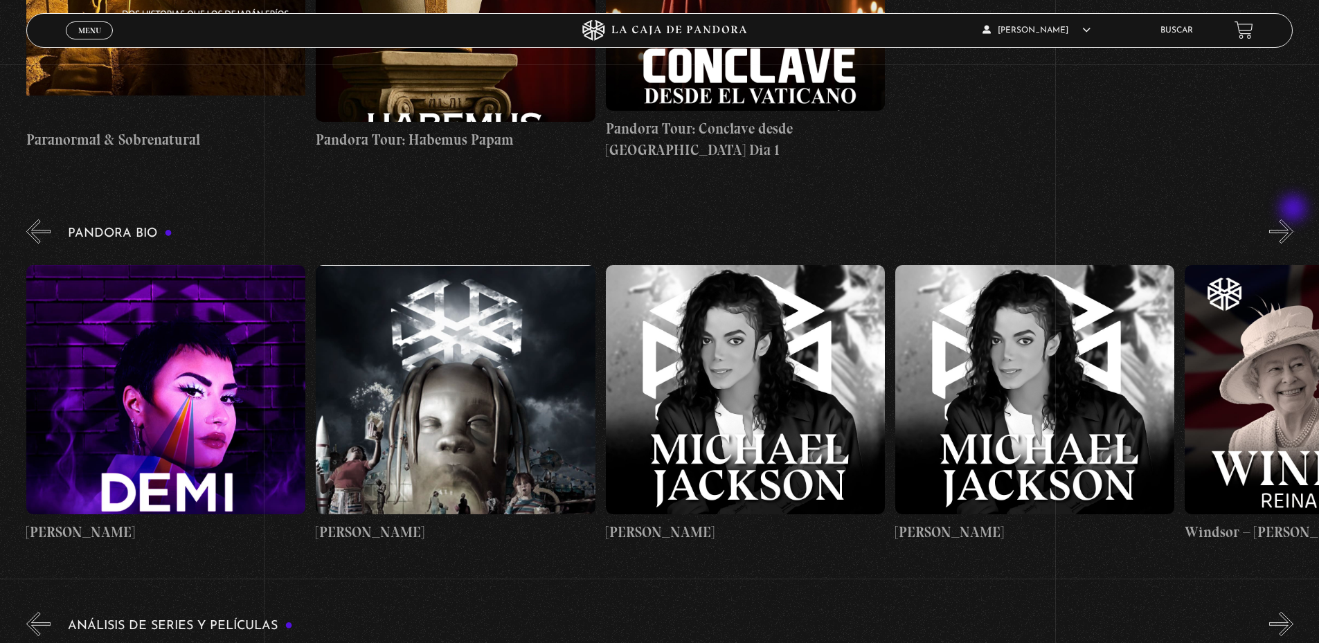
click at [1293, 219] on button "»" at bounding box center [1281, 231] width 24 height 24
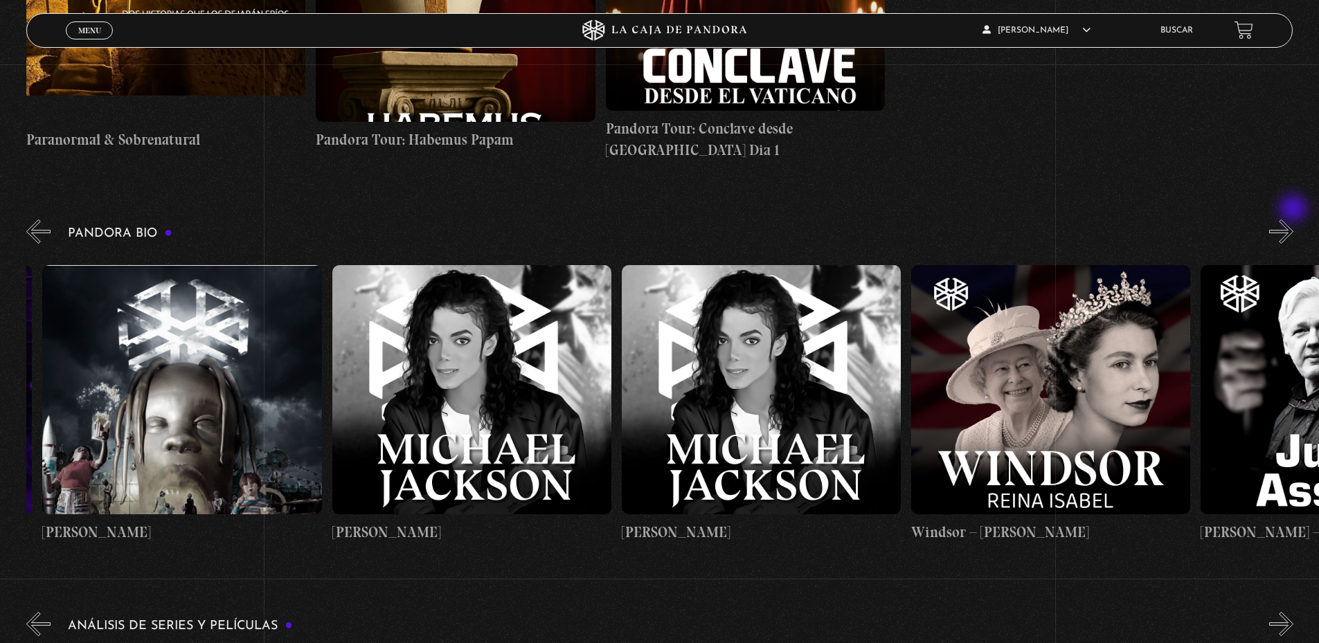
click at [1293, 219] on button "»" at bounding box center [1281, 231] width 24 height 24
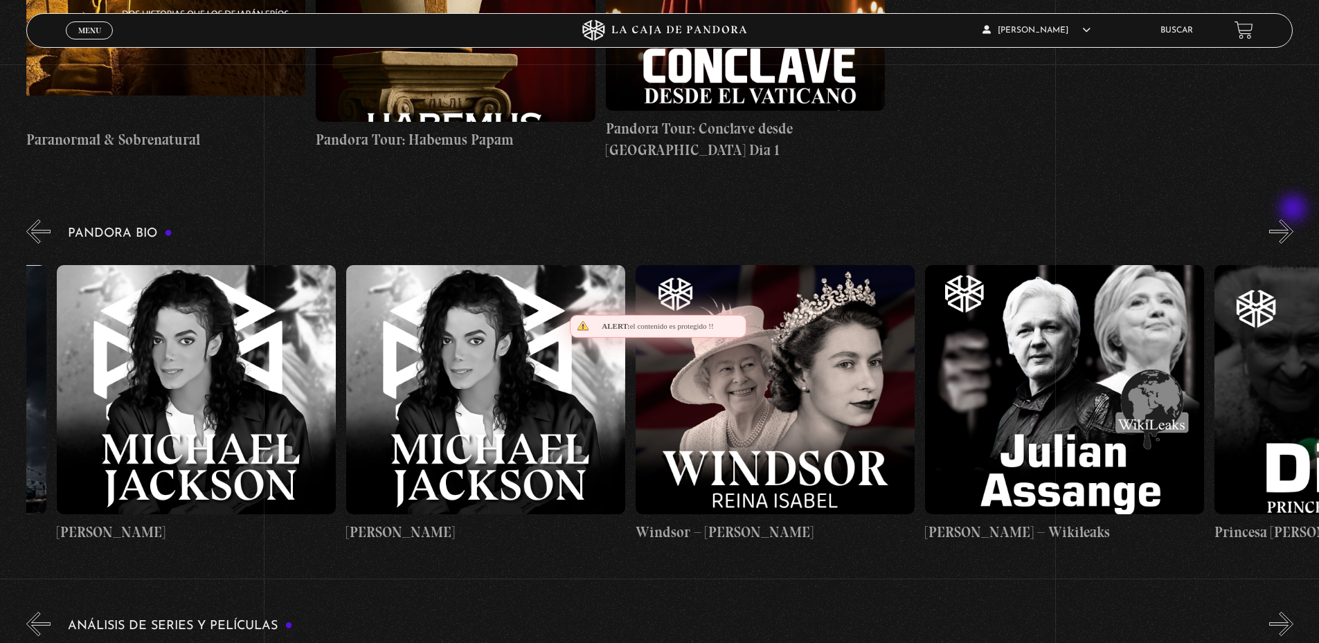
click at [1293, 219] on button "»" at bounding box center [1281, 231] width 24 height 24
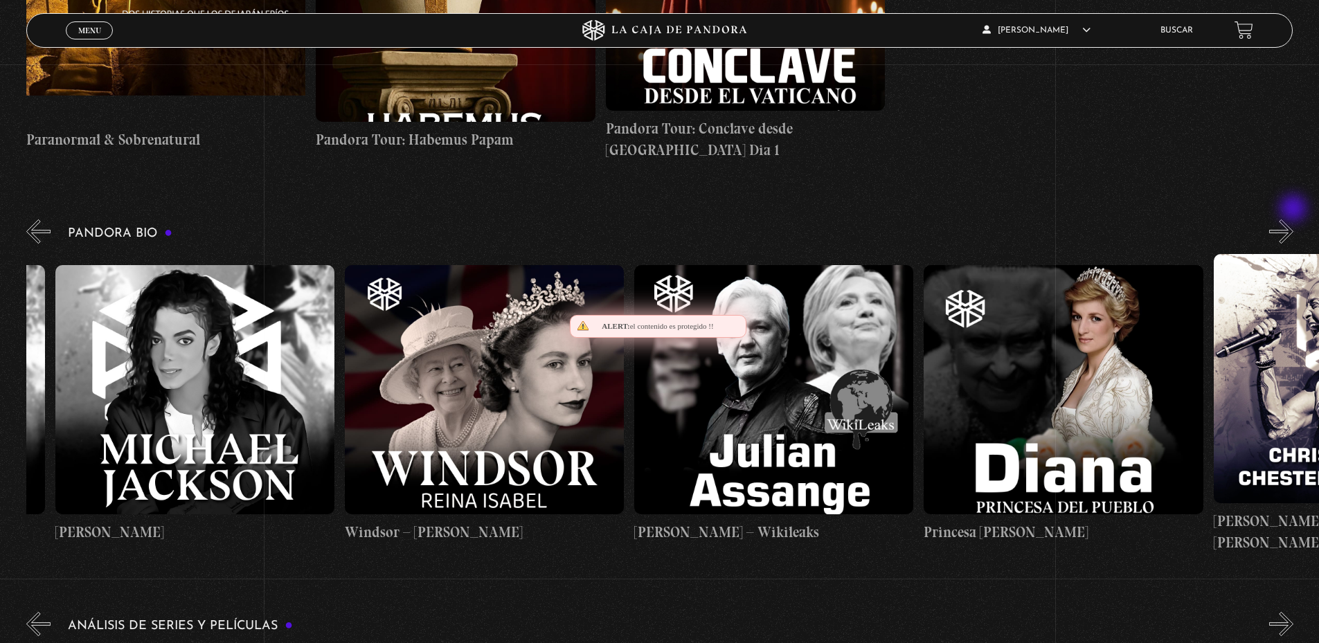
click at [1293, 219] on button "»" at bounding box center [1281, 231] width 24 height 24
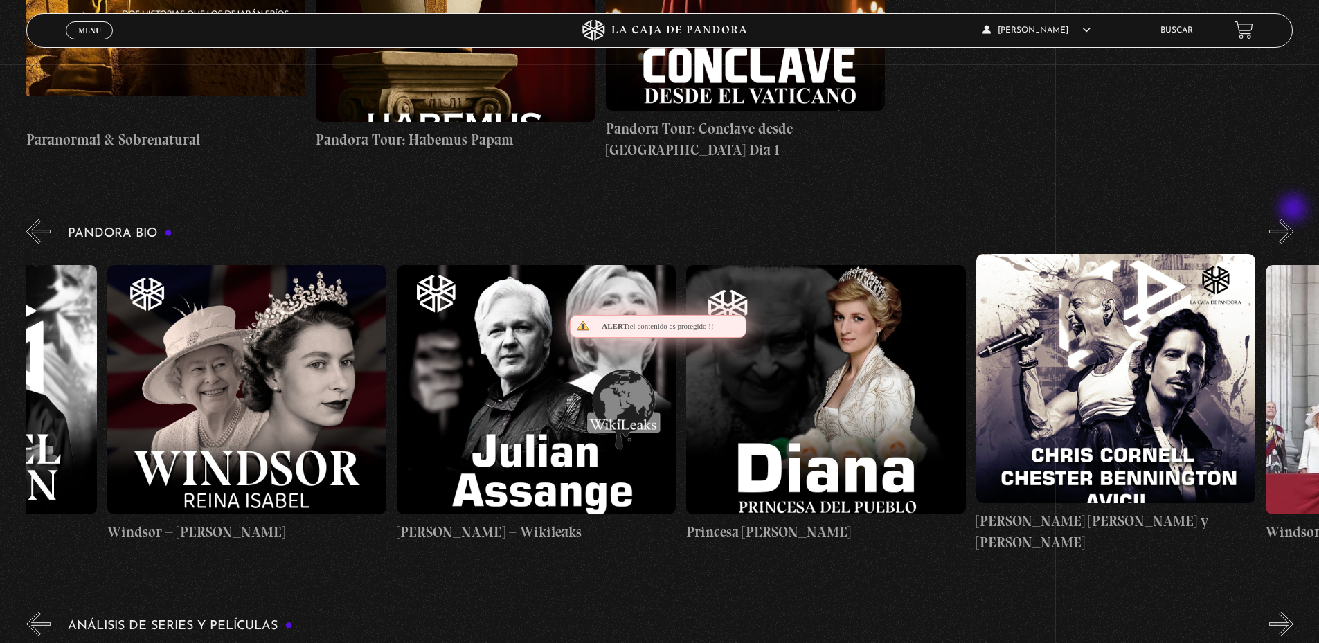
click at [1293, 219] on button "»" at bounding box center [1281, 231] width 24 height 24
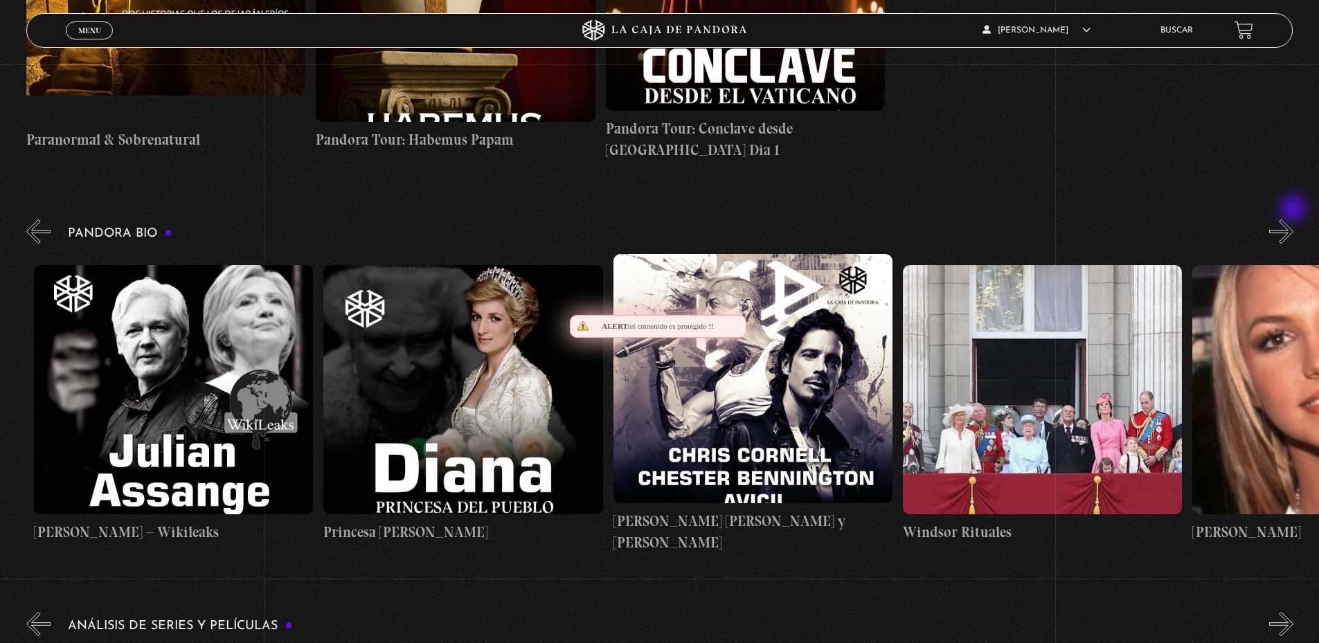
click at [1293, 219] on button "»" at bounding box center [1281, 231] width 24 height 24
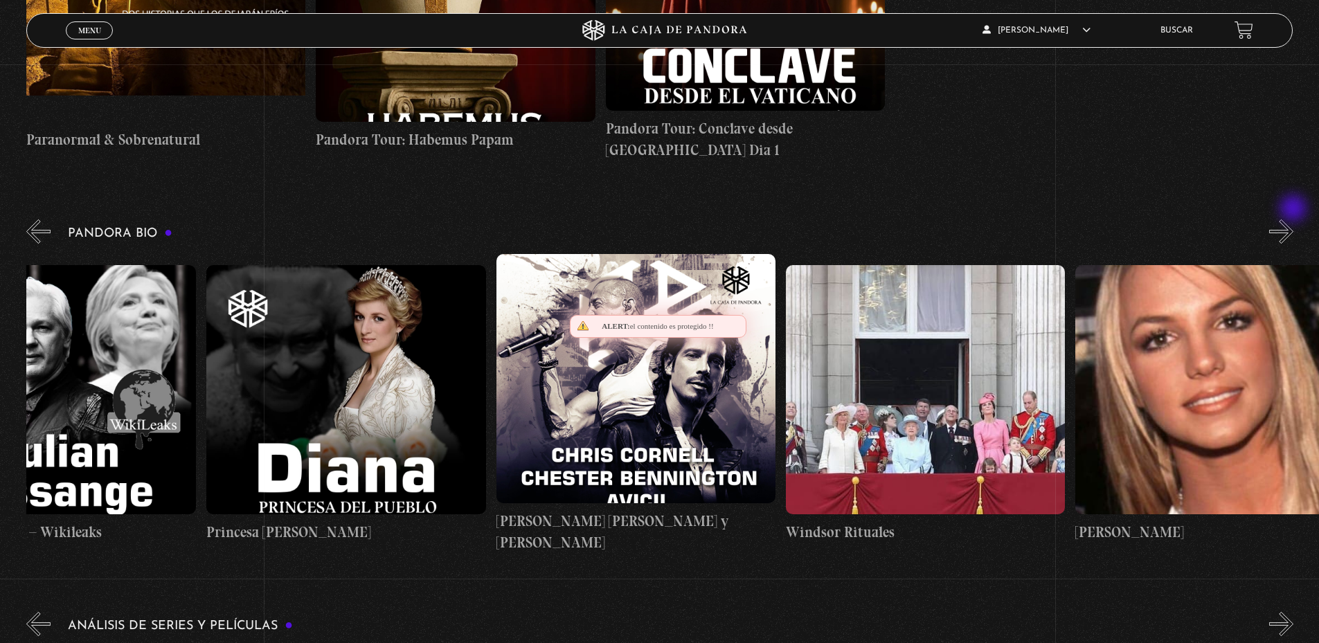
scroll to position [0, 5646]
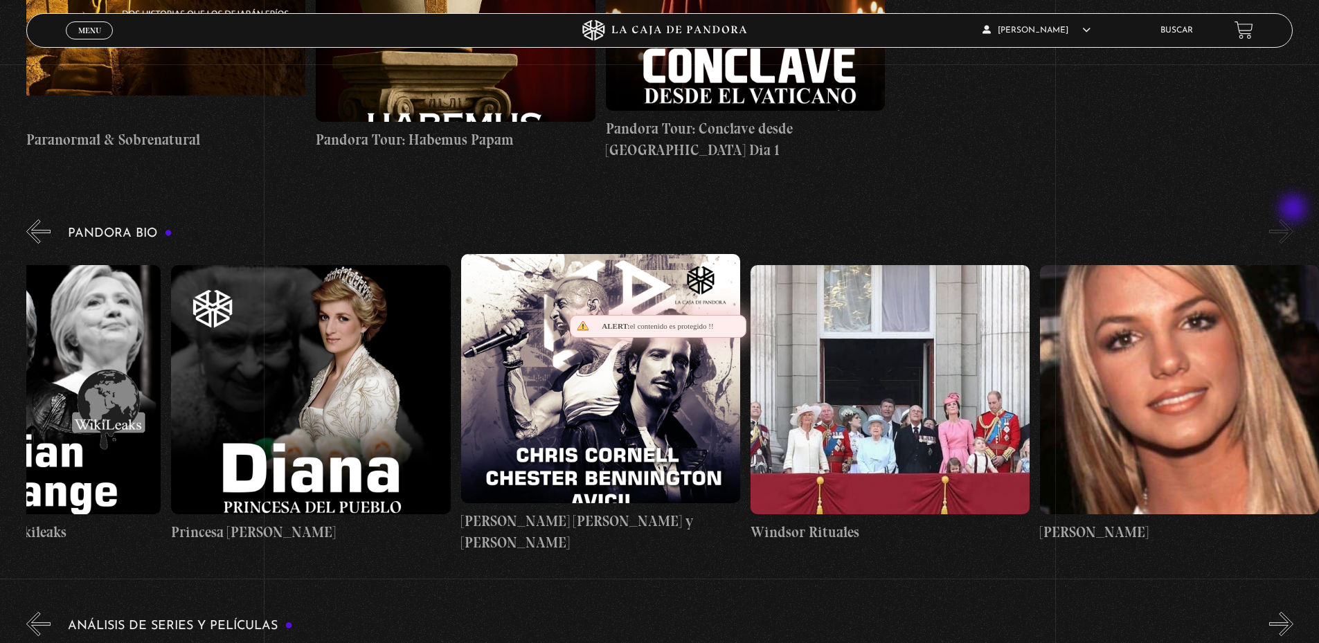
click at [1293, 219] on button "»" at bounding box center [1281, 231] width 24 height 24
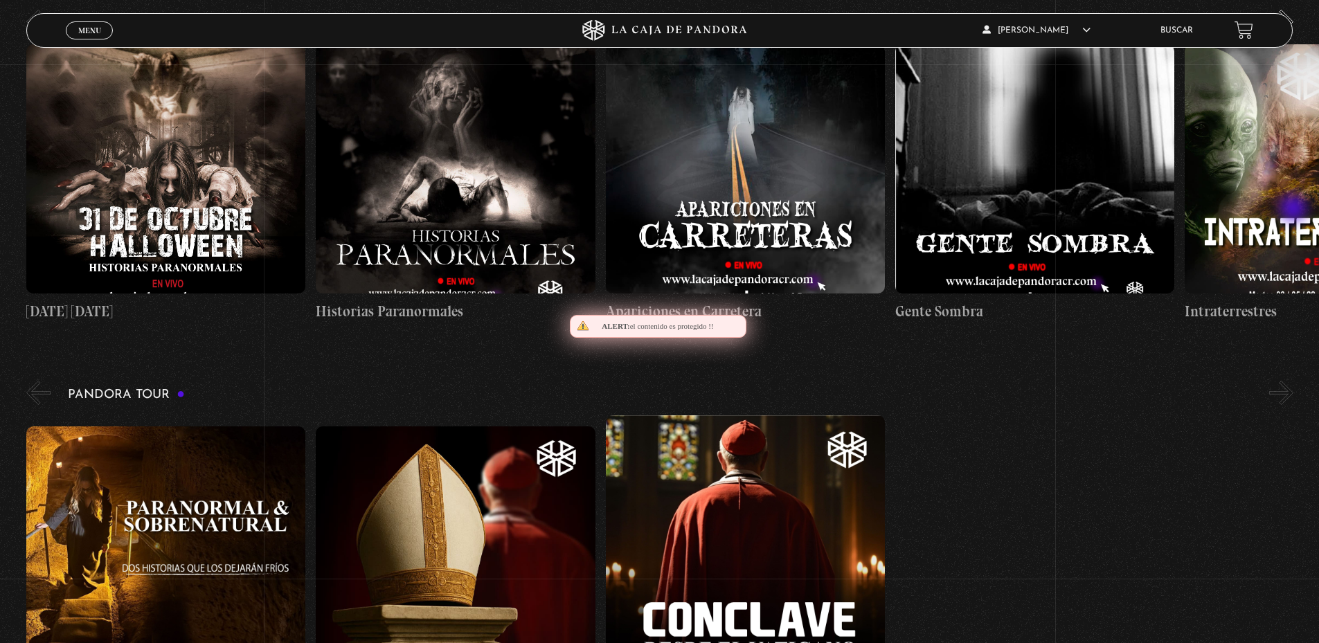
scroll to position [627, 0]
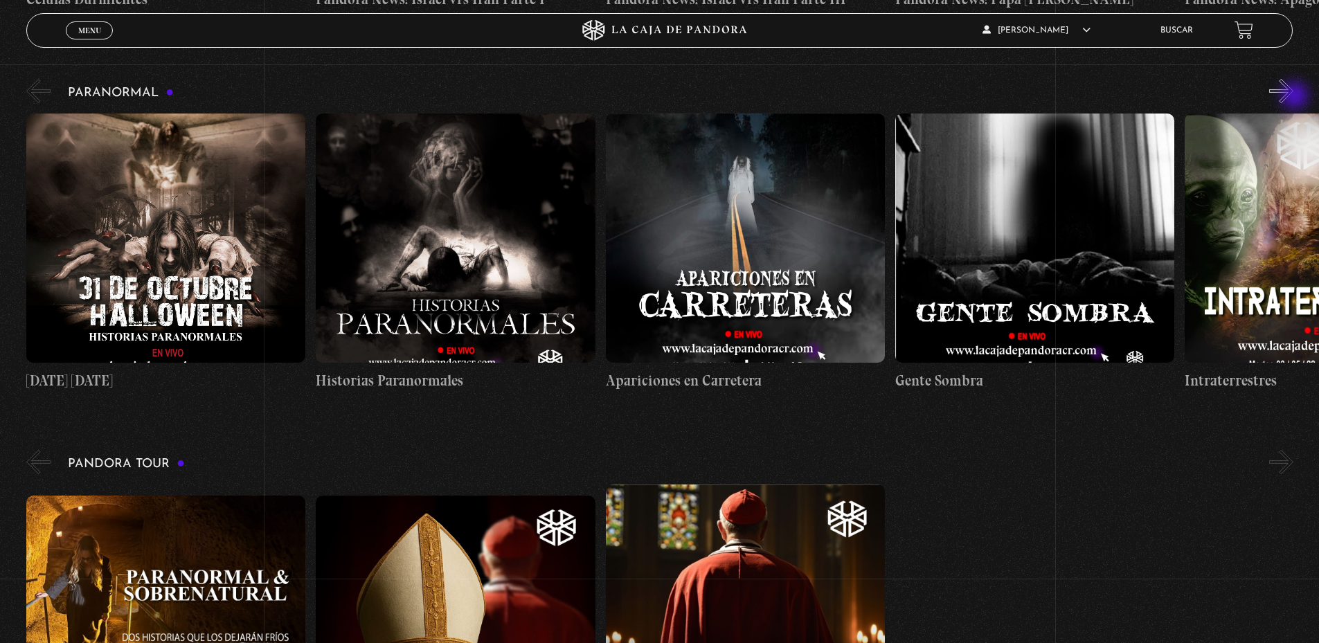
click at [1293, 97] on button "»" at bounding box center [1281, 91] width 24 height 24
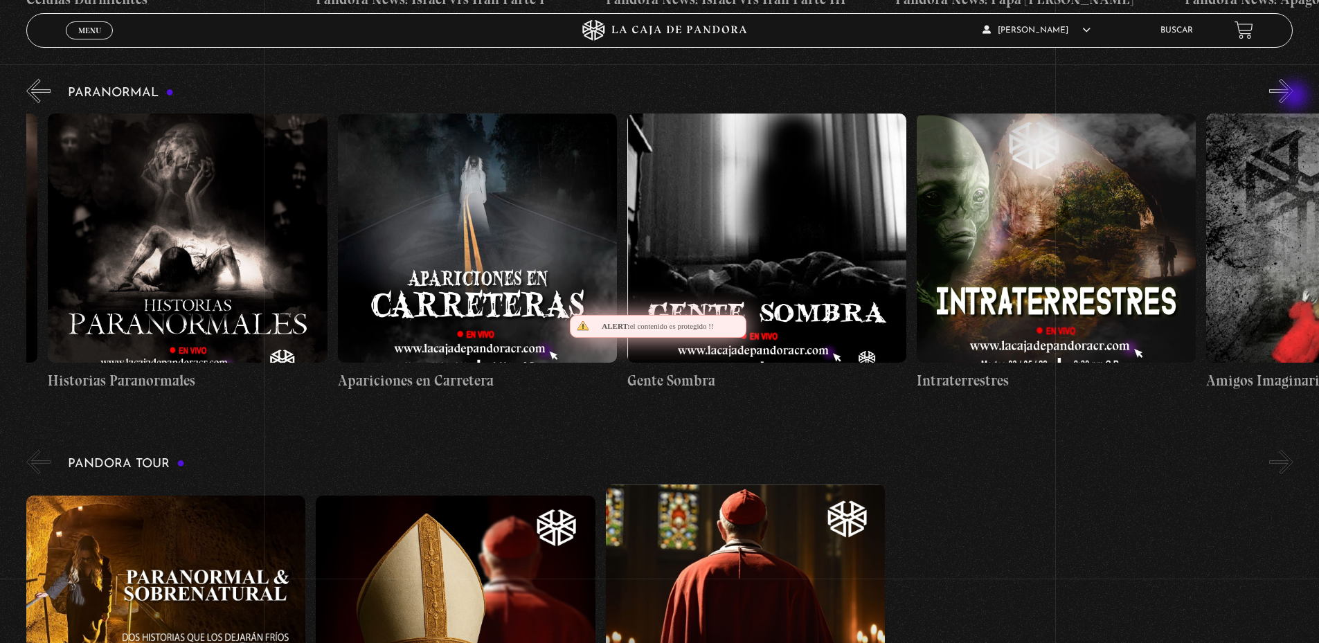
click at [1293, 97] on button "»" at bounding box center [1281, 91] width 24 height 24
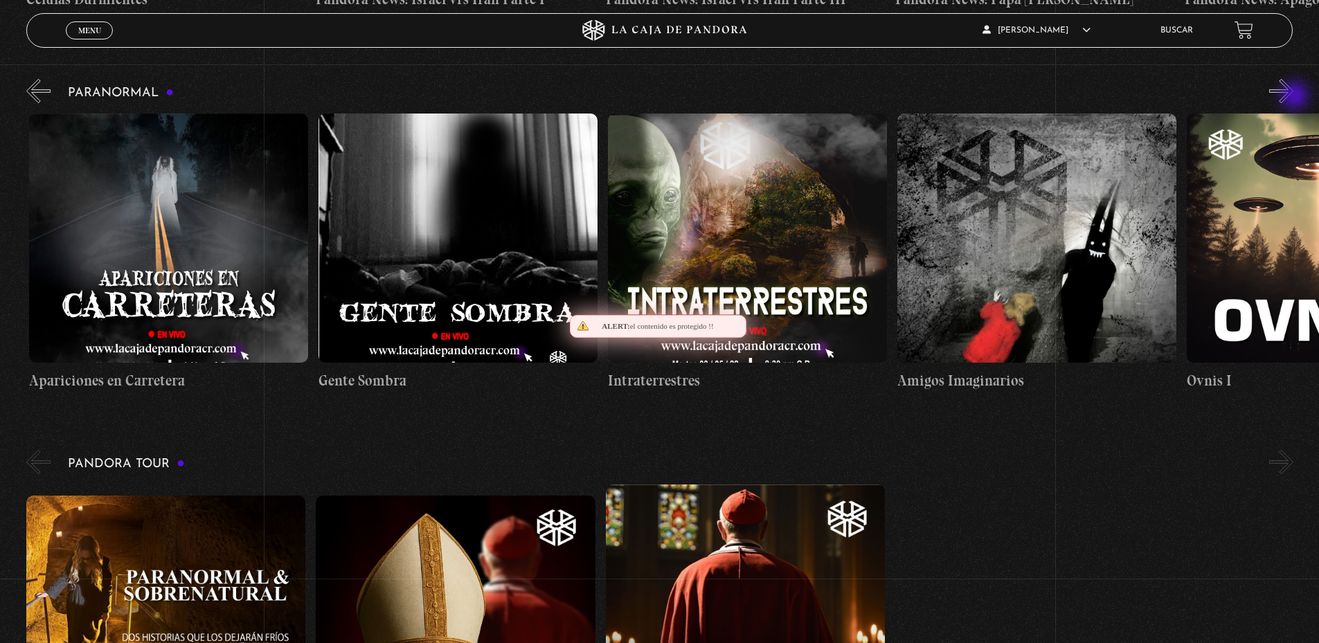
click at [1293, 97] on button "»" at bounding box center [1281, 91] width 24 height 24
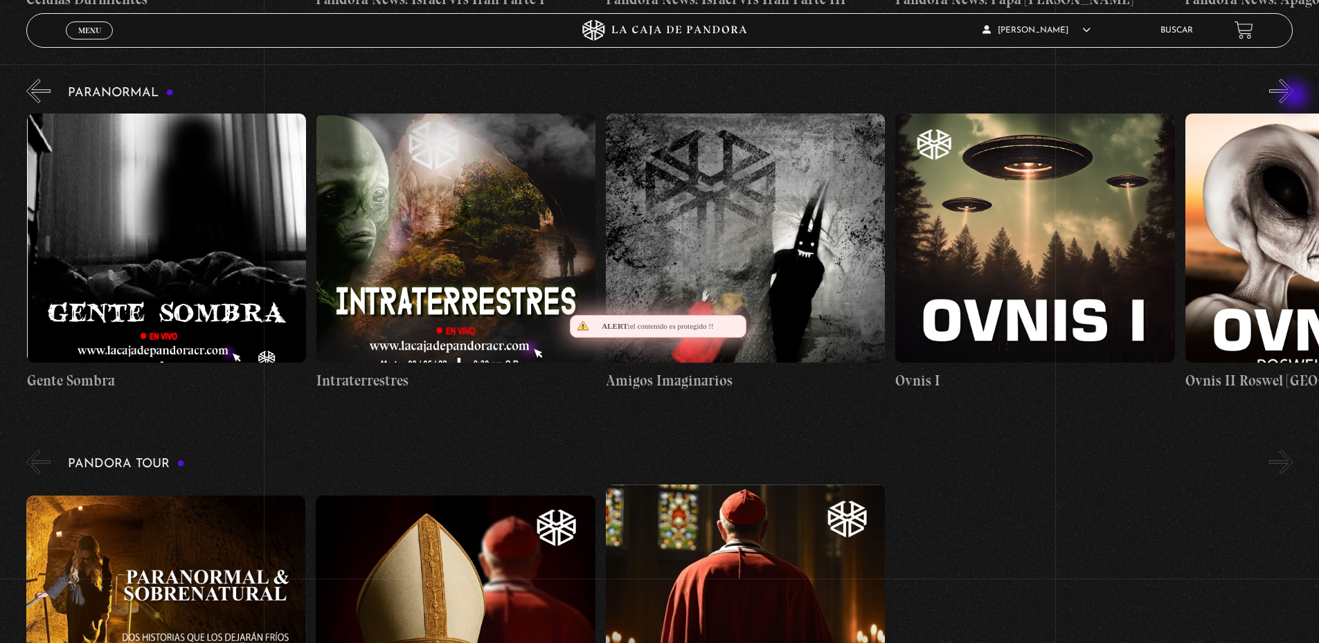
click at [1293, 97] on button "»" at bounding box center [1281, 91] width 24 height 24
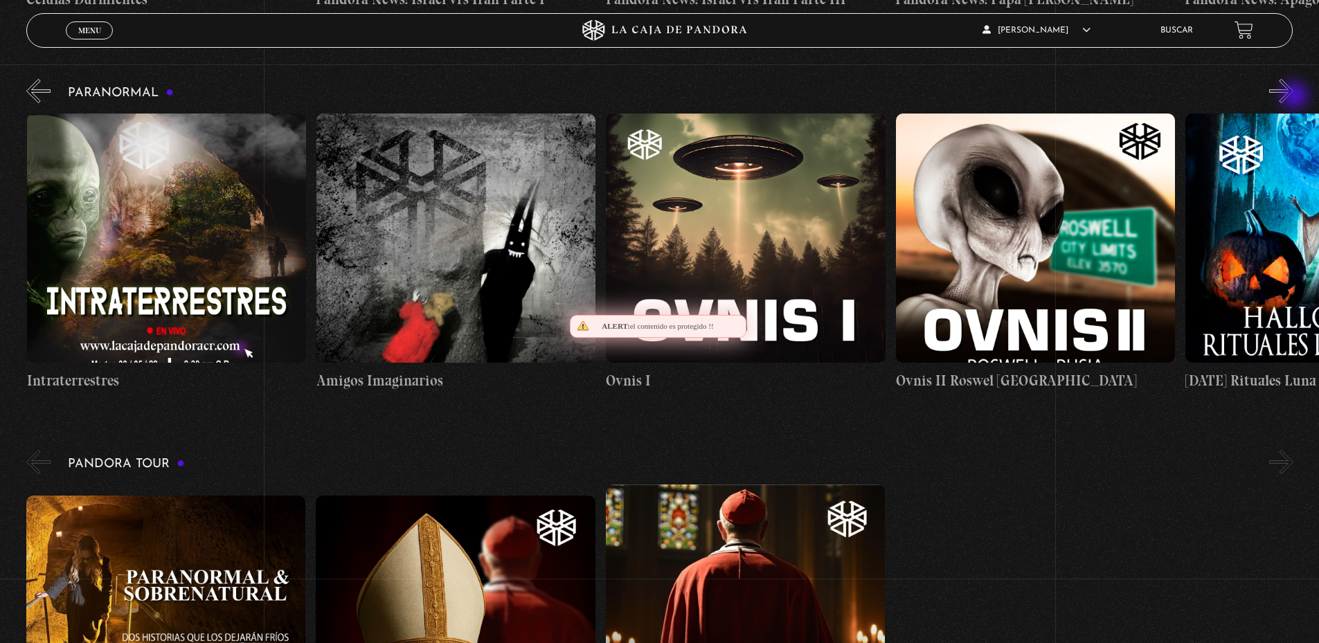
click at [1293, 97] on button "»" at bounding box center [1281, 91] width 24 height 24
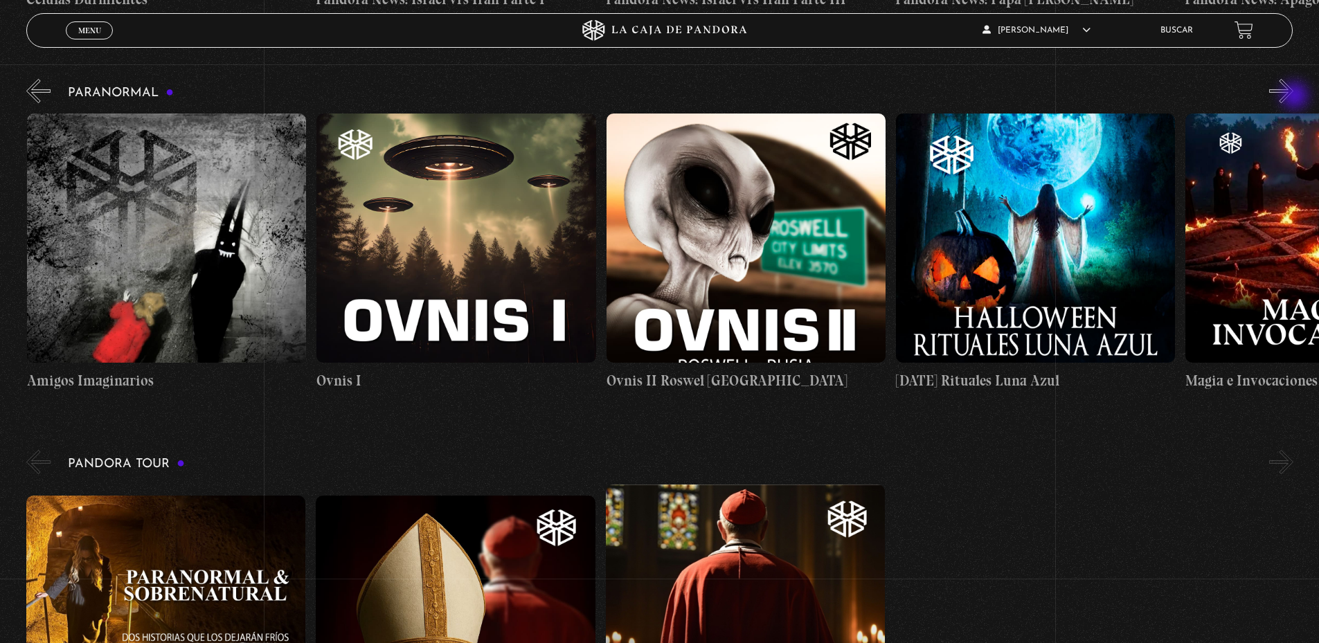
scroll to position [0, 1448]
click at [1293, 97] on button "»" at bounding box center [1281, 91] width 24 height 24
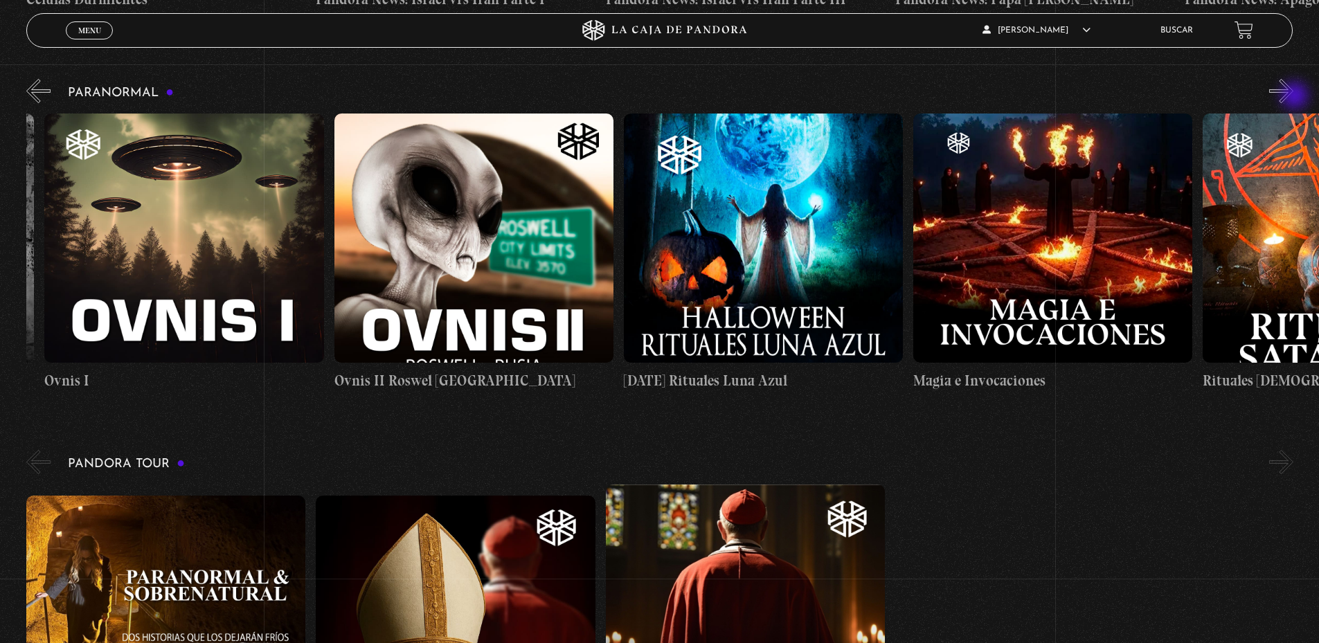
click at [1293, 97] on button "»" at bounding box center [1281, 91] width 24 height 24
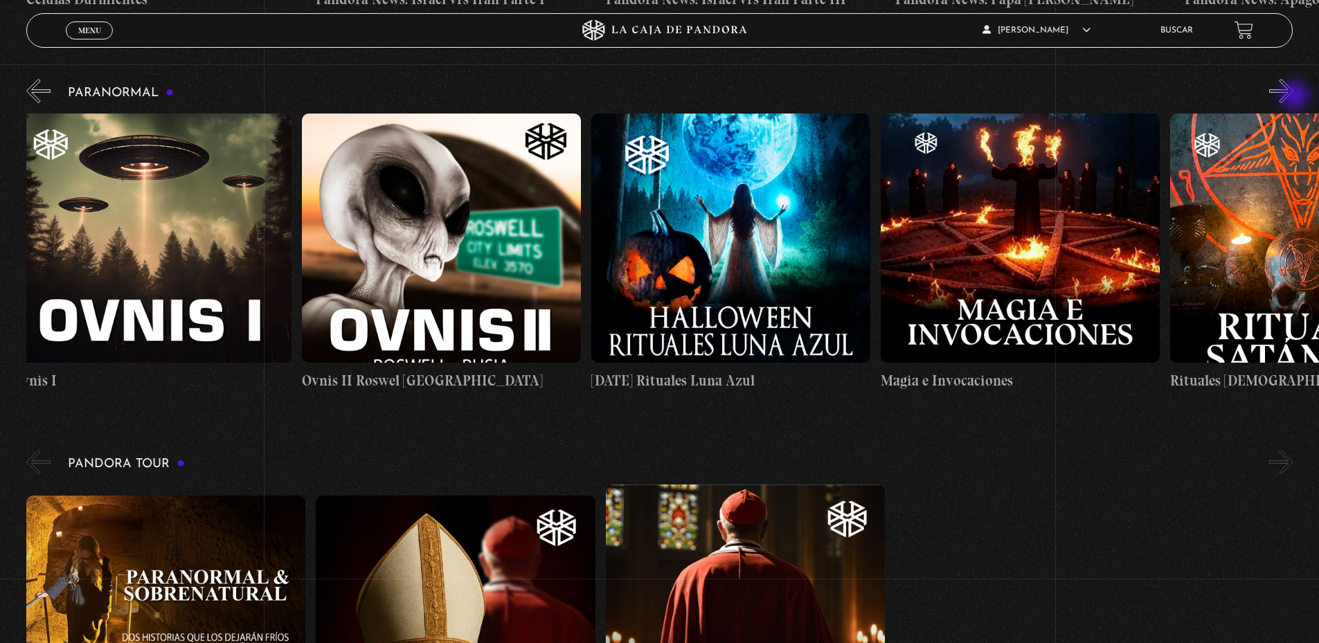
scroll to position [0, 1882]
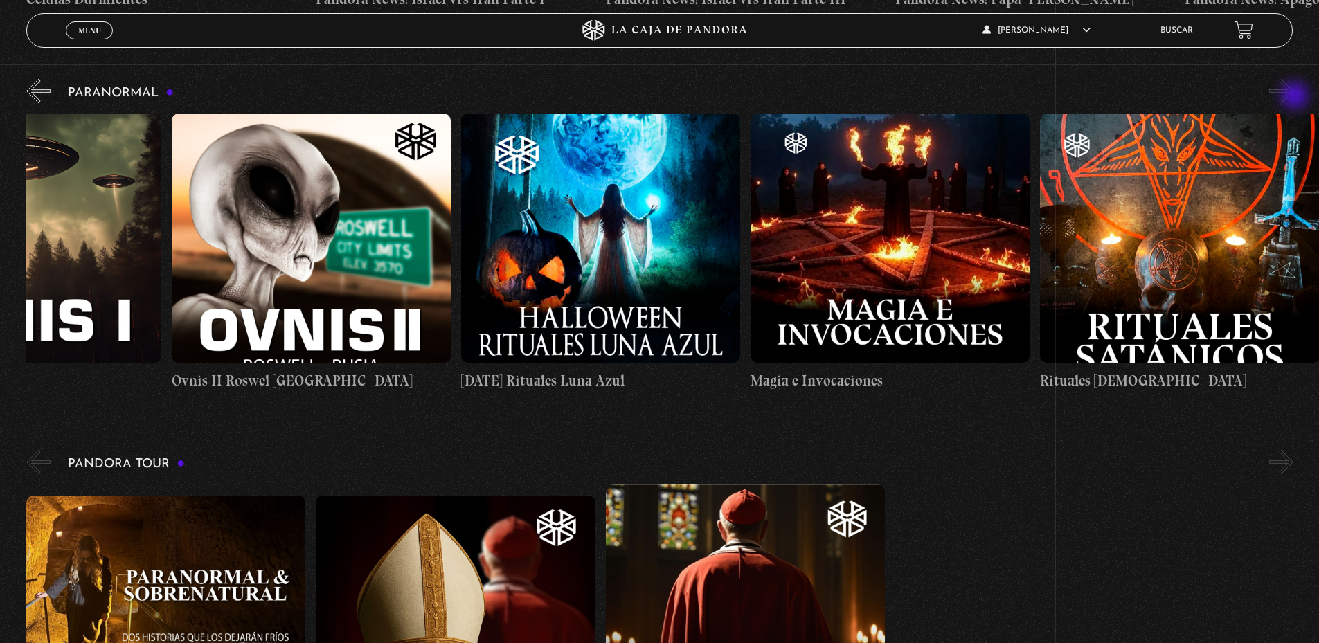
click at [1293, 97] on button "»" at bounding box center [1281, 91] width 24 height 24
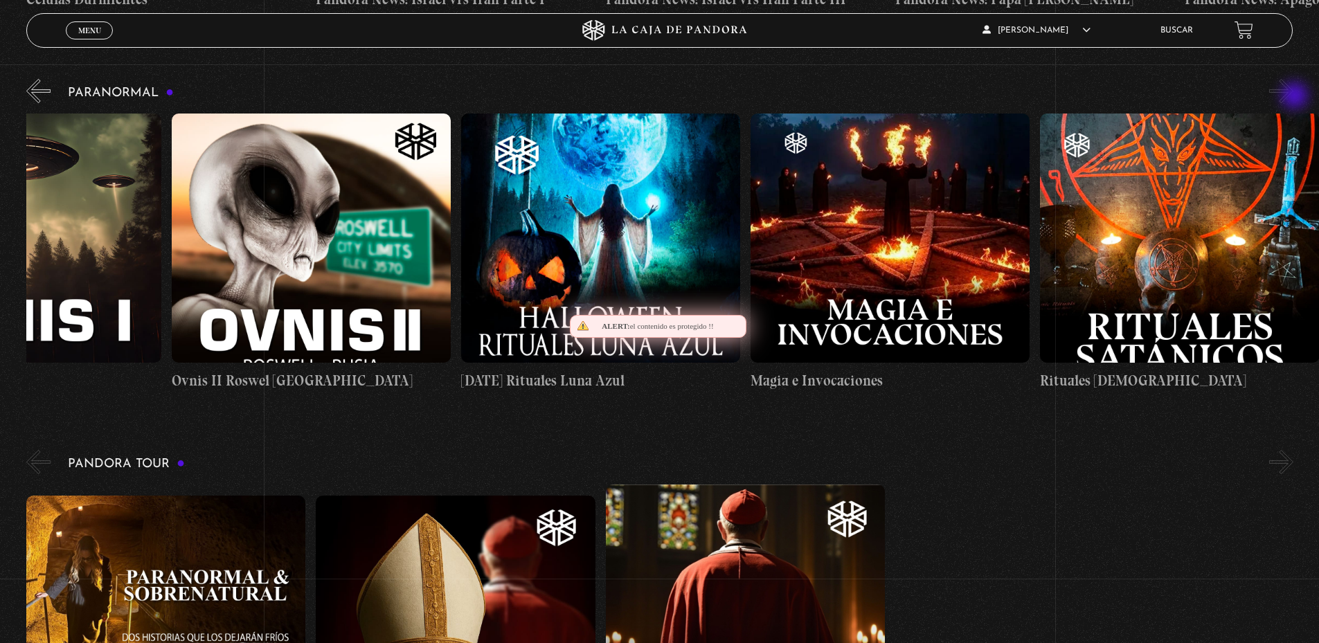
click at [1293, 97] on button "»" at bounding box center [1281, 91] width 24 height 24
click at [301, 199] on figure at bounding box center [311, 238] width 279 height 249
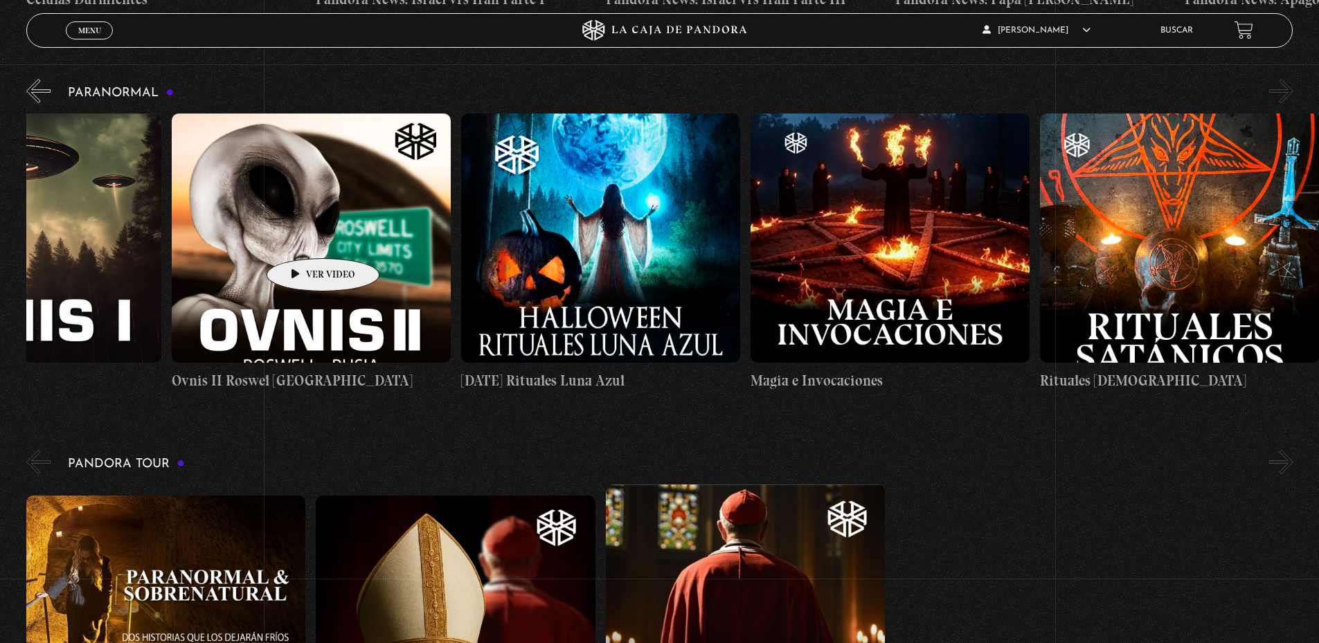
click at [300, 242] on figure at bounding box center [311, 238] width 279 height 249
click at [281, 327] on figure at bounding box center [311, 238] width 279 height 249
click at [280, 327] on figure at bounding box center [311, 238] width 279 height 249
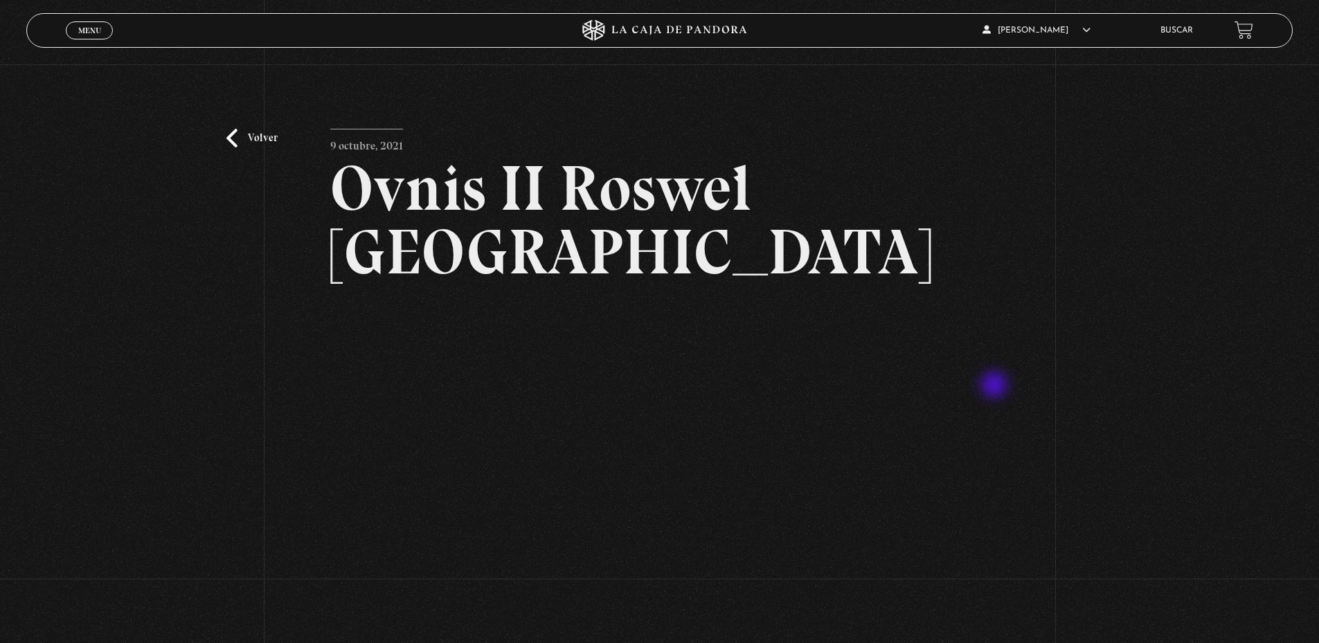
scroll to position [69, 0]
